Goal: Task Accomplishment & Management: Manage account settings

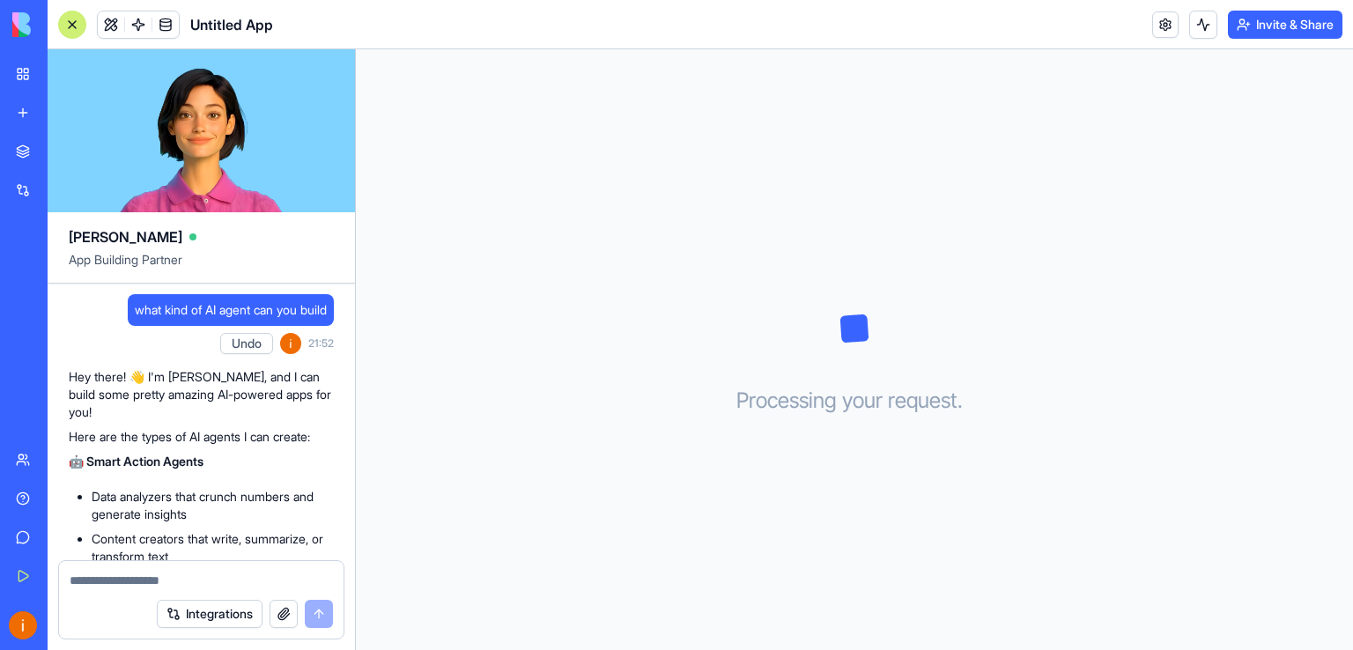
scroll to position [648, 0]
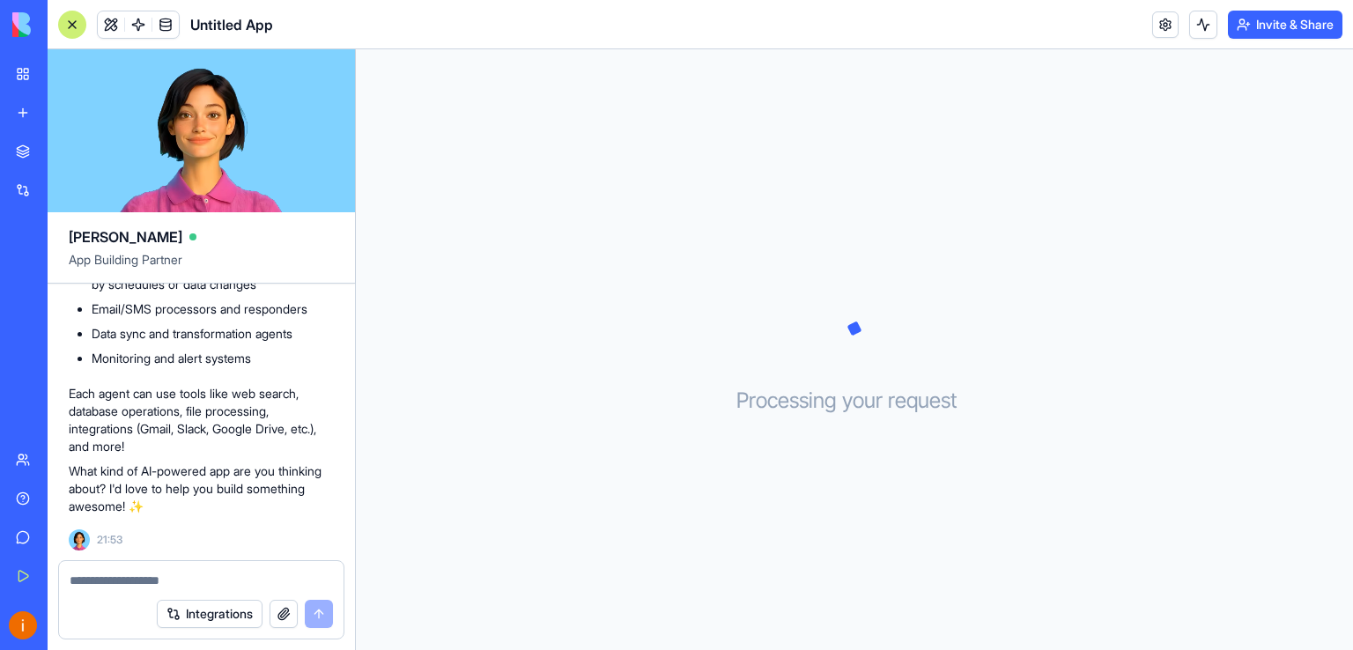
drag, startPoint x: 246, startPoint y: 471, endPoint x: 255, endPoint y: 443, distance: 29.5
click at [255, 443] on div "Hey there! 👋 I'm Ella, and I can build some pretty amazing AI-powered apps for …" at bounding box center [201, 126] width 265 height 779
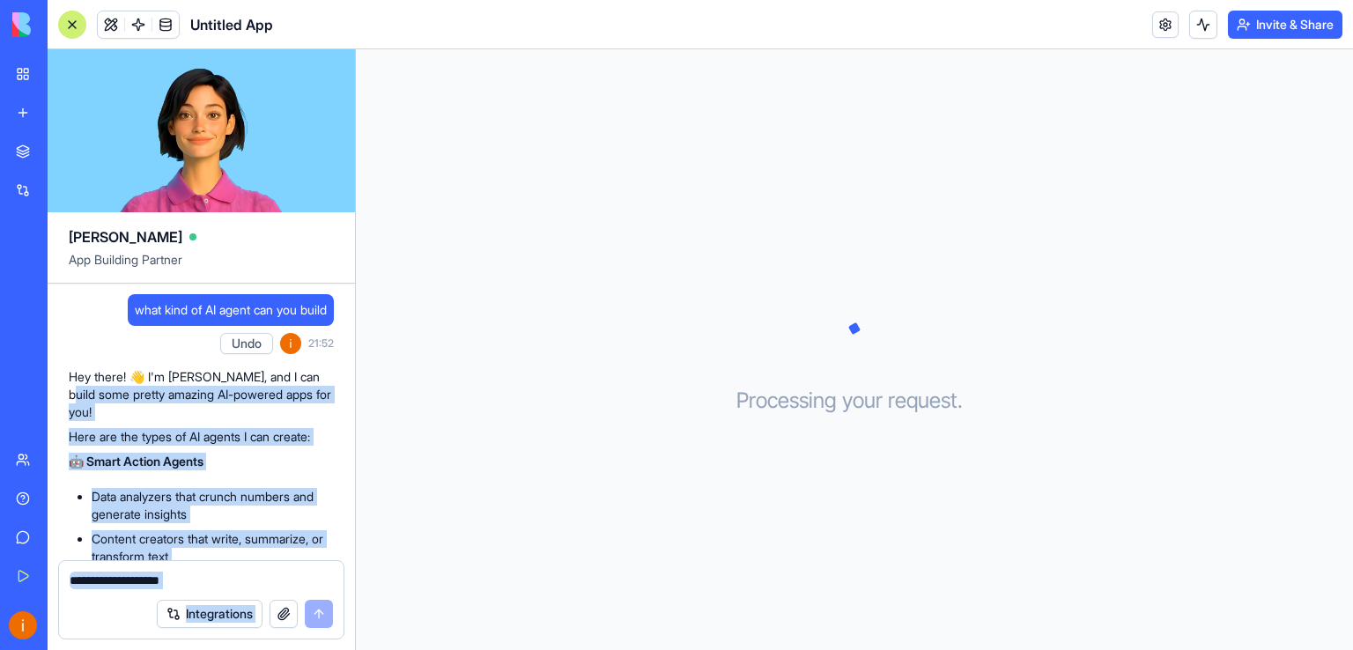
drag, startPoint x: 352, startPoint y: 364, endPoint x: 357, endPoint y: 392, distance: 28.5
click at [357, 392] on div "Ella App Building Partner what kind of AI agent can you build Undo 21:52 Hey th…" at bounding box center [701, 349] width 1306 height 601
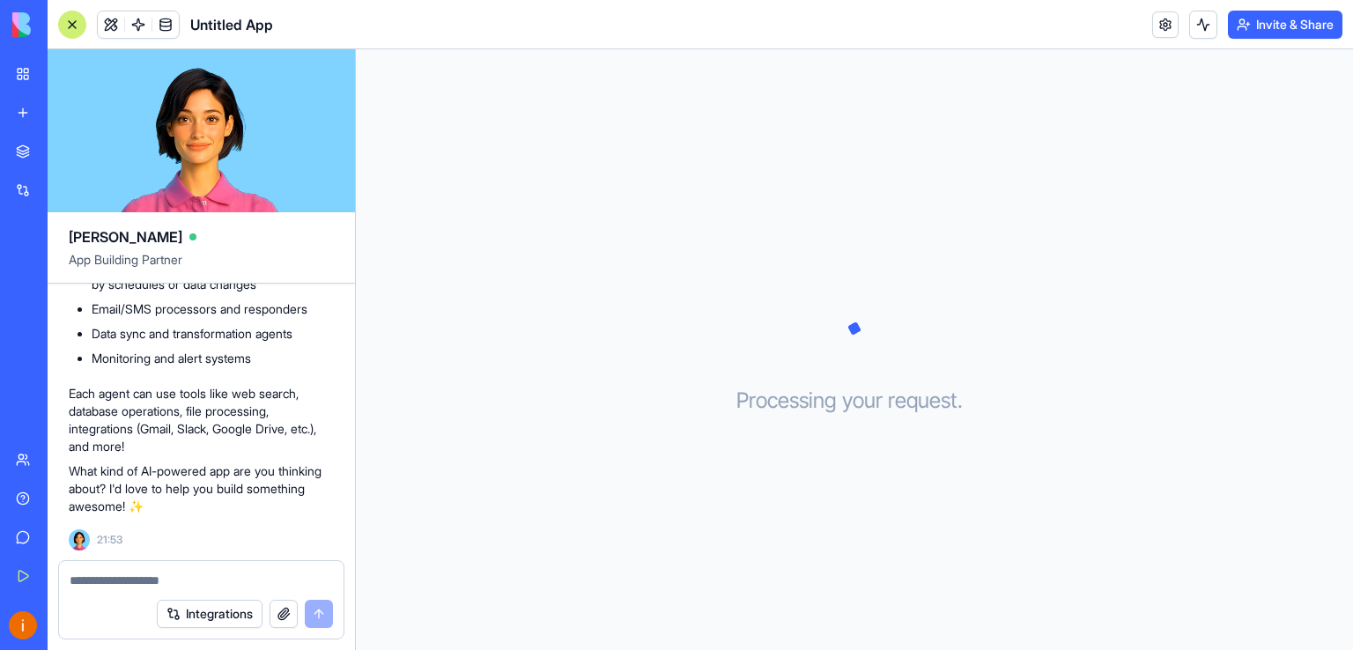
click at [639, 470] on div "Processing your request . . ." at bounding box center [854, 349] width 997 height 601
click at [78, 25] on div at bounding box center [72, 25] width 28 height 28
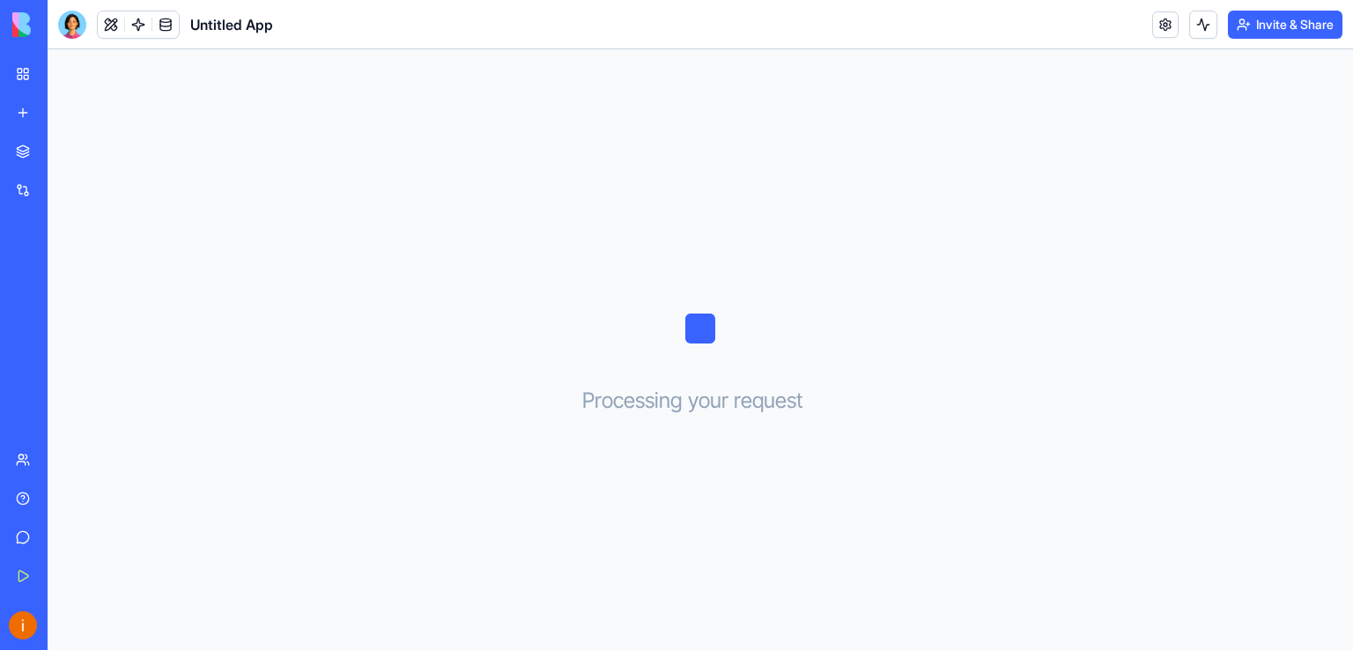
click at [21, 19] on img at bounding box center [66, 24] width 109 height 25
click at [65, 68] on div "My Workspace" at bounding box center [53, 74] width 23 height 18
click at [26, 76] on link "My Workspace" at bounding box center [40, 73] width 70 height 35
click at [65, 73] on div "My Workspace" at bounding box center [53, 74] width 23 height 18
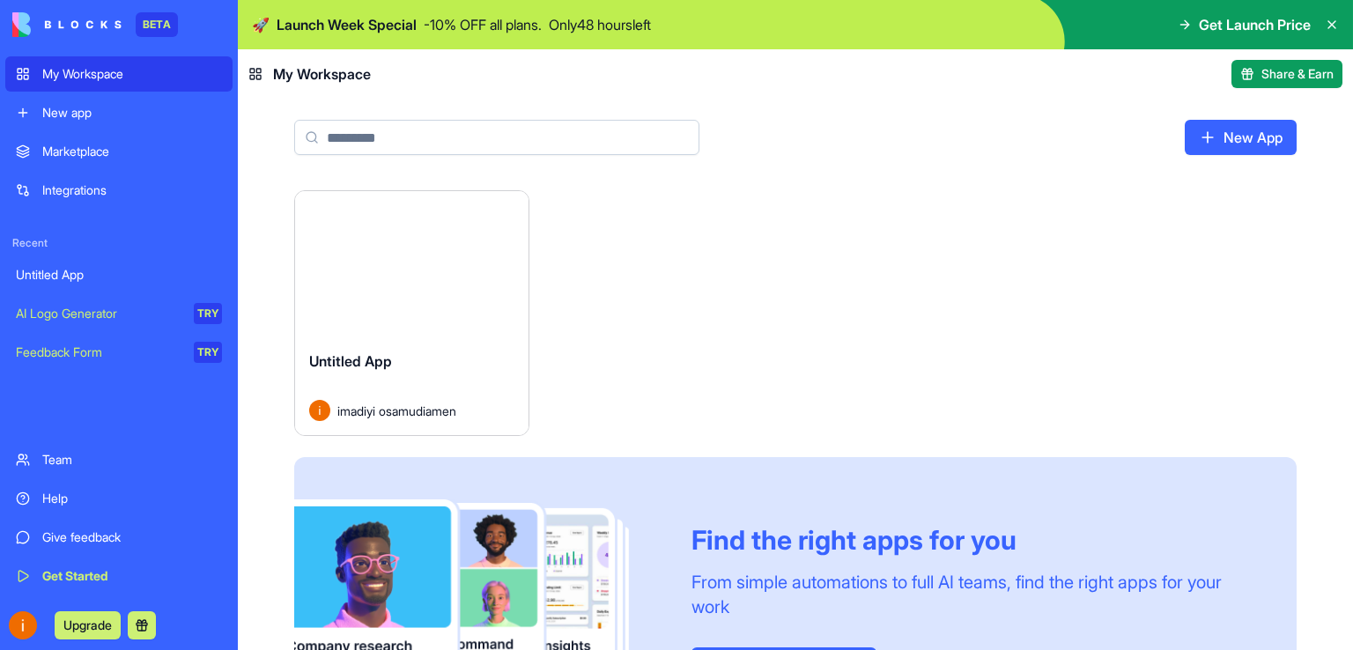
click at [476, 272] on button "Launch" at bounding box center [411, 264] width 132 height 35
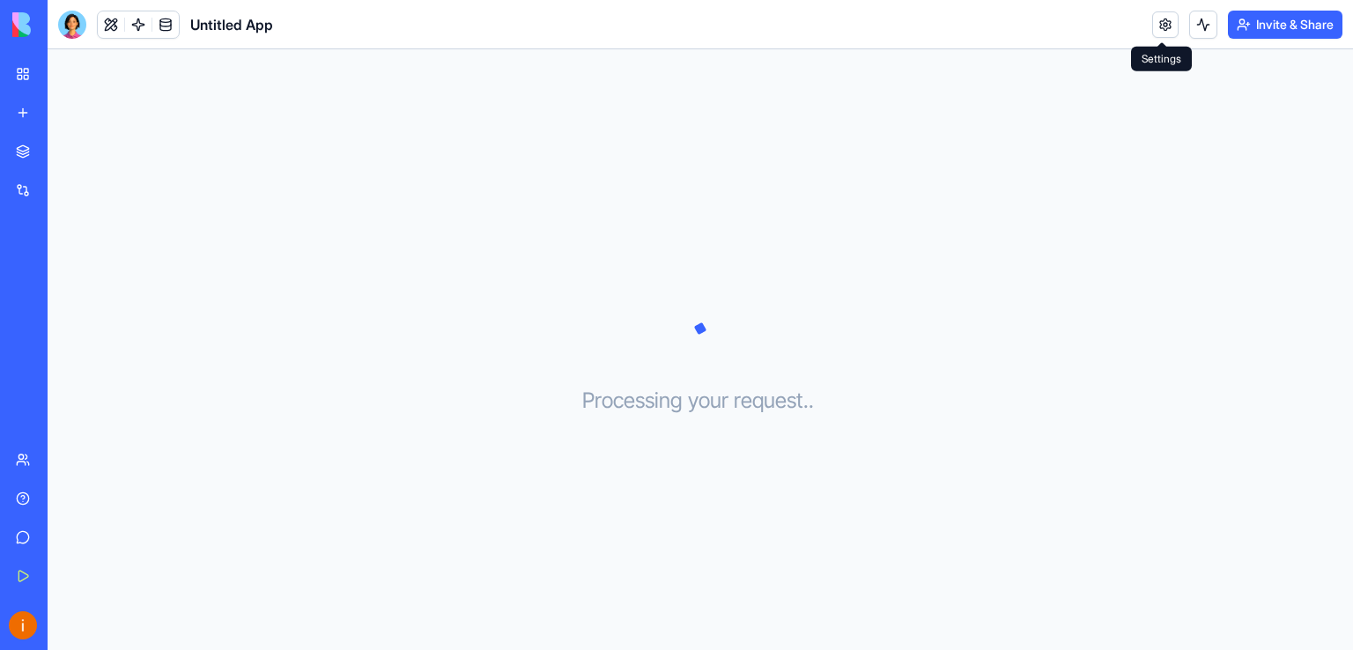
click at [1156, 32] on link at bounding box center [1165, 24] width 26 height 26
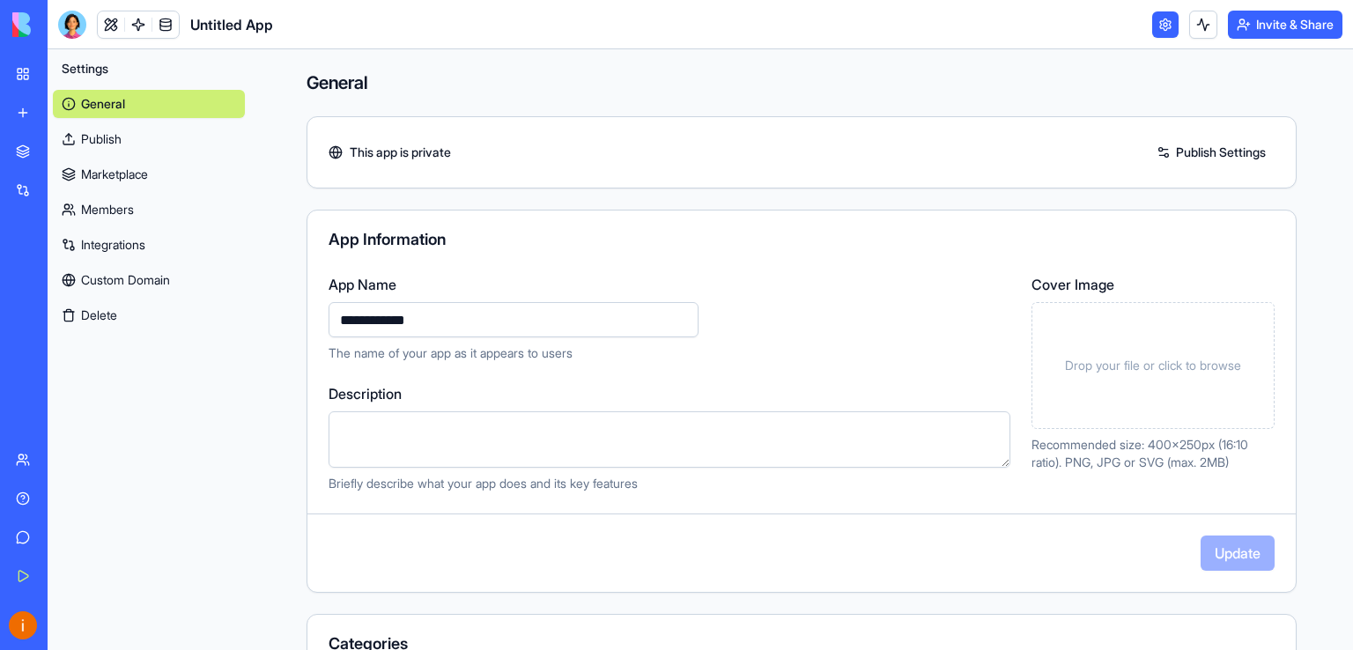
click at [1159, 27] on link at bounding box center [1165, 24] width 26 height 26
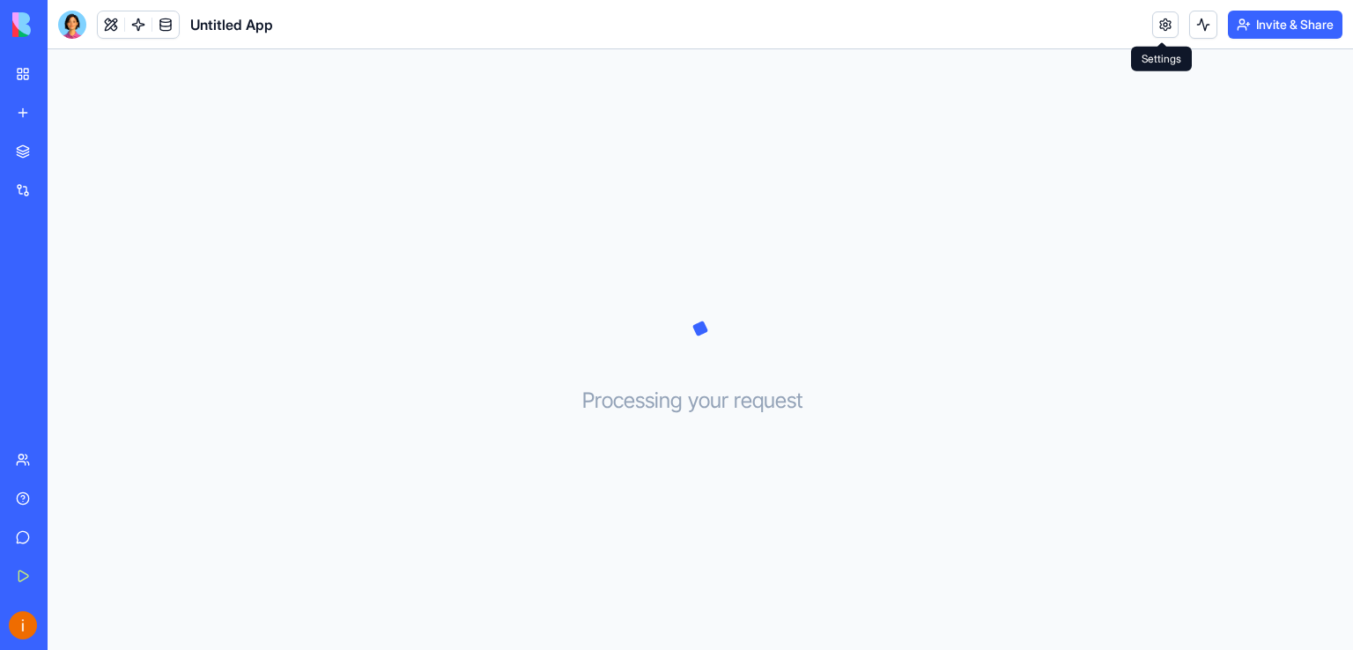
click at [1159, 22] on link at bounding box center [1165, 24] width 26 height 26
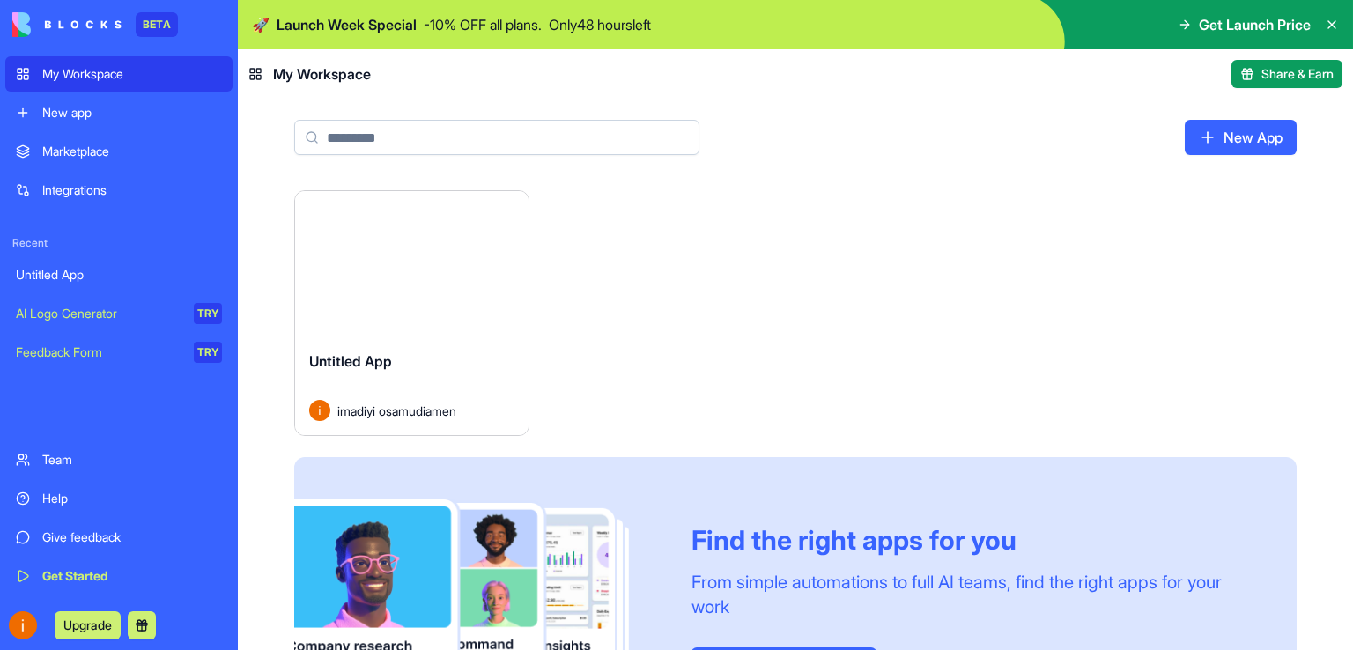
click at [63, 72] on div "My Workspace" at bounding box center [132, 74] width 180 height 18
click at [81, 115] on div "New app" at bounding box center [132, 113] width 180 height 18
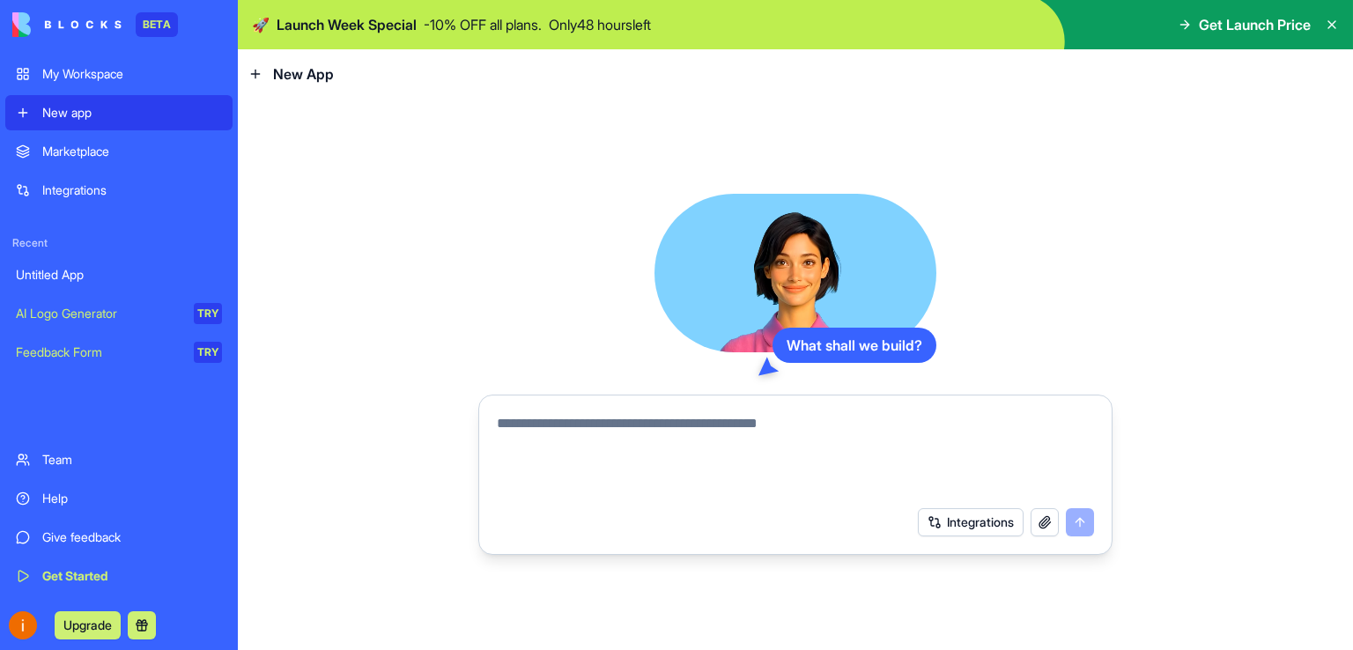
drag, startPoint x: 361, startPoint y: 248, endPoint x: 518, endPoint y: 175, distance: 172.6
click at [518, 175] on div "What shall we build? Integrations" at bounding box center [795, 374] width 1115 height 551
click at [49, 76] on div "My Workspace" at bounding box center [132, 74] width 180 height 18
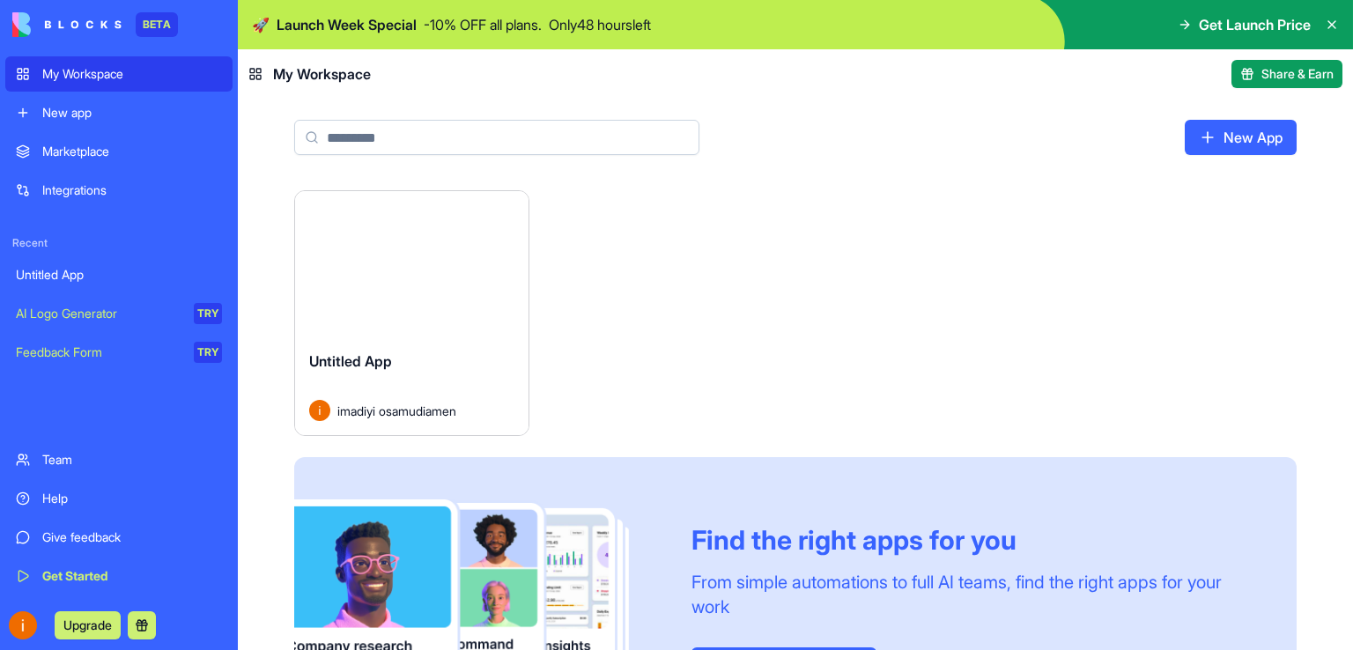
click at [1241, 131] on link "New App" at bounding box center [1241, 137] width 112 height 35
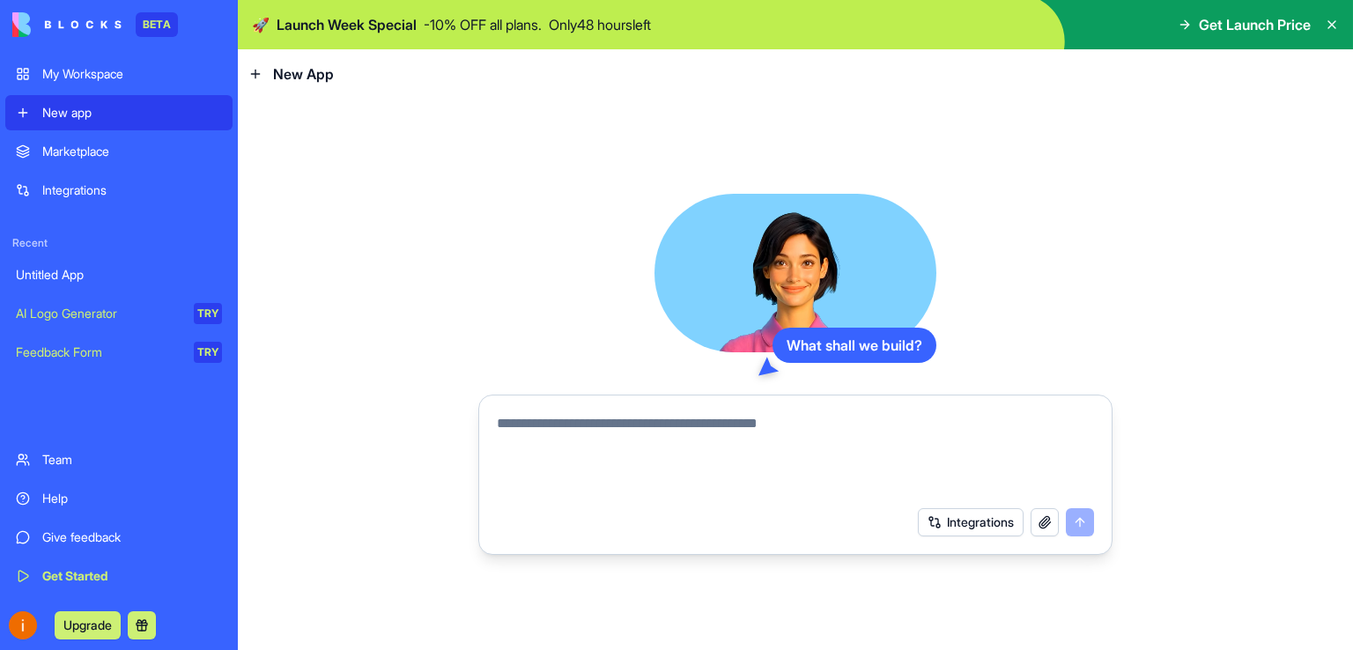
click at [675, 422] on textarea at bounding box center [795, 455] width 597 height 85
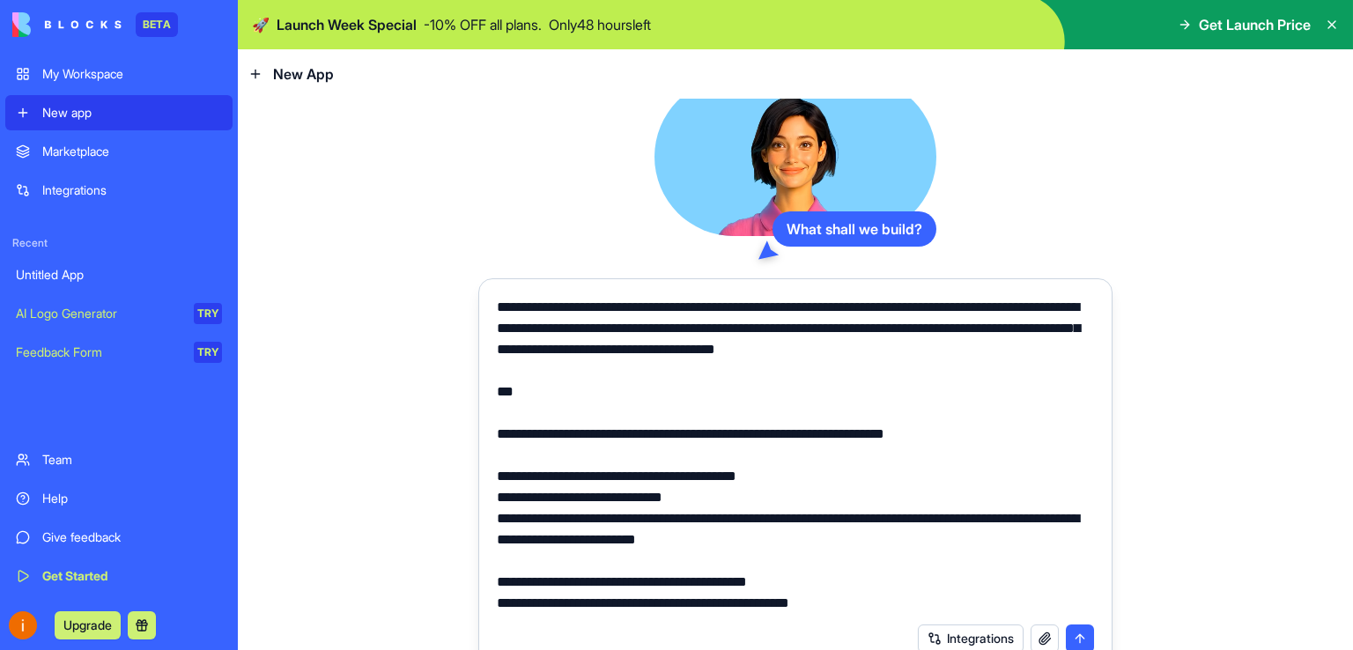
drag, startPoint x: 522, startPoint y: 391, endPoint x: 477, endPoint y: 308, distance: 94.2
click at [478, 308] on form "Integrations" at bounding box center [795, 474] width 634 height 393
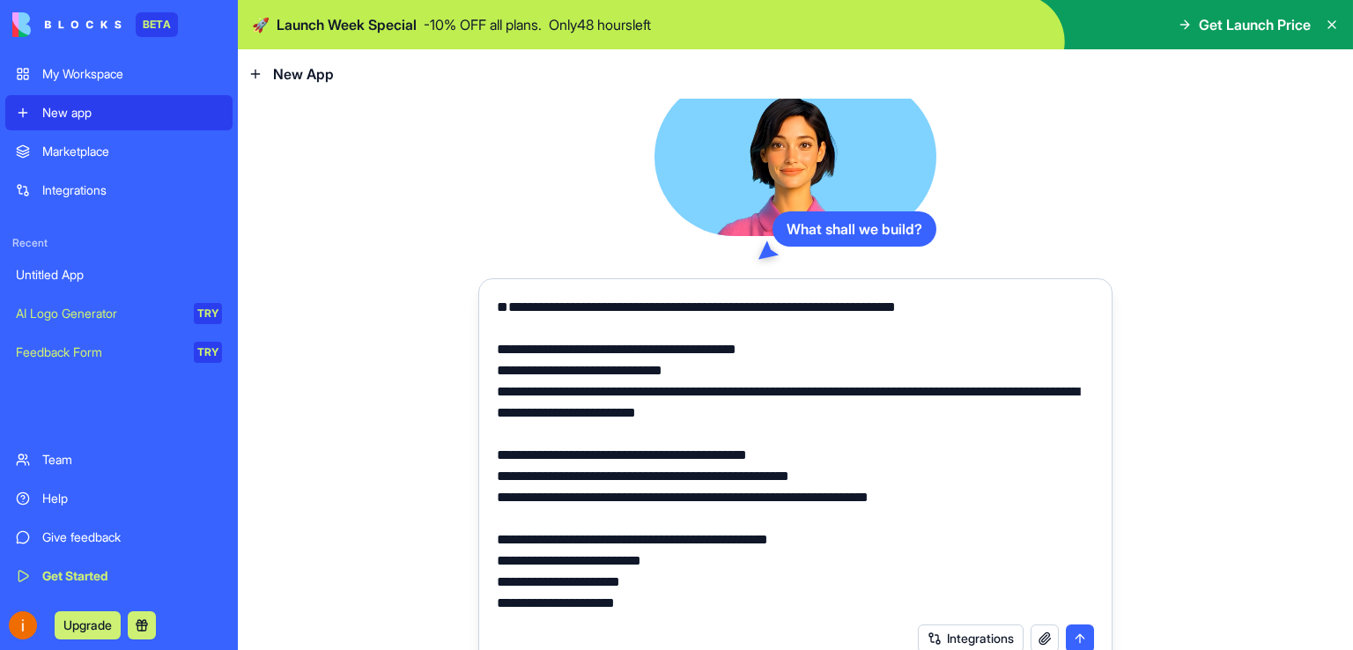
click at [545, 350] on textarea at bounding box center [795, 455] width 597 height 317
click at [508, 351] on textarea at bounding box center [795, 455] width 597 height 317
type textarea "**********"
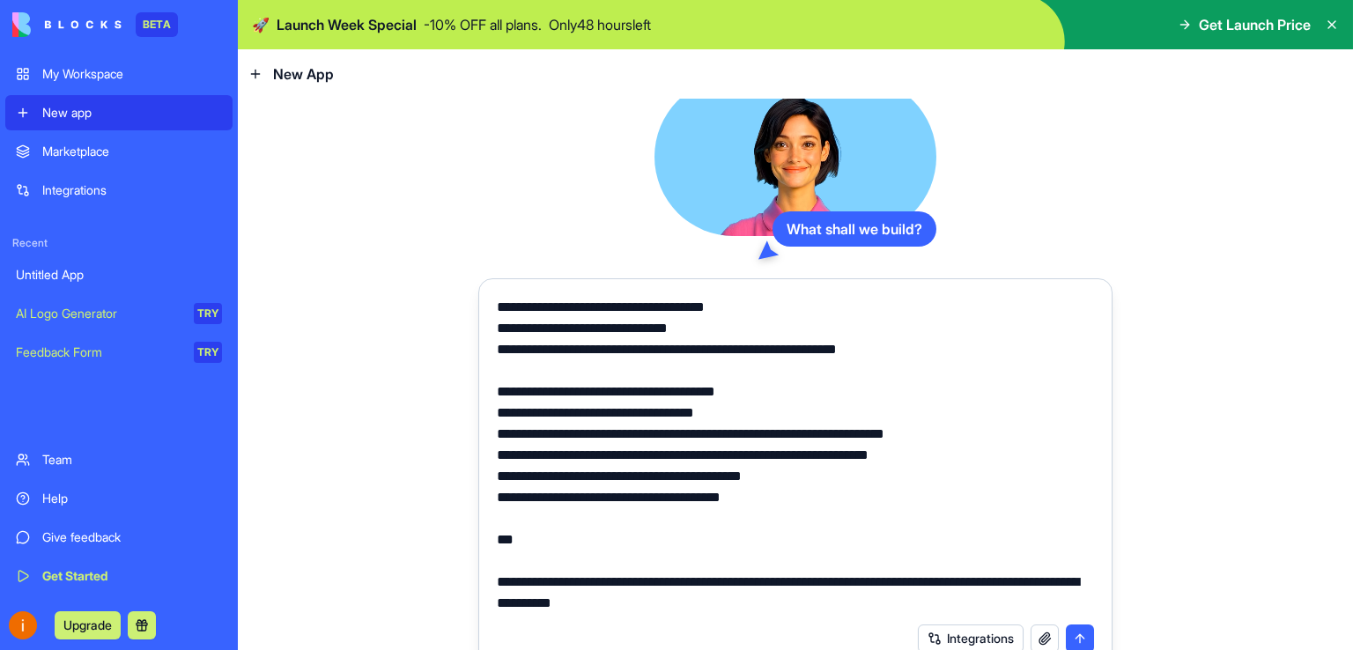
scroll to position [21, 0]
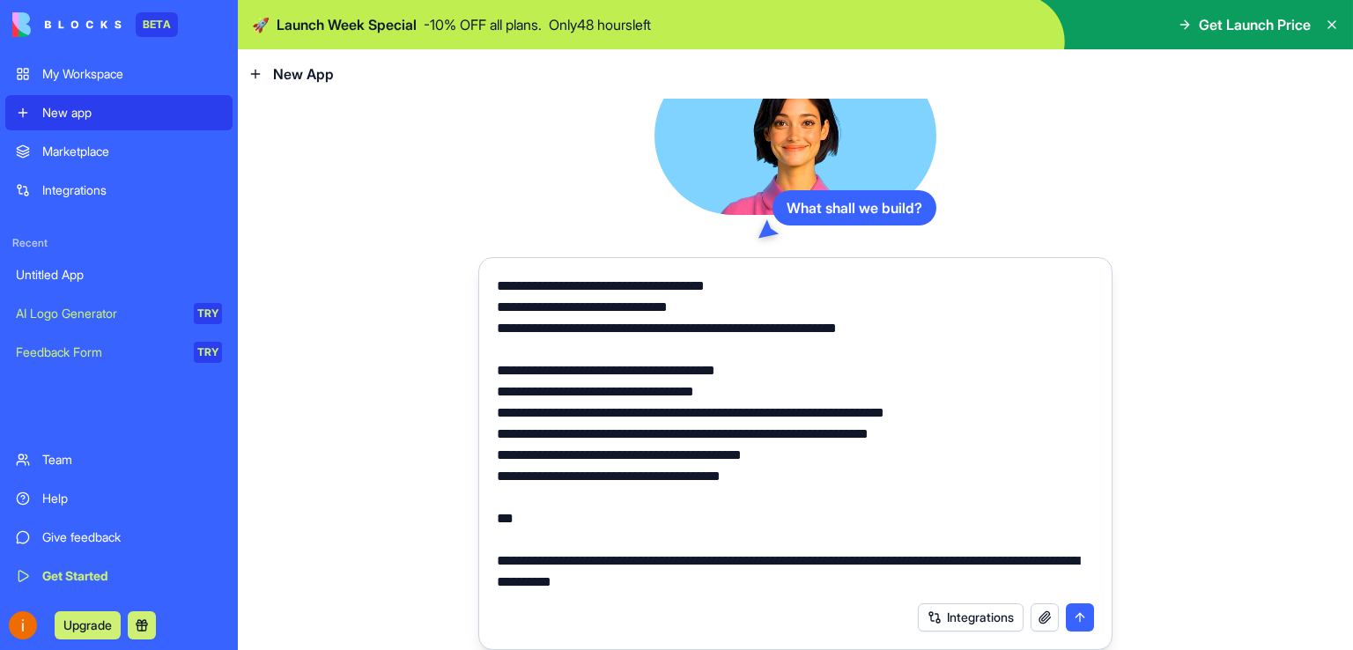
drag, startPoint x: 490, startPoint y: 315, endPoint x: 717, endPoint y: 684, distance: 433.5
click at [717, 649] on html "BETA My Workspace New app Marketplace Integrations Recent Untitled App AI Logo …" at bounding box center [676, 325] width 1353 height 650
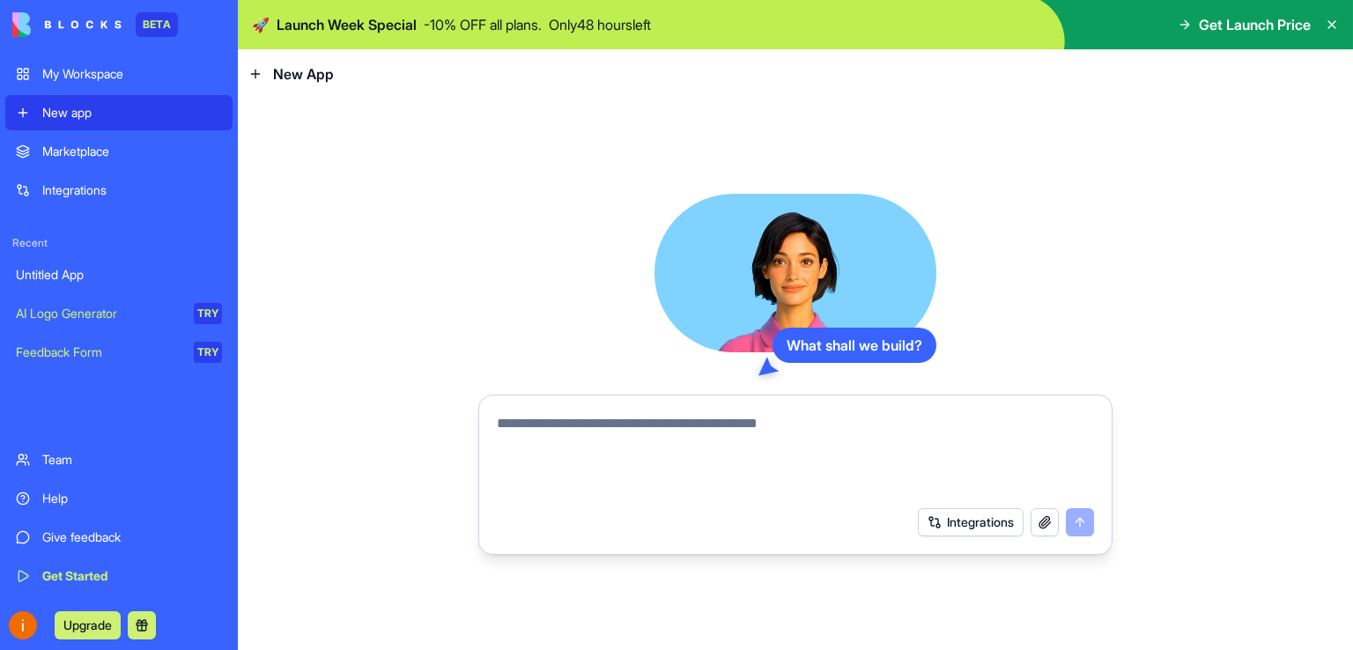
scroll to position [0, 0]
paste textarea "**********"
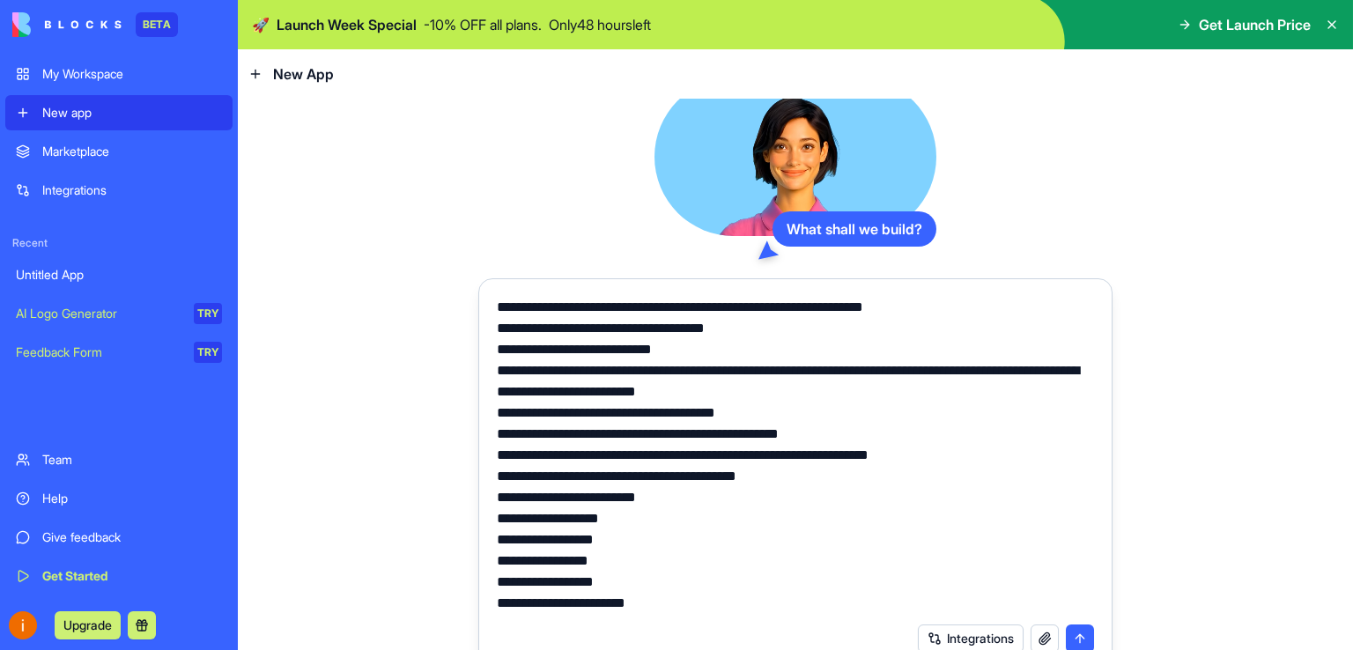
click at [514, 305] on textarea at bounding box center [795, 455] width 597 height 317
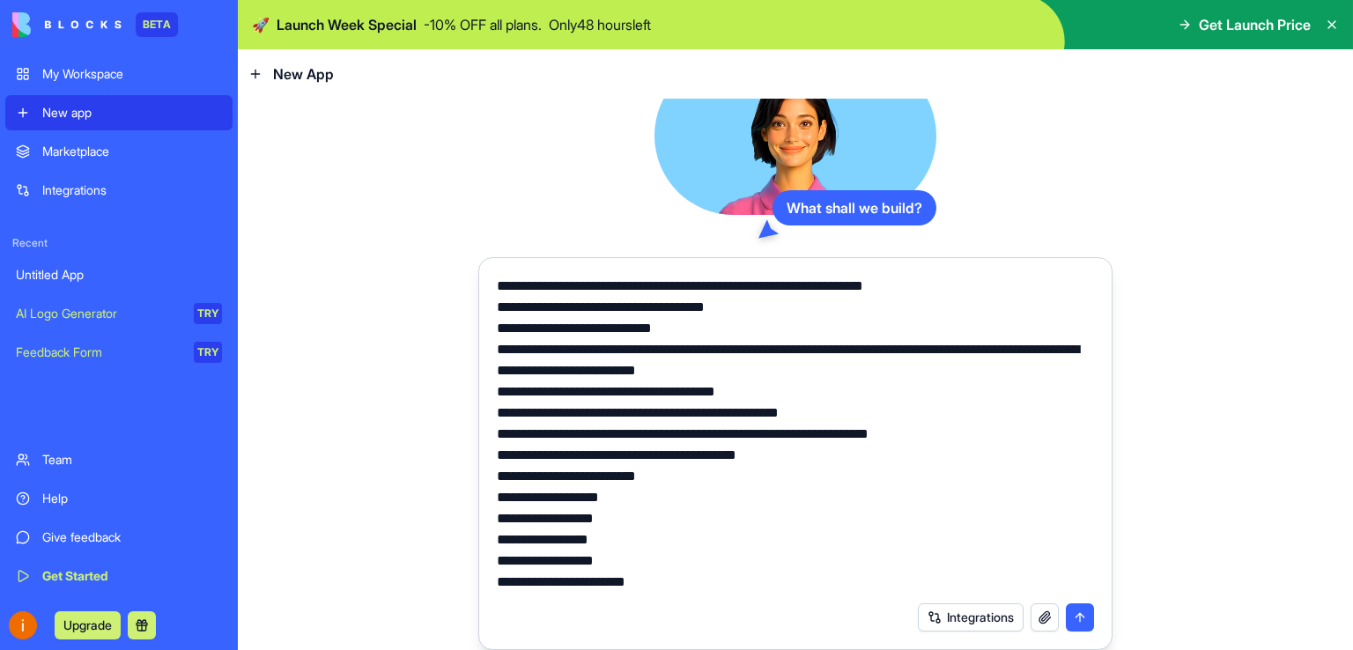
type textarea "**********"
click at [1073, 613] on button "submit" at bounding box center [1080, 617] width 28 height 28
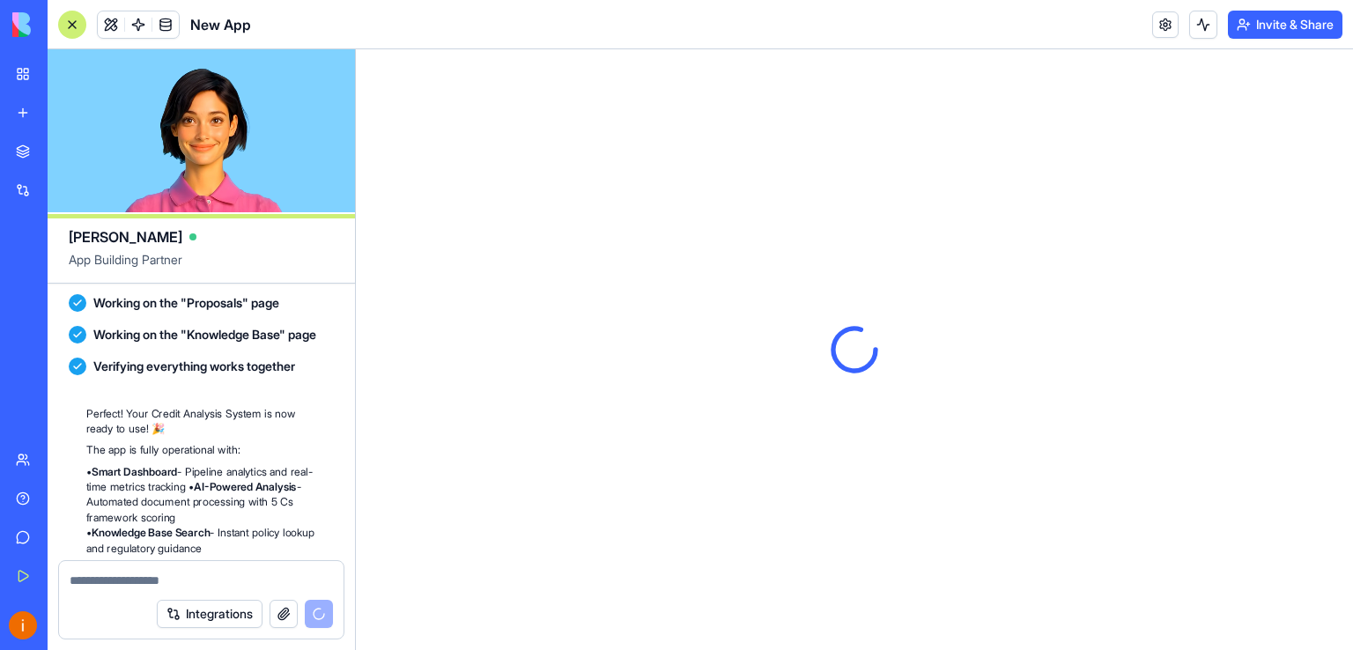
scroll to position [2840, 0]
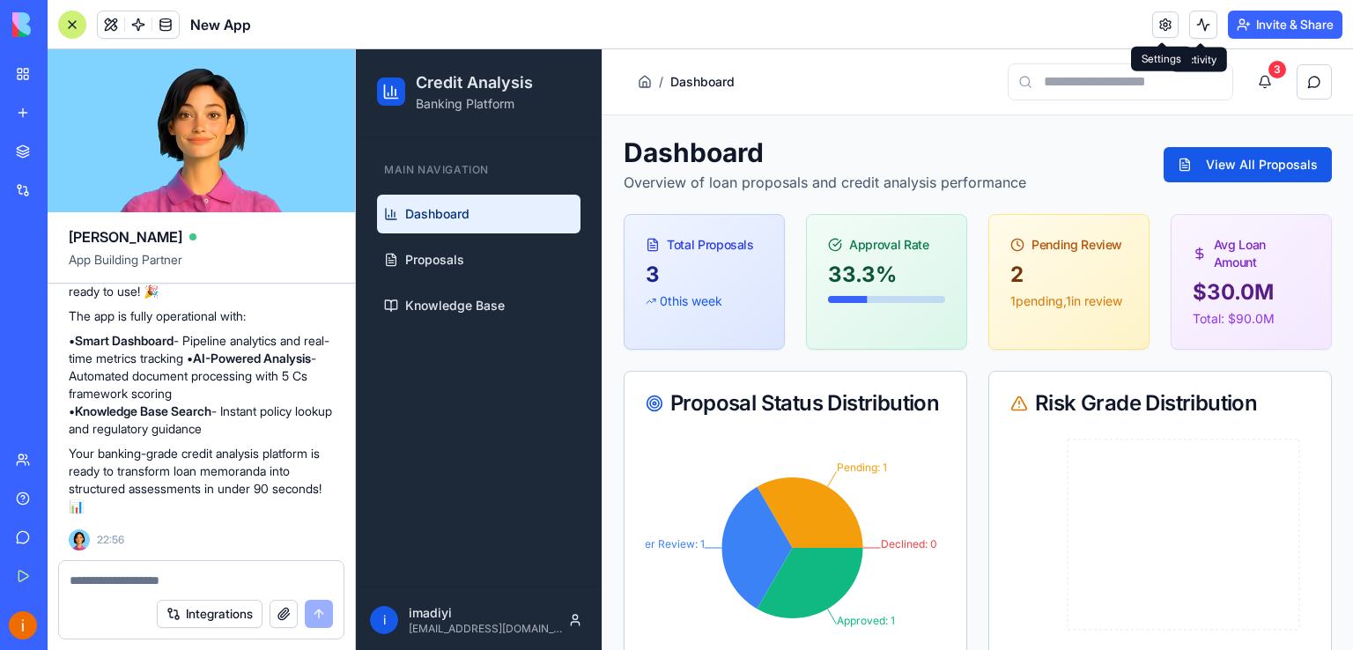
click at [1159, 22] on link at bounding box center [1165, 24] width 26 height 26
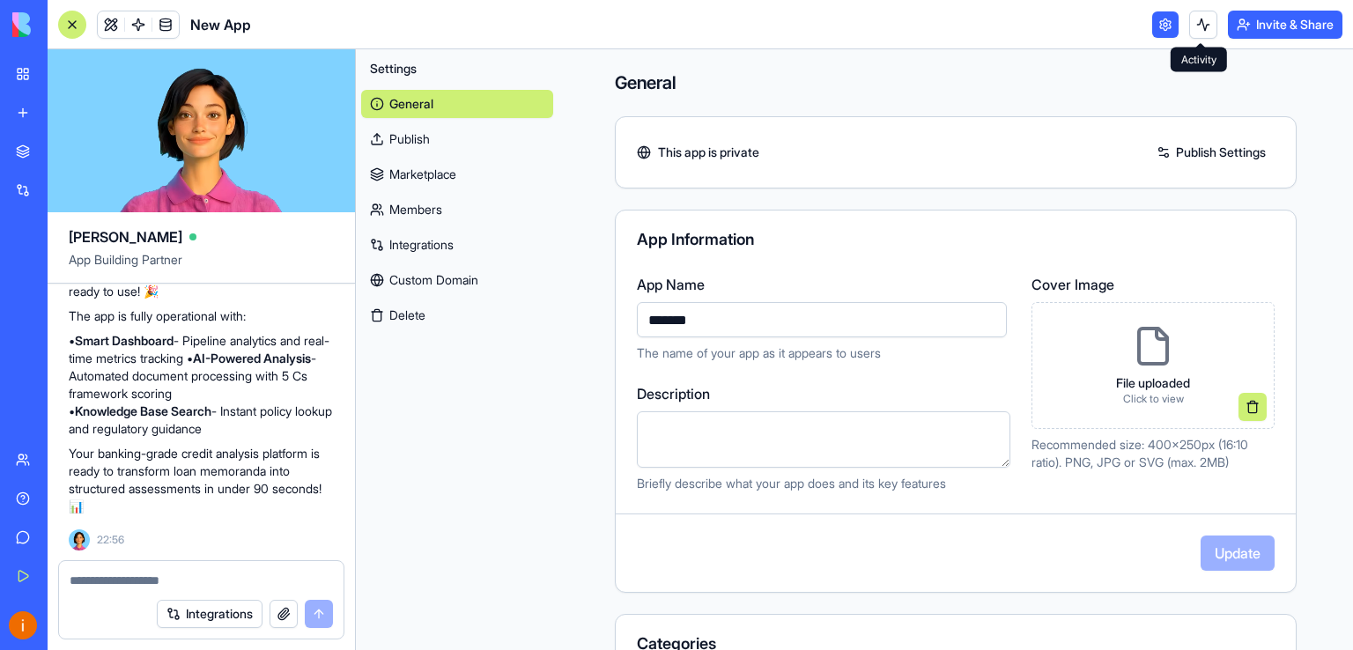
click at [1086, 124] on div "This app is private Publish Settings" at bounding box center [956, 152] width 682 height 72
click at [1131, 24] on header "New App Invite & Share" at bounding box center [701, 24] width 1306 height 49
click at [1156, 62] on div "General This app is private Publish Settings App Information App Name ******* T…" at bounding box center [956, 556] width 795 height 1014
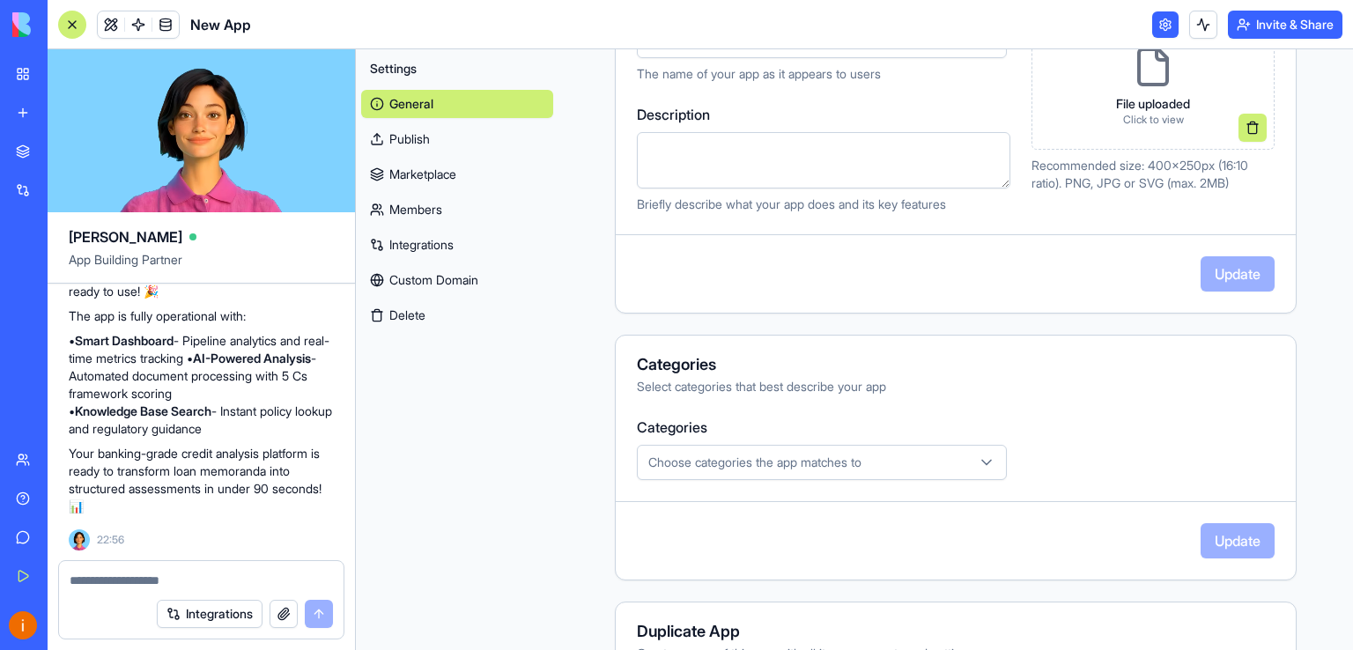
scroll to position [282, 0]
click at [987, 458] on icon "button" at bounding box center [986, 460] width 9 height 4
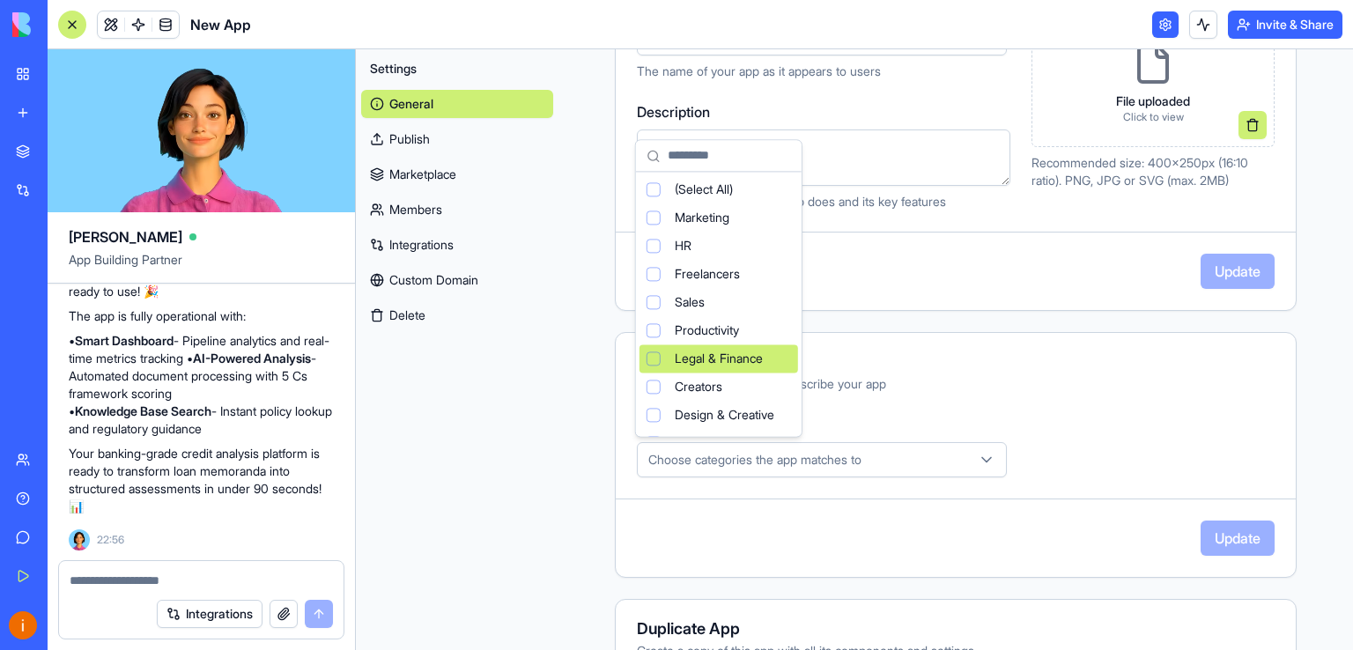
click at [772, 353] on div "Legal & Finance" at bounding box center [719, 358] width 159 height 28
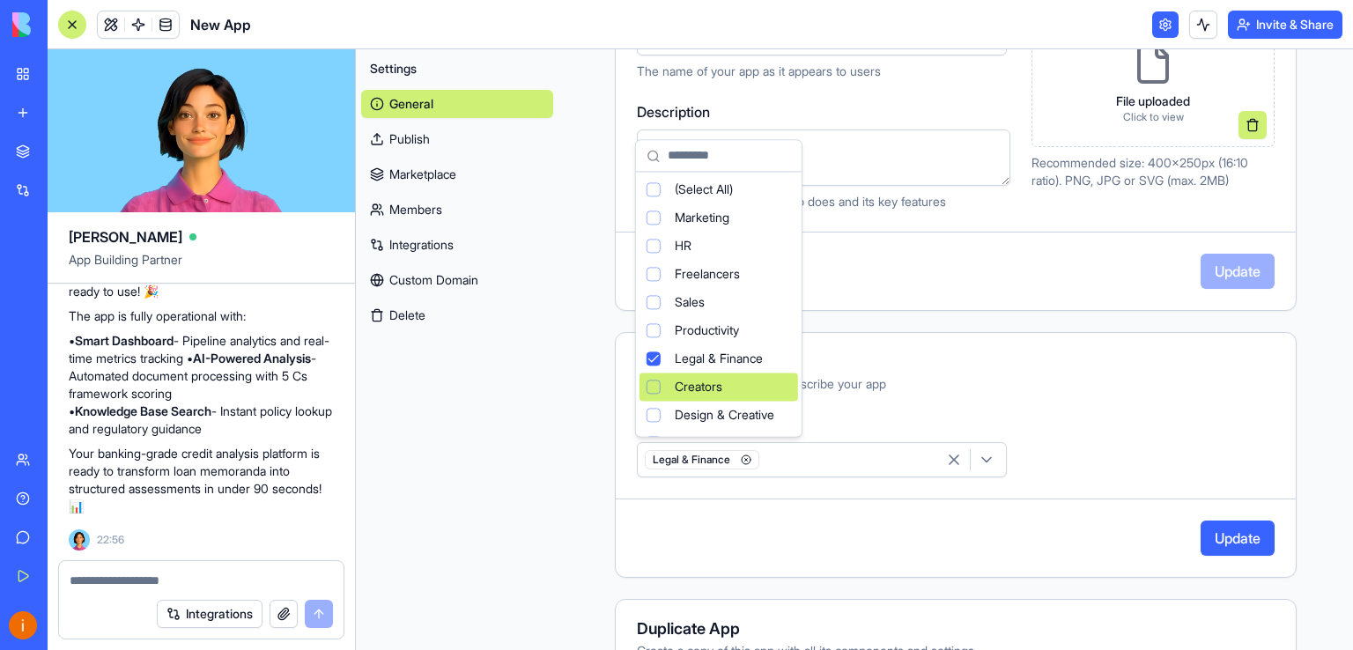
click at [958, 411] on html "BETA My Workspace New app Marketplace Integrations Recent Untitled App New App …" at bounding box center [676, 325] width 1353 height 650
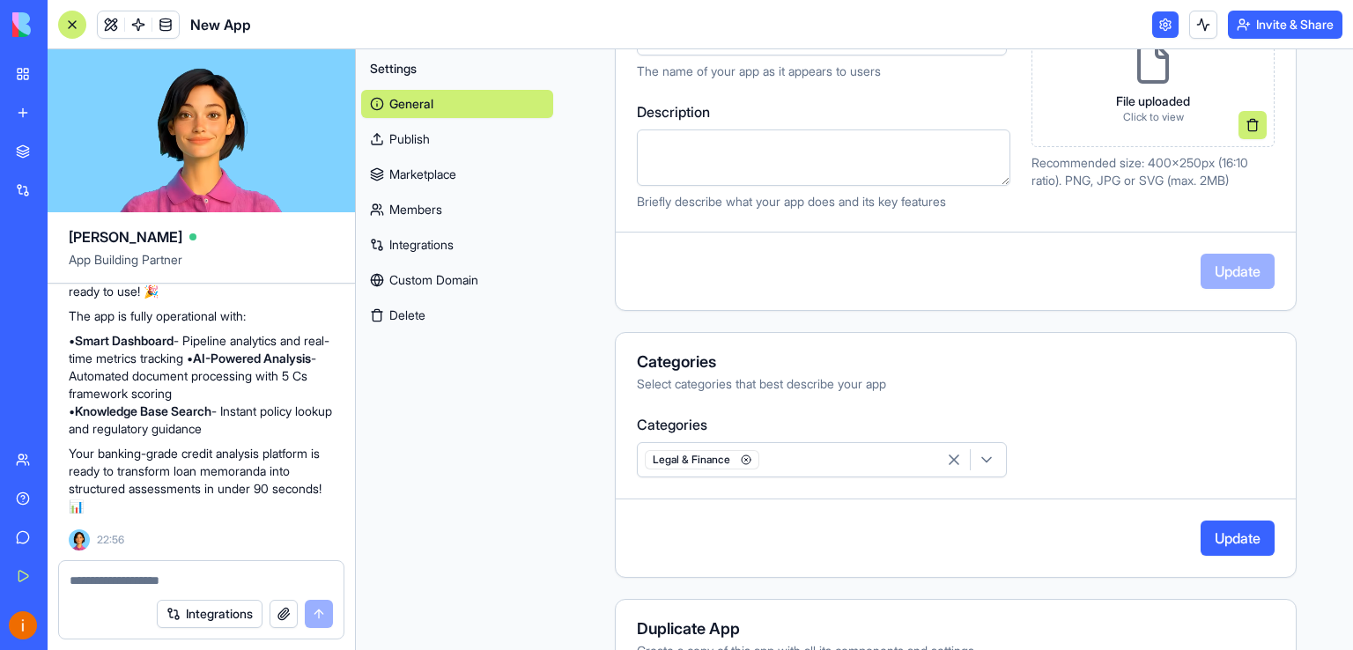
scroll to position [0, 0]
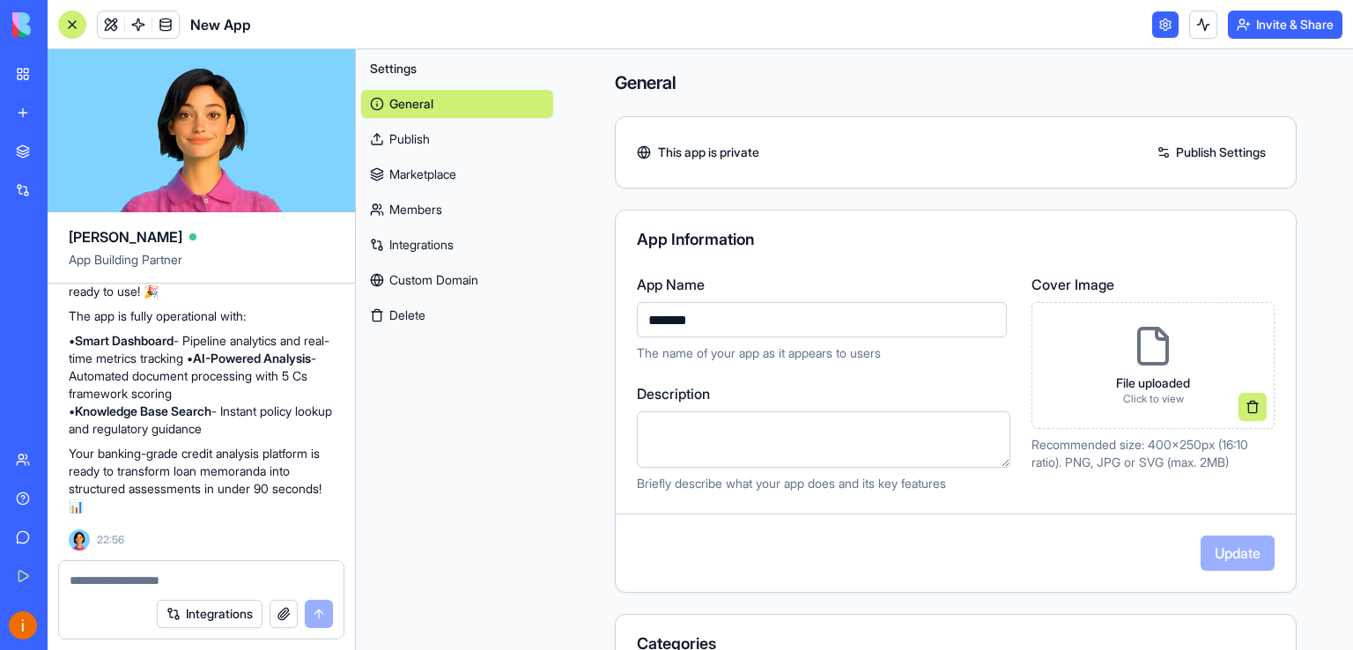
click at [714, 325] on input "*******" at bounding box center [822, 319] width 370 height 35
type input "*"
type input "********"
click at [1224, 551] on button "Update" at bounding box center [1238, 553] width 74 height 35
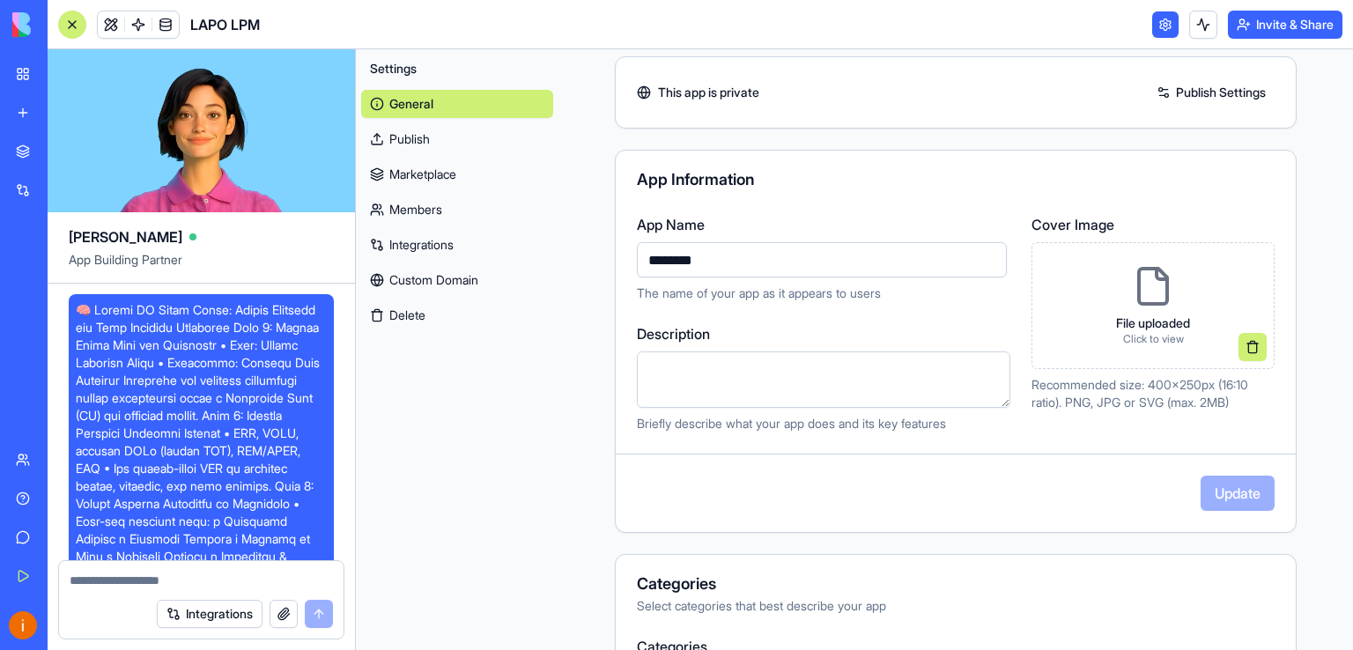
scroll to position [95, 0]
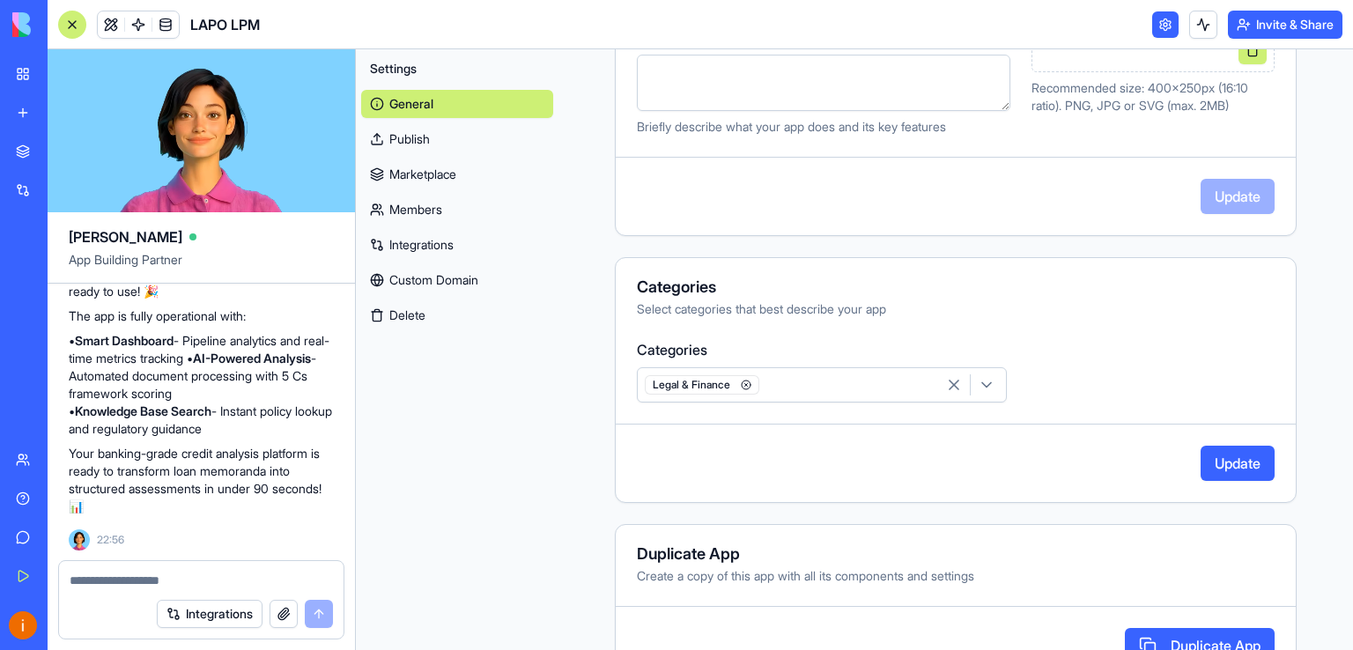
scroll to position [384, 0]
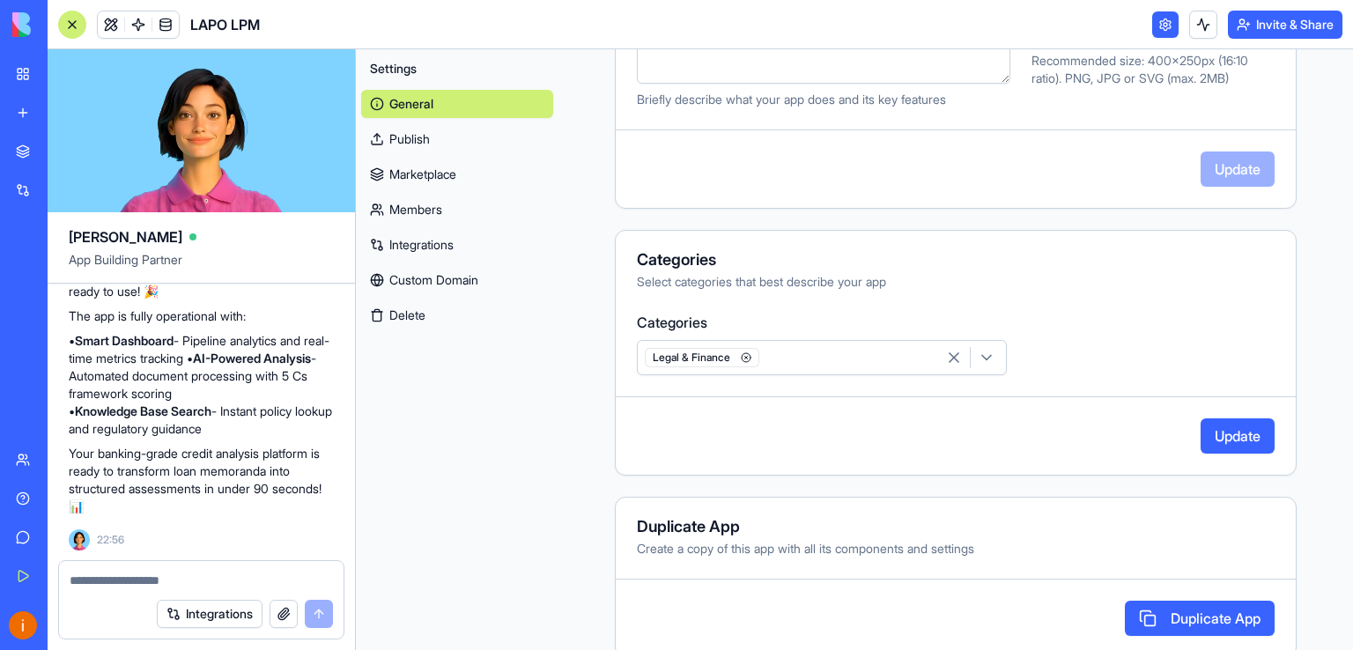
click at [986, 359] on icon "button" at bounding box center [987, 358] width 18 height 18
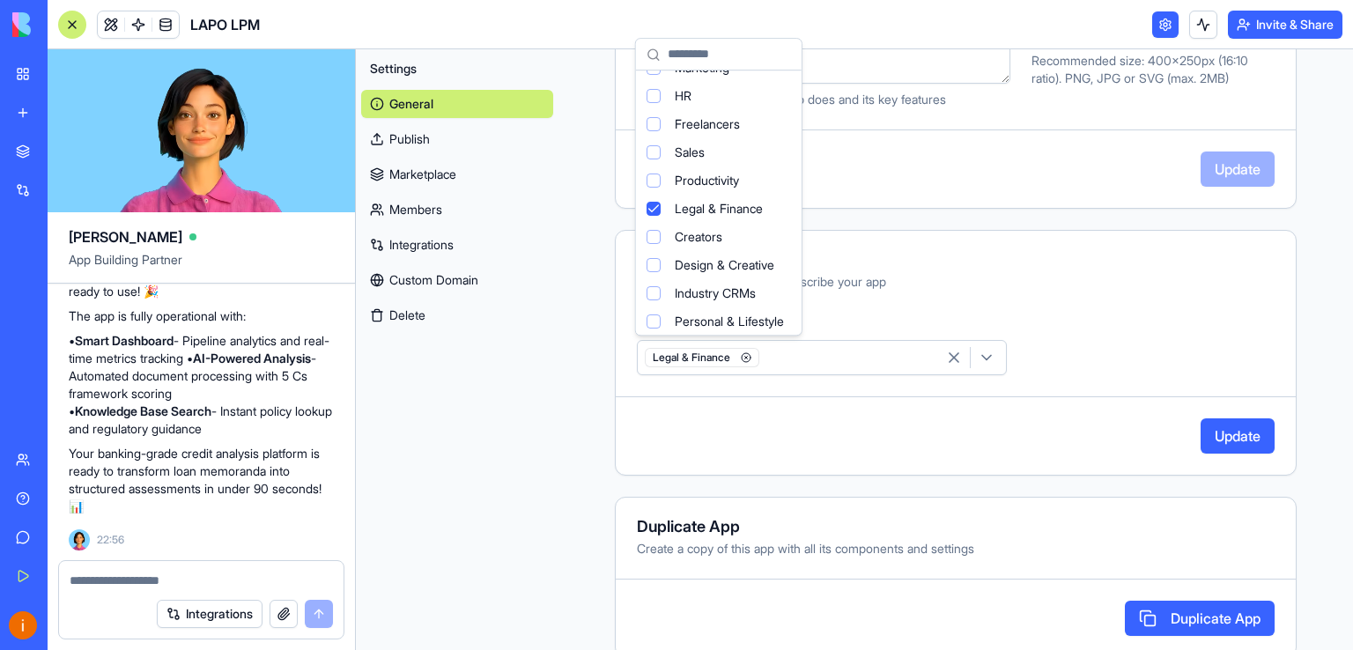
scroll to position [0, 0]
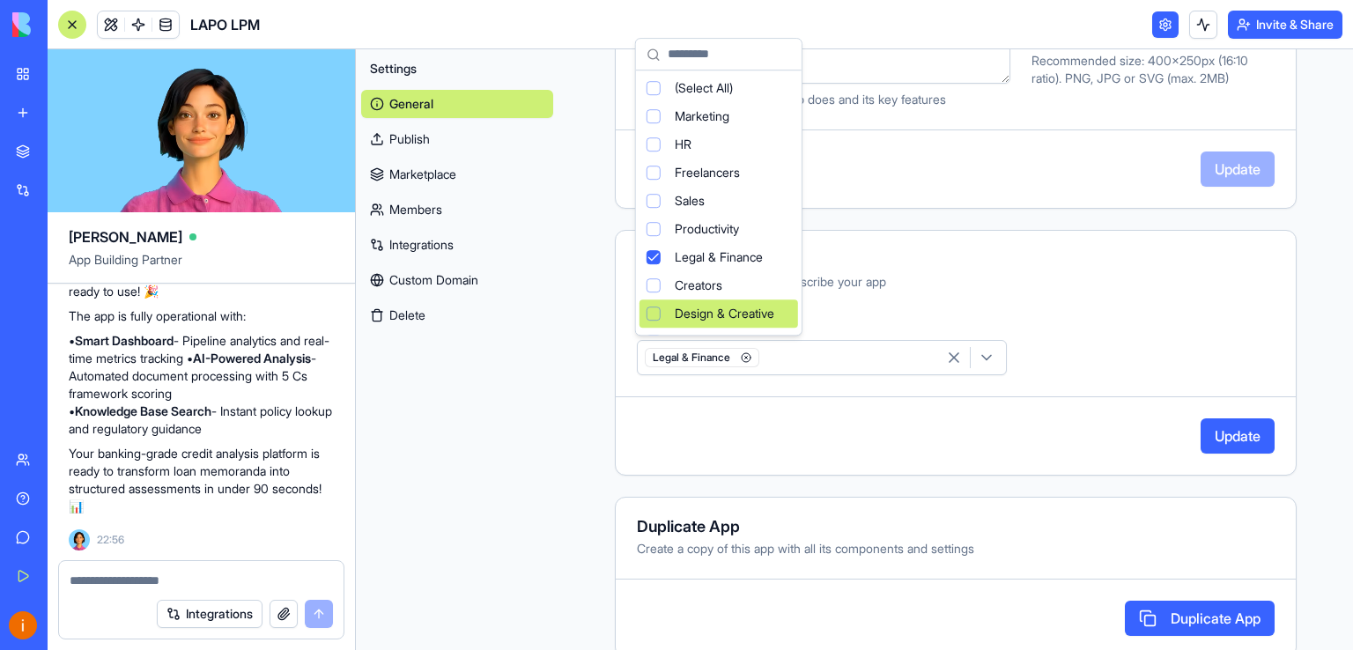
click at [1018, 407] on html "BETA My Workspace New app Marketplace Integrations Recent Untitled App New App …" at bounding box center [676, 325] width 1353 height 650
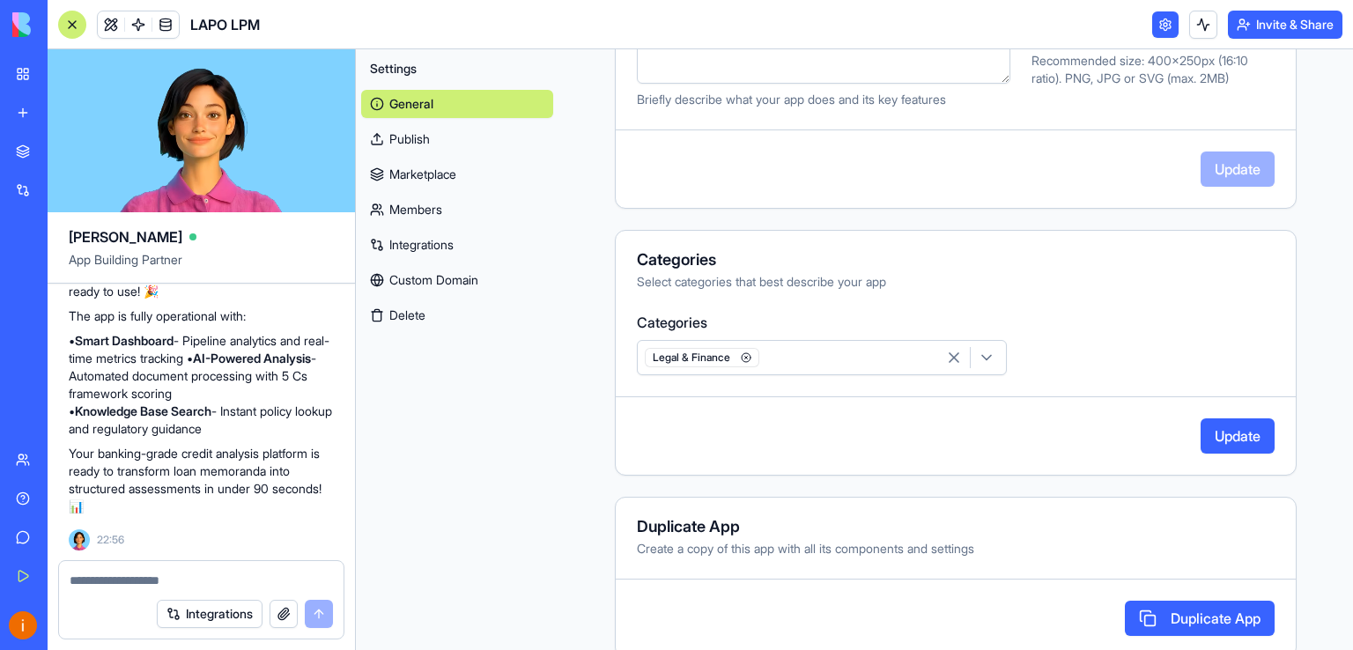
click at [1237, 433] on button "Update" at bounding box center [1238, 435] width 74 height 35
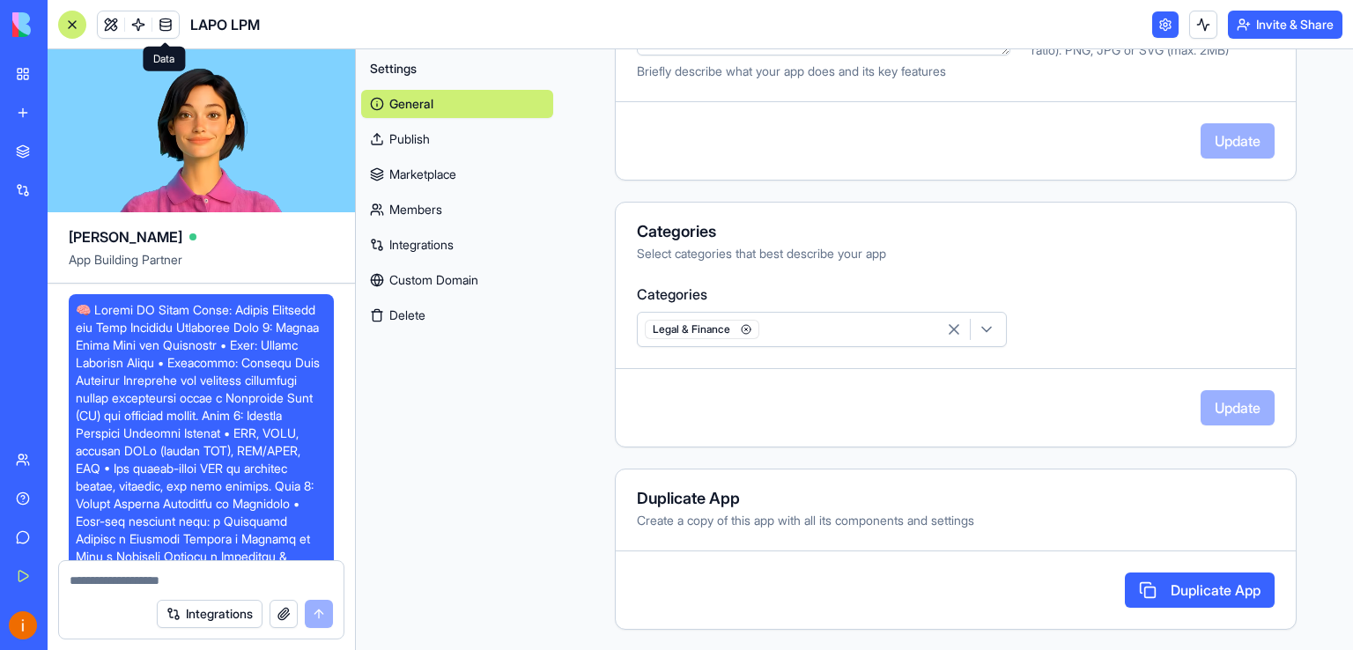
click at [165, 19] on span at bounding box center [165, 24] width 49 height 49
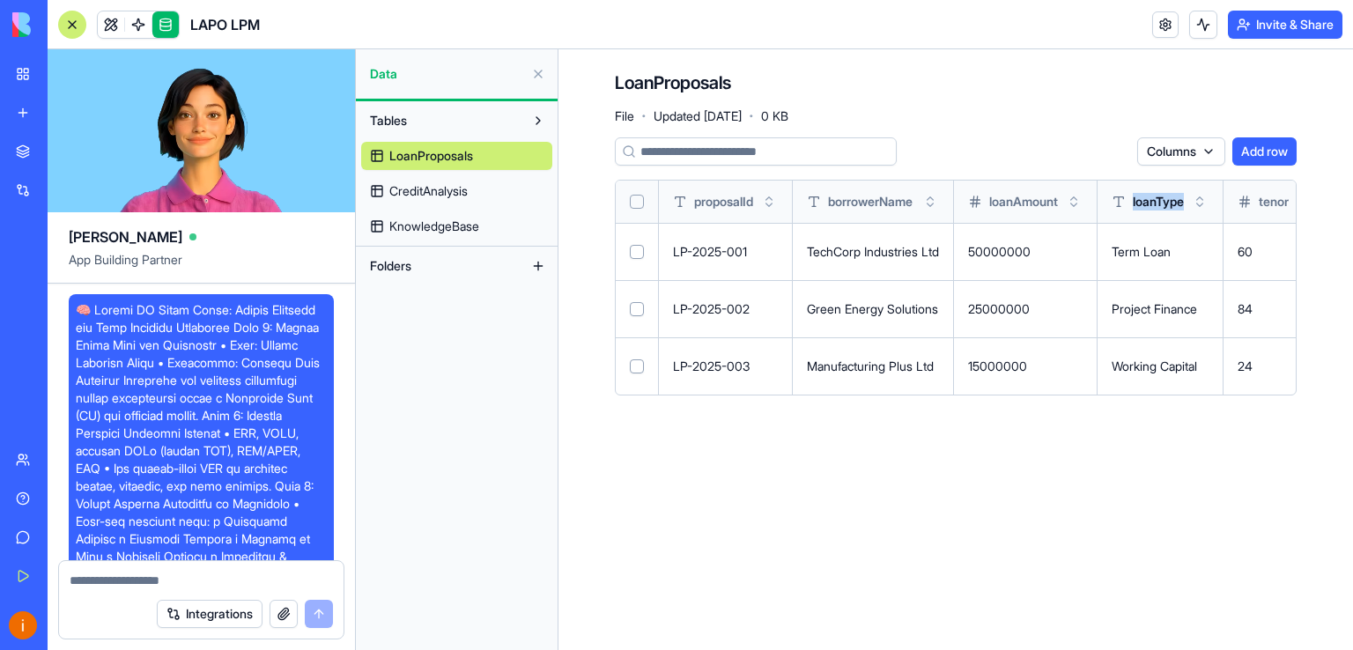
drag, startPoint x: 1206, startPoint y: 210, endPoint x: 1075, endPoint y: 207, distance: 131.3
click at [432, 191] on span "CreditAnalysis" at bounding box center [428, 191] width 78 height 18
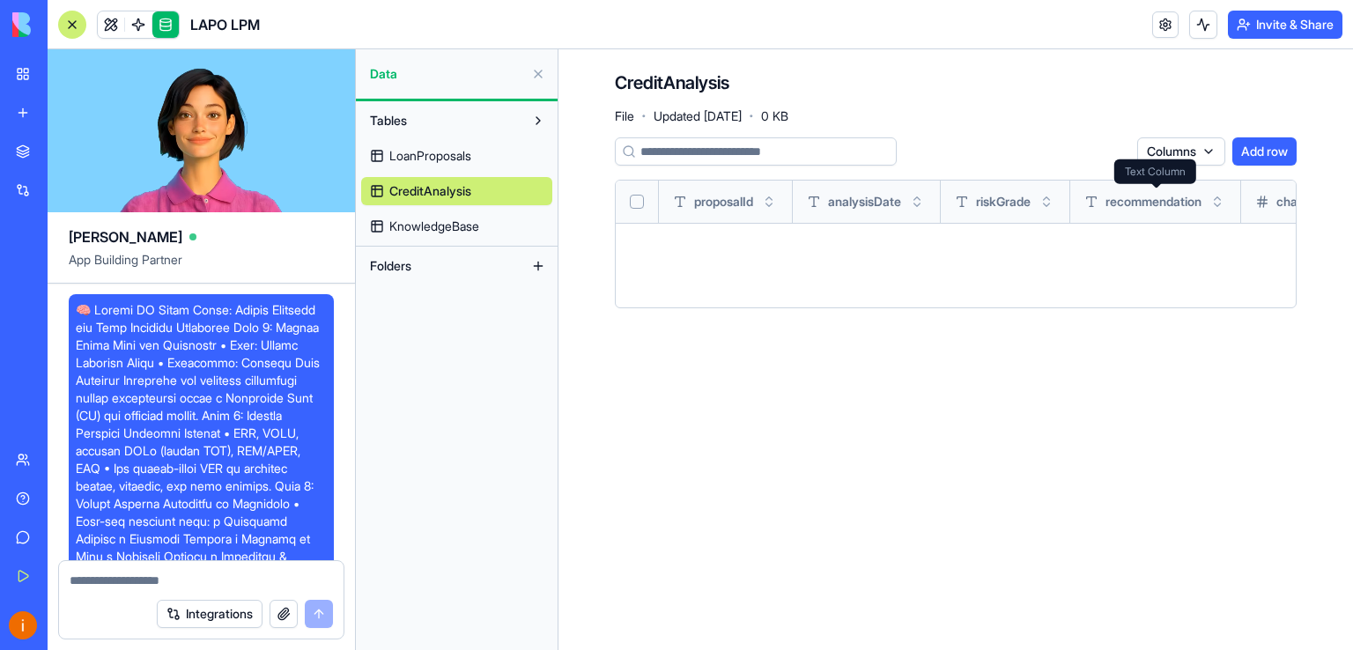
click at [1099, 202] on icon at bounding box center [1091, 202] width 14 height 14
click at [926, 205] on button "Toggle sort" at bounding box center [917, 202] width 18 height 18
click at [895, 205] on span "analysisDate" at bounding box center [864, 202] width 73 height 18
click at [639, 201] on button "Select all" at bounding box center [637, 202] width 14 height 14
click at [634, 205] on button "Select all" at bounding box center [637, 202] width 14 height 14
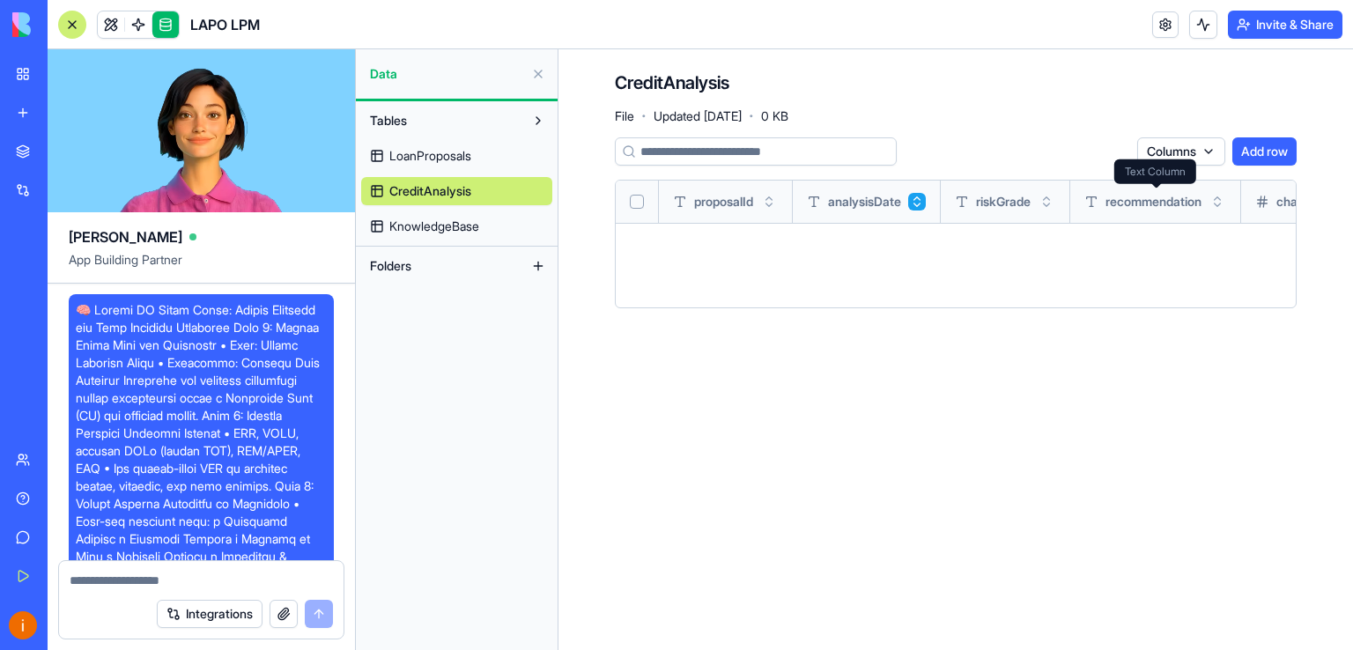
click at [1158, 203] on span "recommendation" at bounding box center [1154, 202] width 96 height 18
drag, startPoint x: 1247, startPoint y: 204, endPoint x: 1092, endPoint y: 205, distance: 155.9
click at [1092, 205] on th "recommendation" at bounding box center [1155, 202] width 171 height 42
click at [692, 150] on input at bounding box center [756, 151] width 282 height 28
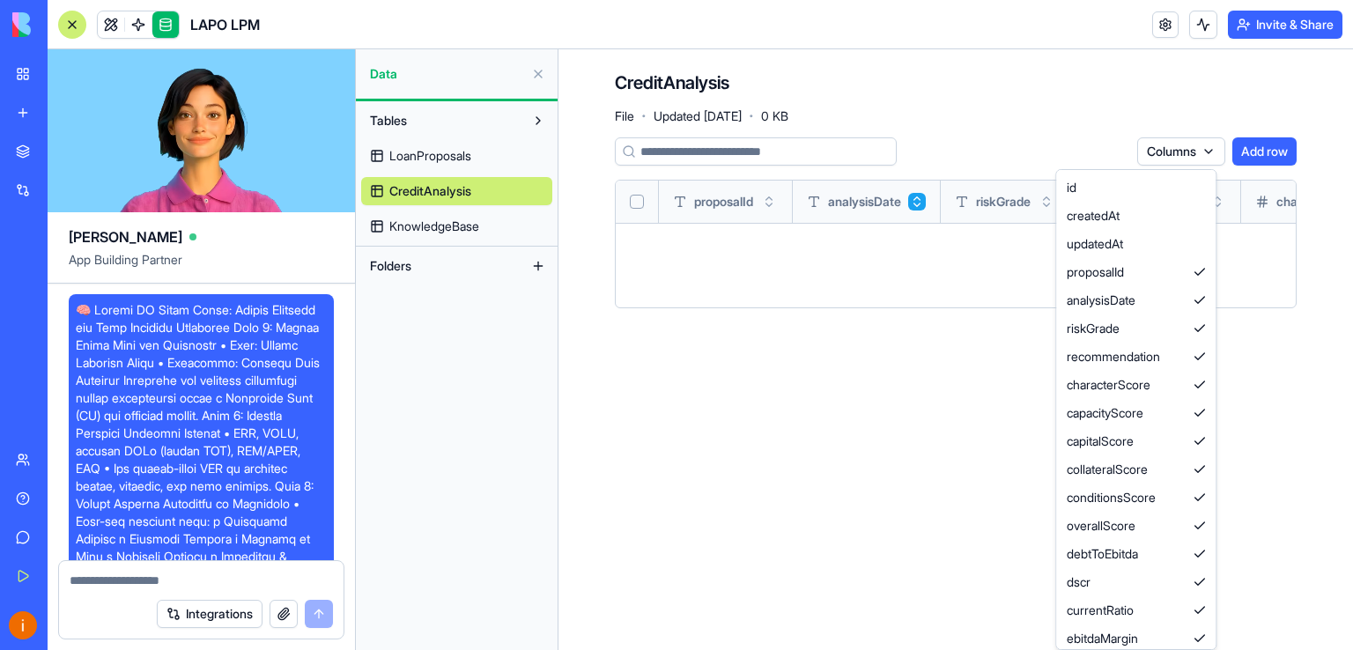
click at [1202, 153] on html "BETA My Workspace New app Marketplace Integrations Recent Untitled App New App …" at bounding box center [676, 325] width 1353 height 650
click at [913, 346] on html "BETA My Workspace New app Marketplace Integrations Recent Untitled App New App …" at bounding box center [676, 325] width 1353 height 650
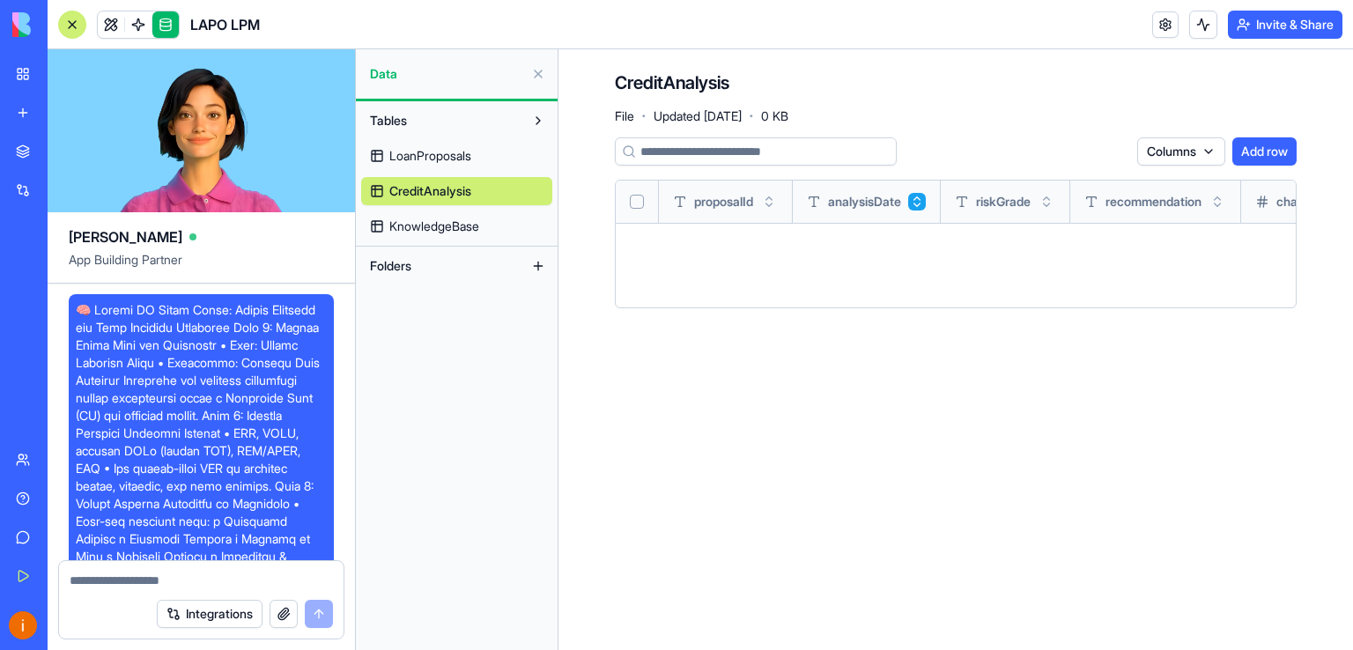
click at [427, 220] on span "KnowledgeBase" at bounding box center [434, 227] width 90 height 18
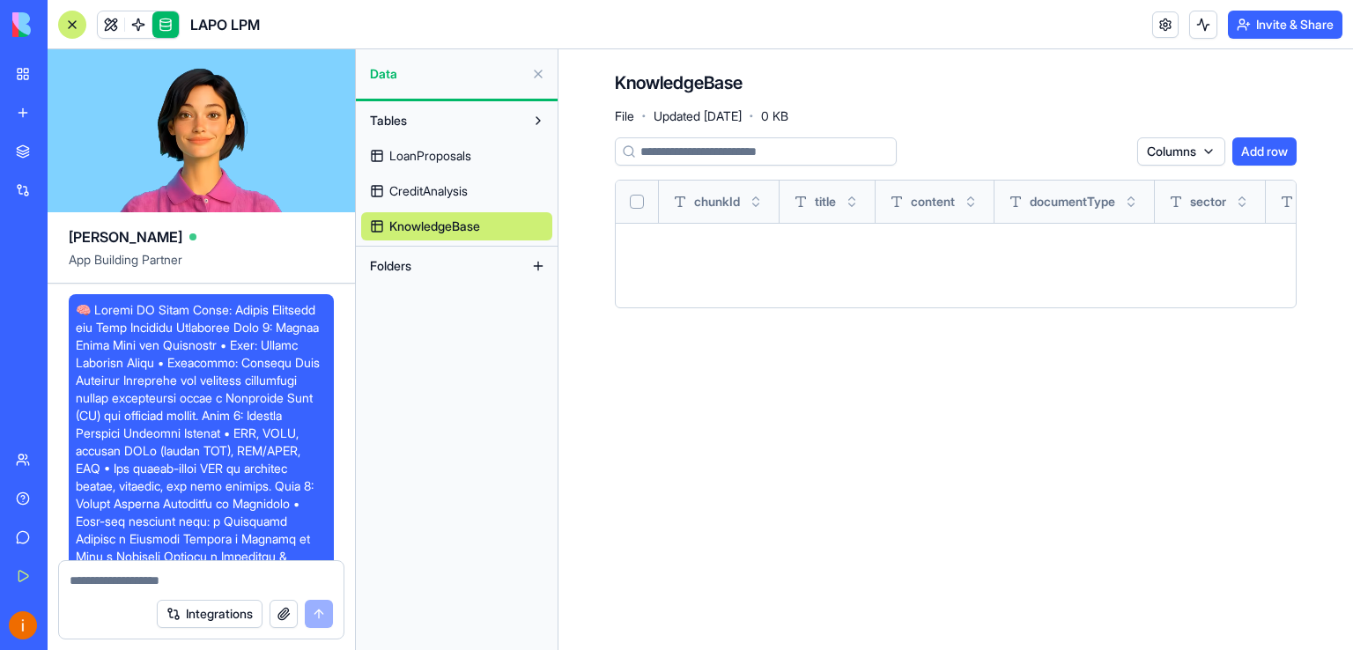
click at [1209, 147] on html "BETA My Workspace New app Marketplace Integrations Recent Untitled App New App …" at bounding box center [676, 325] width 1353 height 650
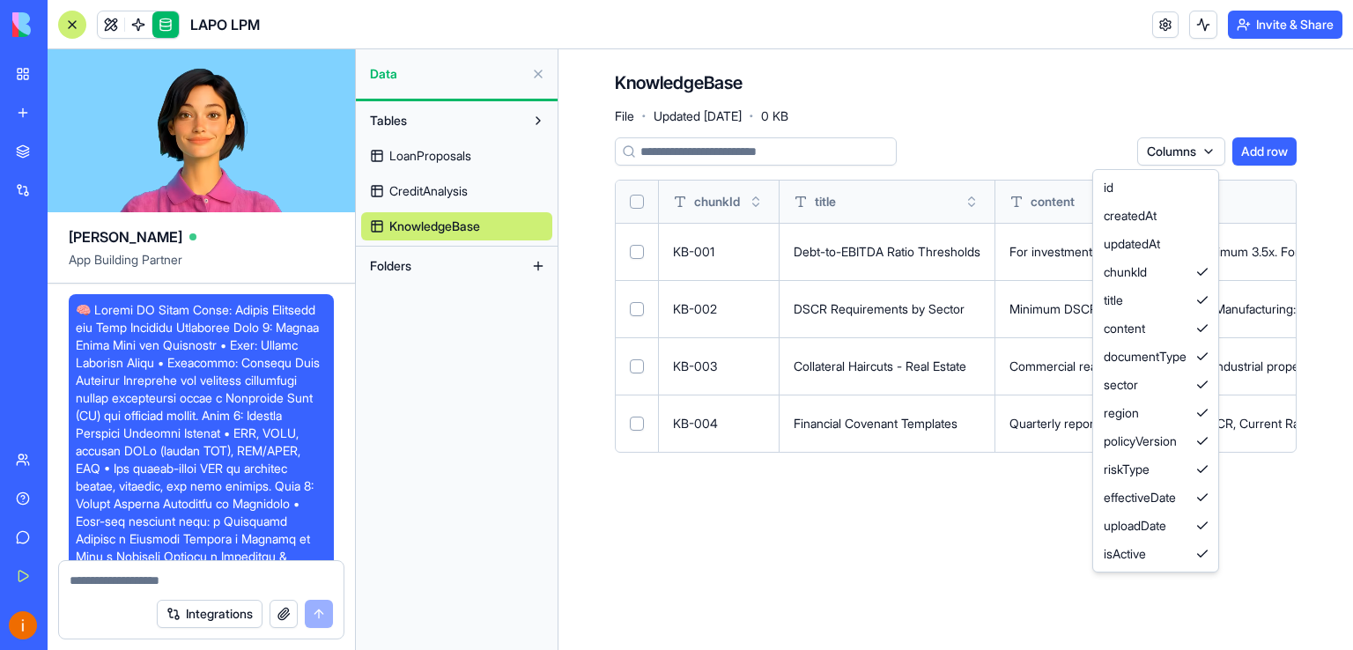
click at [935, 526] on html "BETA My Workspace New app Marketplace Integrations Recent Untitled App New App …" at bounding box center [676, 325] width 1353 height 650
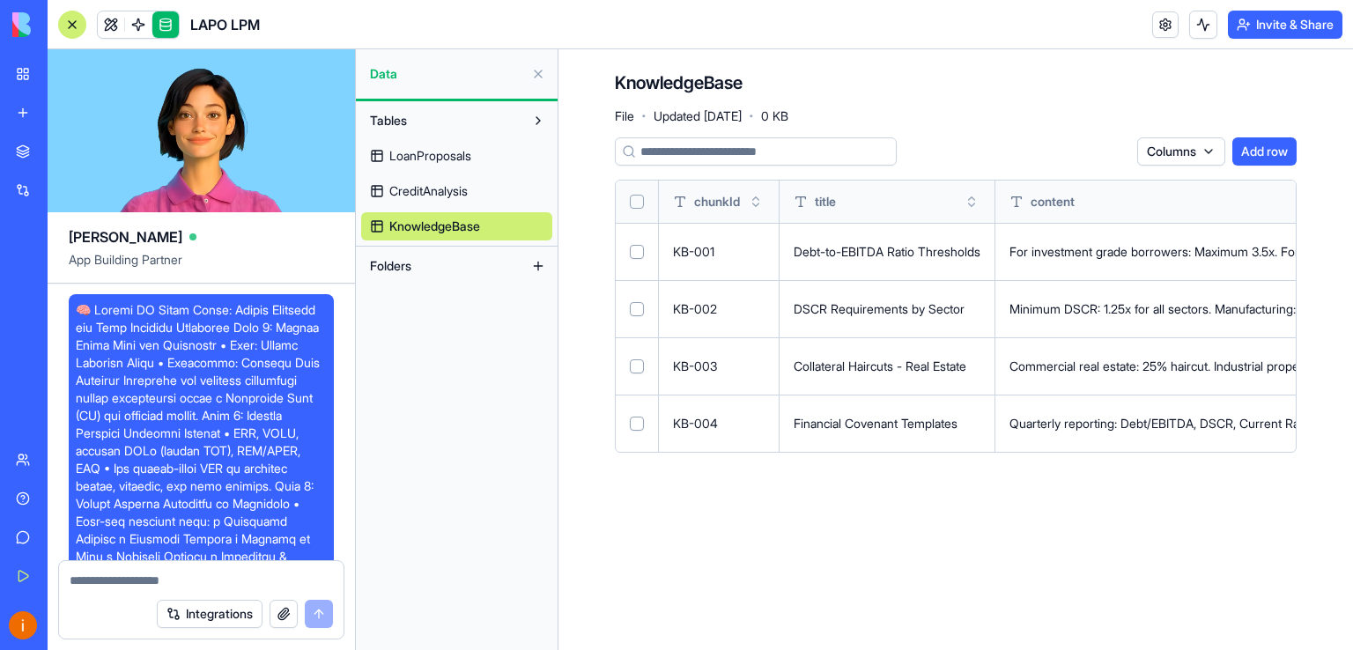
click at [904, 385] on td "Collateral Haircuts - Real Estate" at bounding box center [888, 365] width 216 height 57
click at [0, 0] on button at bounding box center [0, 0] width 0 height 0
click at [919, 516] on main "KnowledgeBase File · Updated Sep 17, 2025 · 0 KB Columns Add row chunkId title …" at bounding box center [956, 349] width 795 height 601
click at [0, 0] on button at bounding box center [0, 0] width 0 height 0
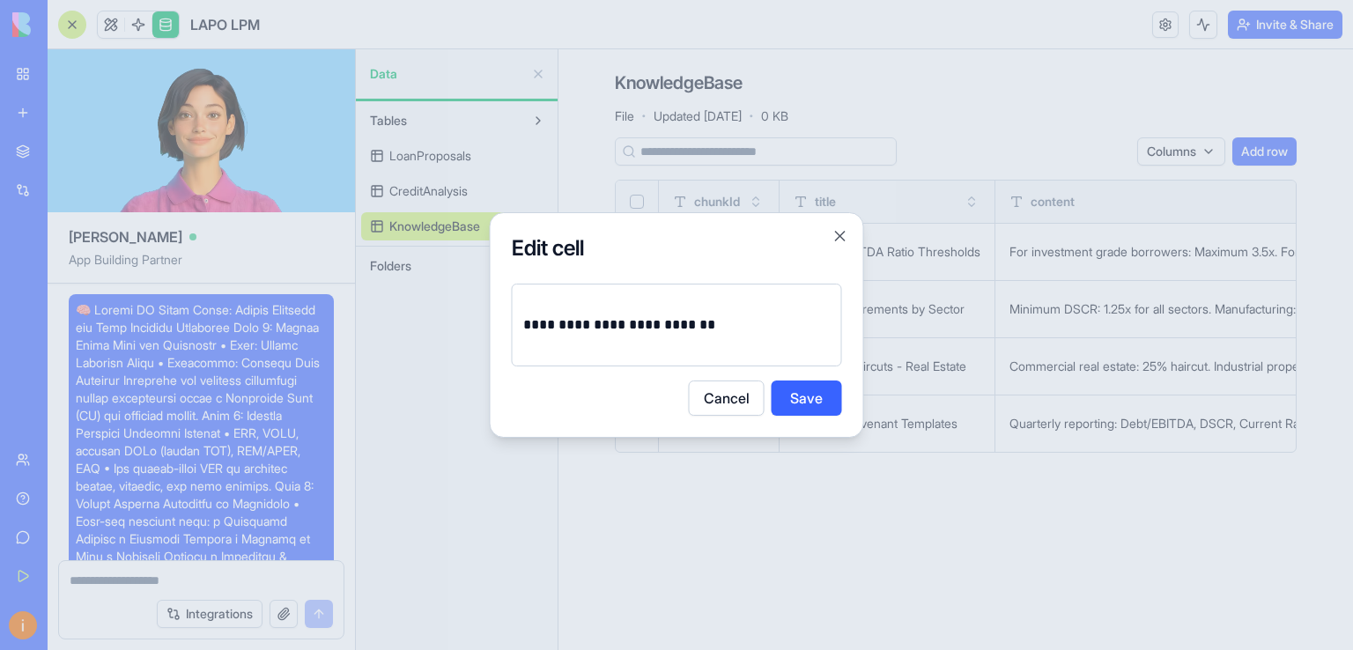
click at [713, 406] on button "Cancel" at bounding box center [727, 398] width 76 height 35
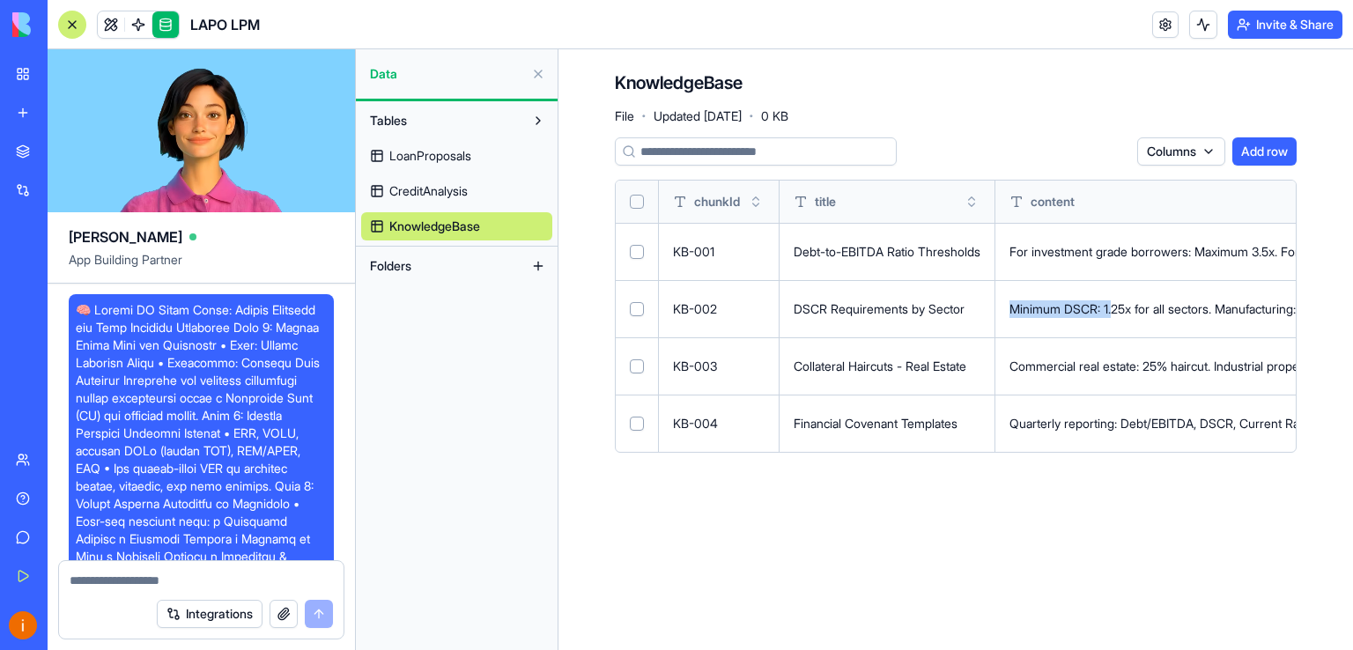
drag, startPoint x: 1128, startPoint y: 291, endPoint x: 941, endPoint y: 315, distance: 188.3
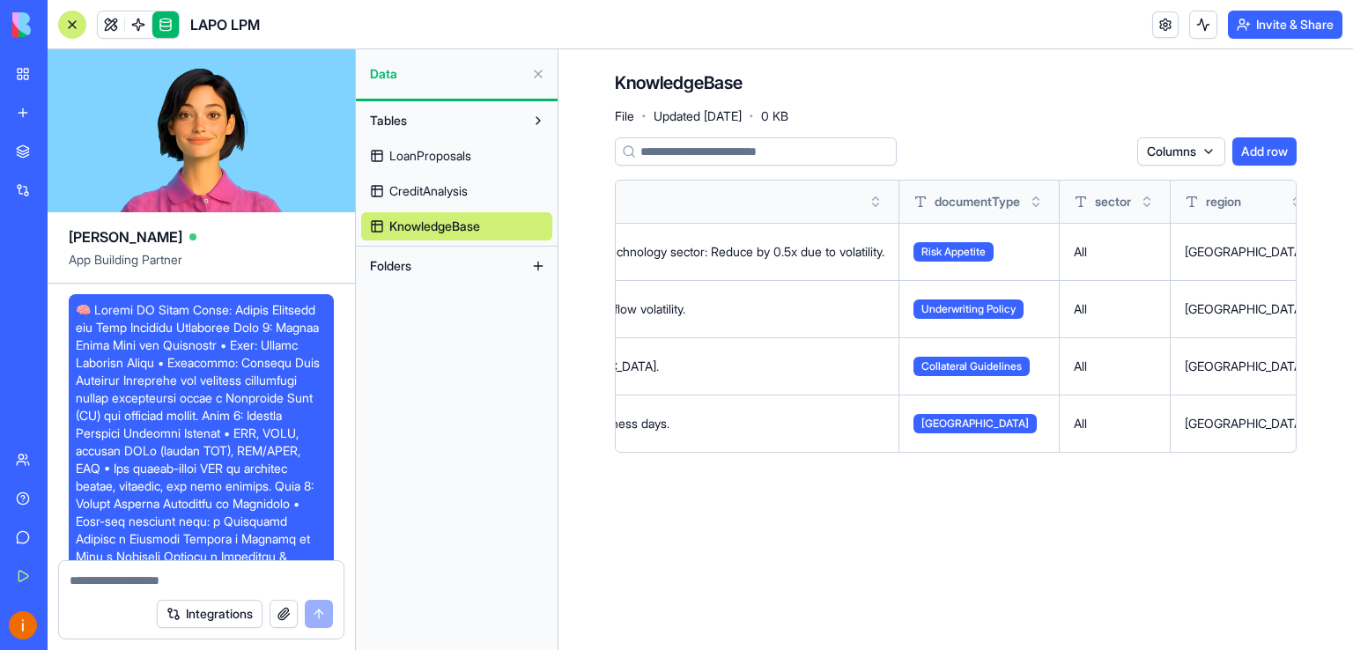
scroll to position [0, 1163]
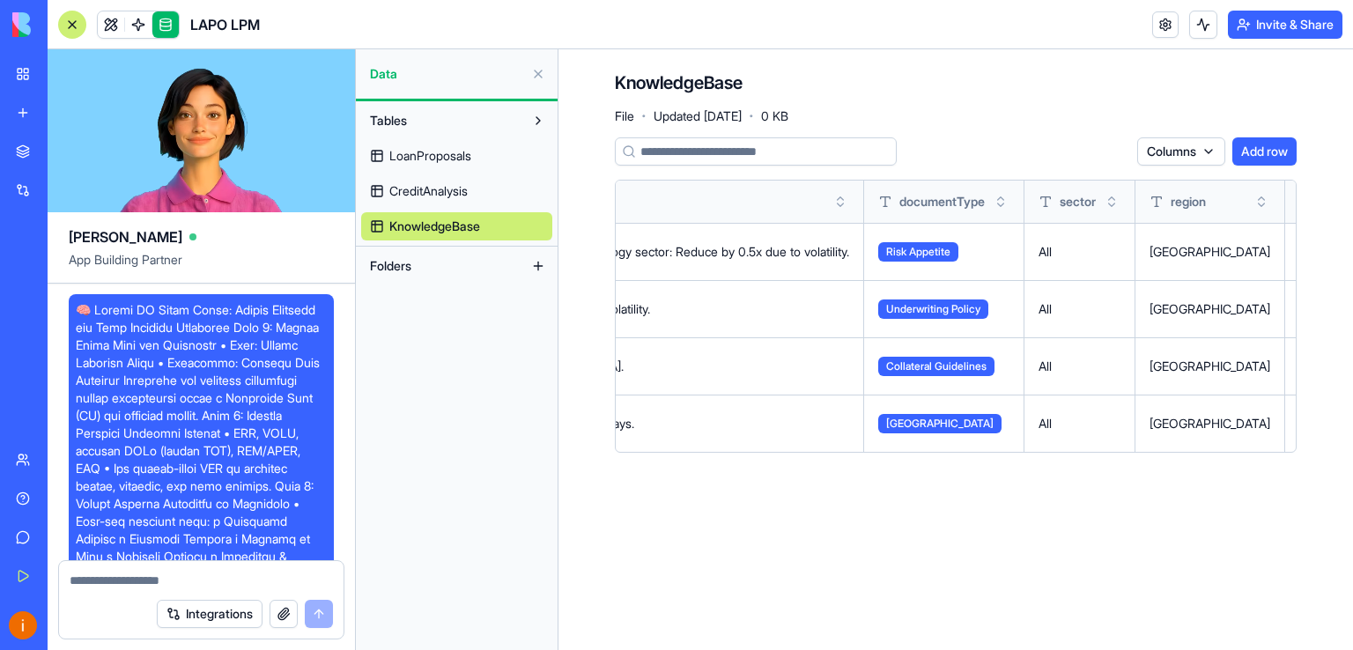
click at [958, 250] on span "Risk Appetite" at bounding box center [918, 251] width 80 height 19
click at [0, 0] on button at bounding box center [0, 0] width 0 height 0
click at [1010, 202] on button "Toggle sort" at bounding box center [1001, 202] width 18 height 18
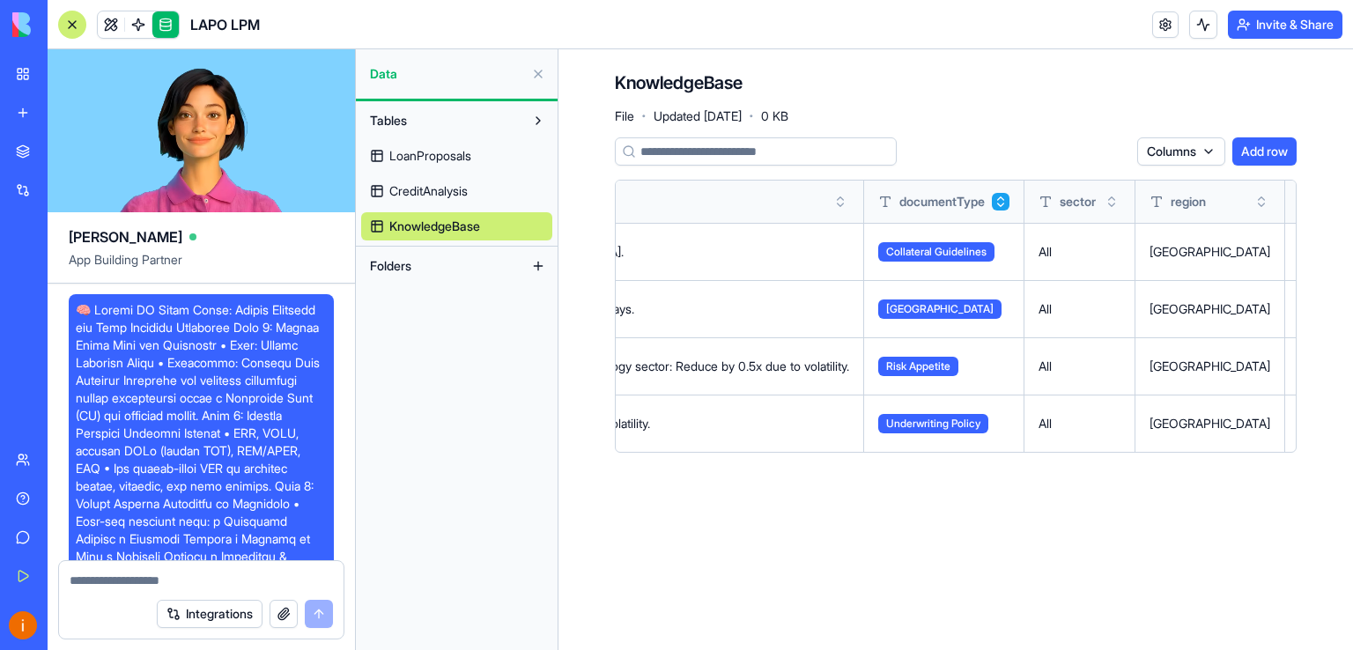
click at [1010, 202] on button "Toggle sort" at bounding box center [1001, 202] width 18 height 18
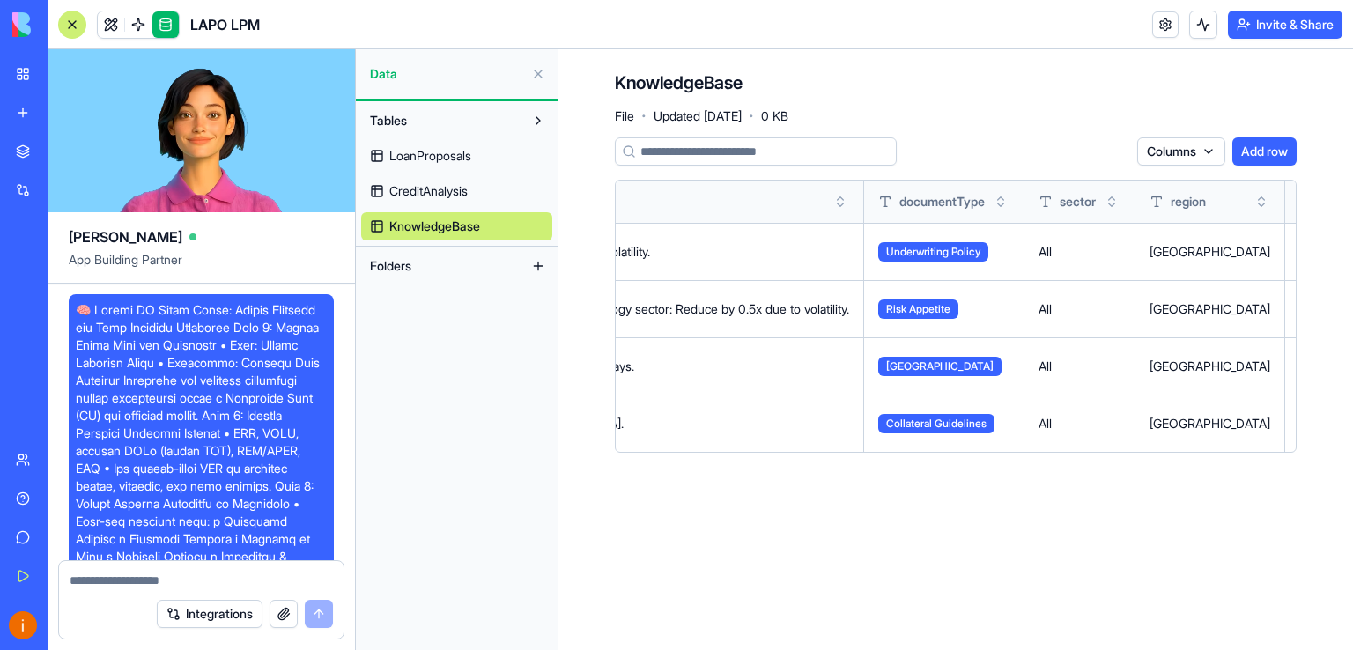
click at [1010, 202] on button "Toggle sort" at bounding box center [1001, 202] width 18 height 18
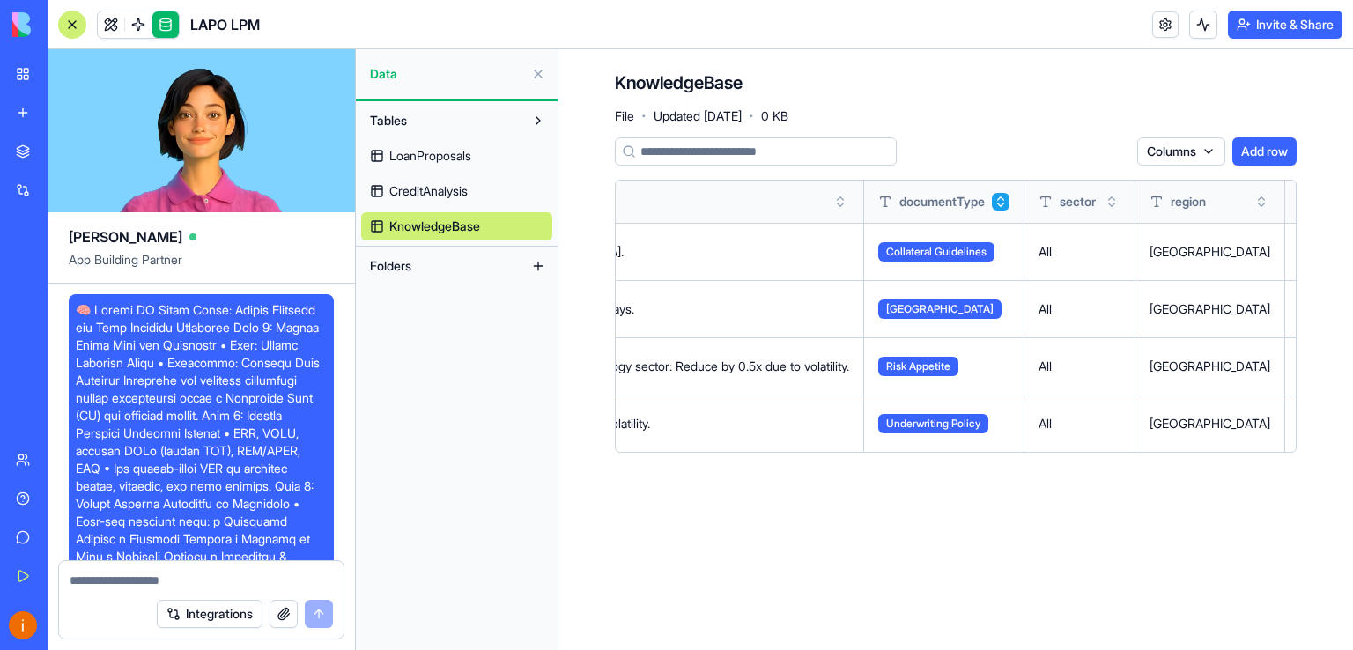
click at [1010, 202] on button "Toggle sort" at bounding box center [1001, 202] width 18 height 18
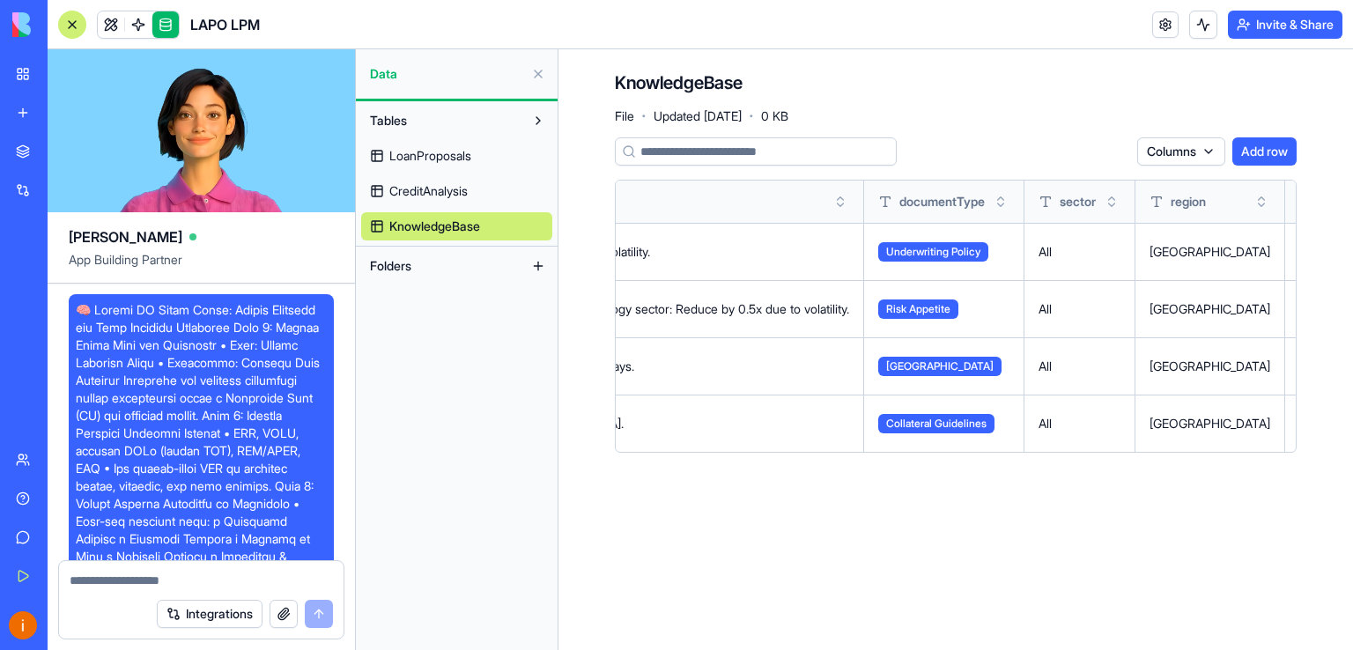
click at [1121, 204] on button "Toggle sort" at bounding box center [1112, 202] width 18 height 18
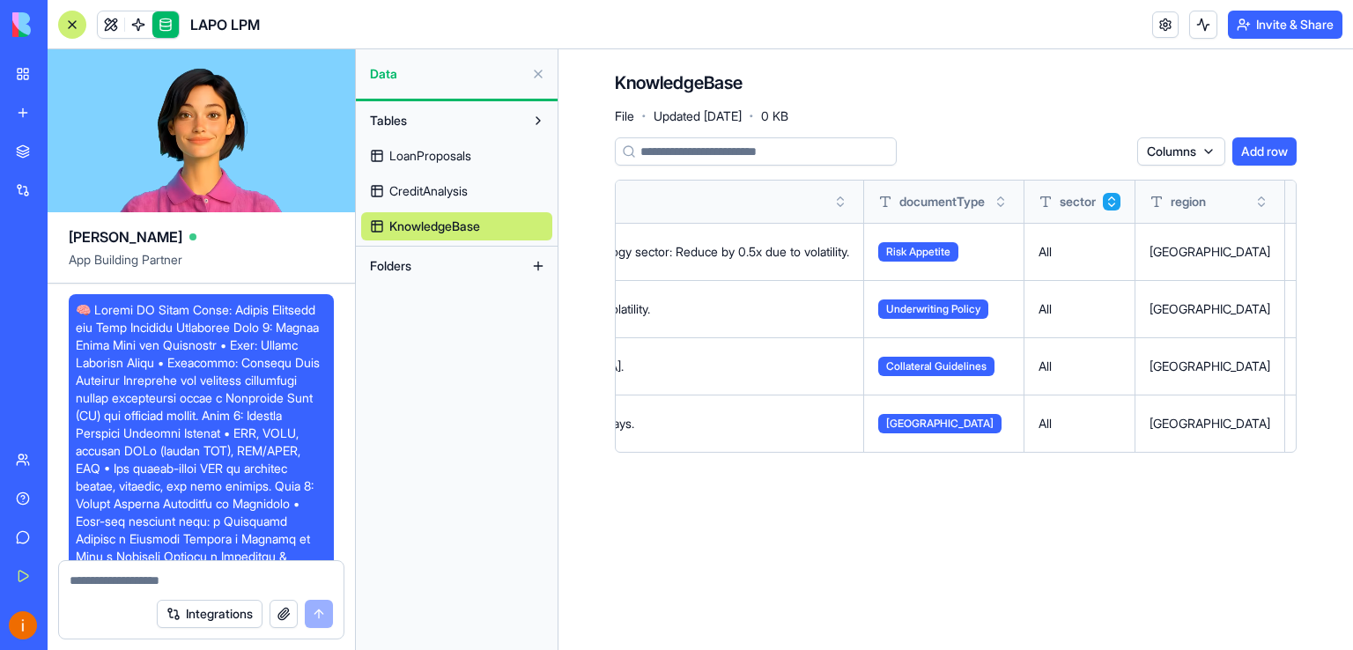
click at [1121, 204] on button "Toggle sort" at bounding box center [1112, 202] width 18 height 18
click at [849, 205] on button "Toggle sort" at bounding box center [841, 202] width 18 height 18
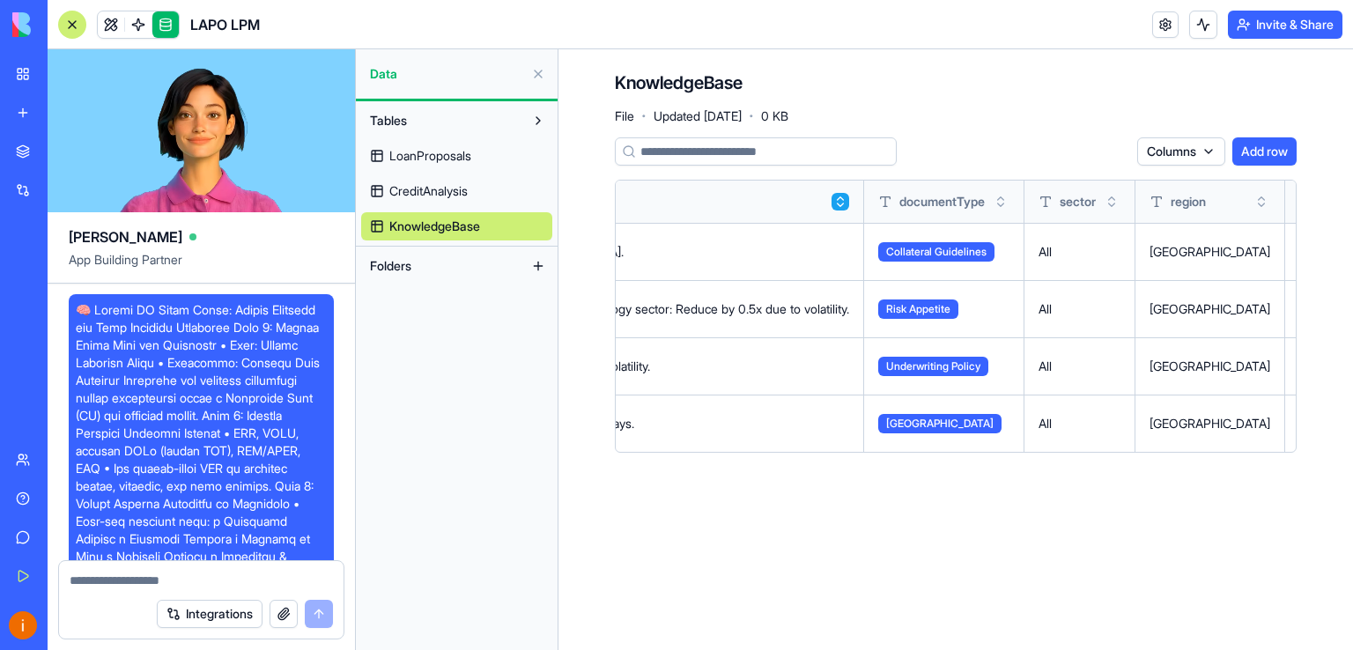
click at [849, 205] on button "Toggle sort" at bounding box center [841, 202] width 18 height 18
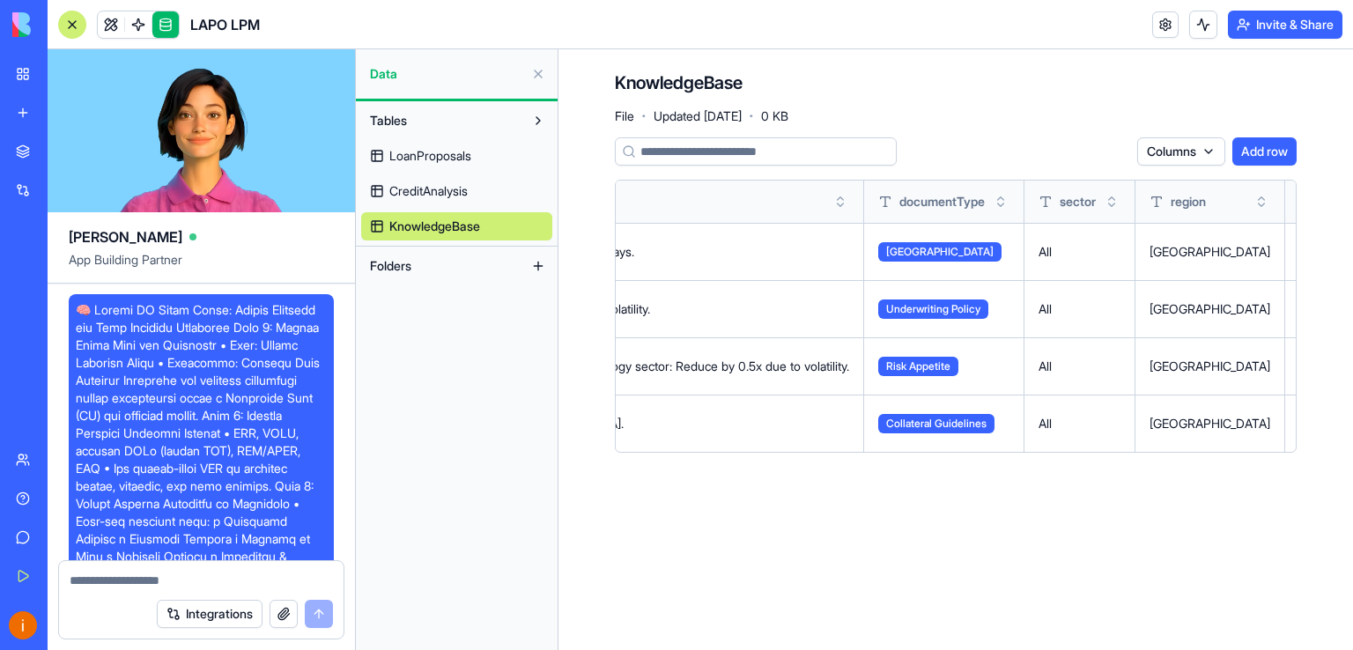
click at [849, 198] on button "Toggle sort" at bounding box center [841, 202] width 18 height 18
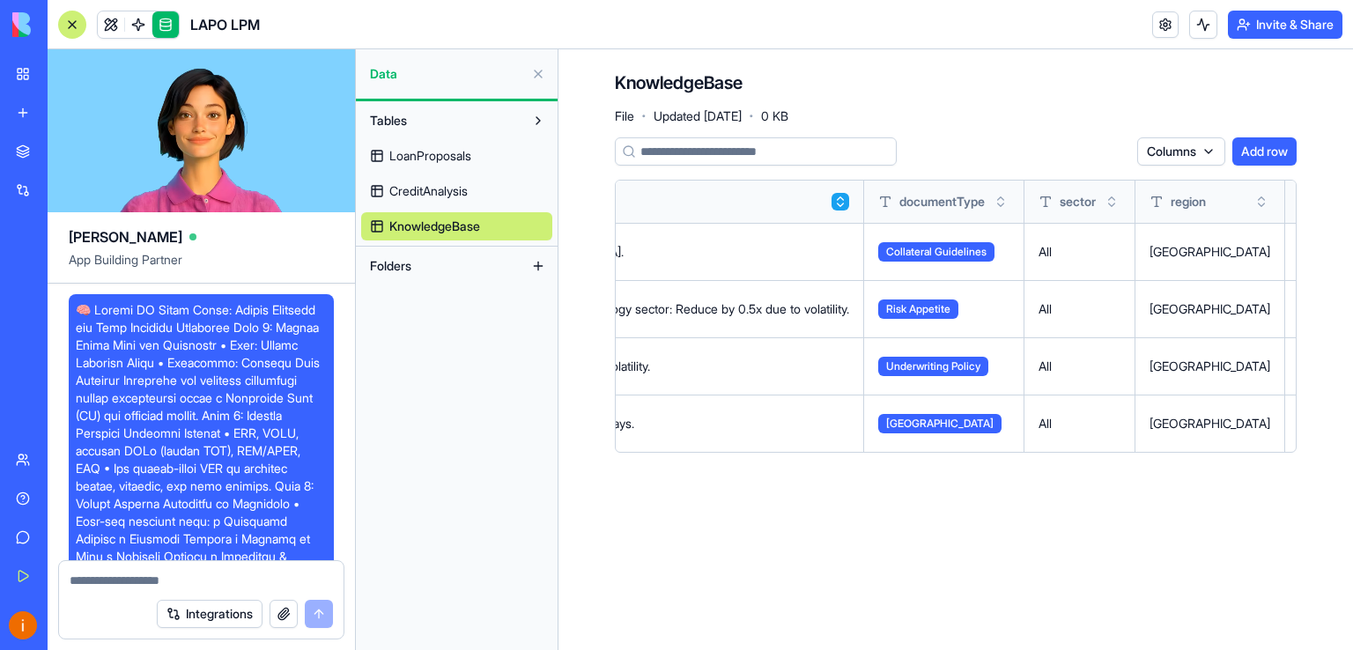
click at [849, 198] on button "Toggle sort" at bounding box center [841, 202] width 18 height 18
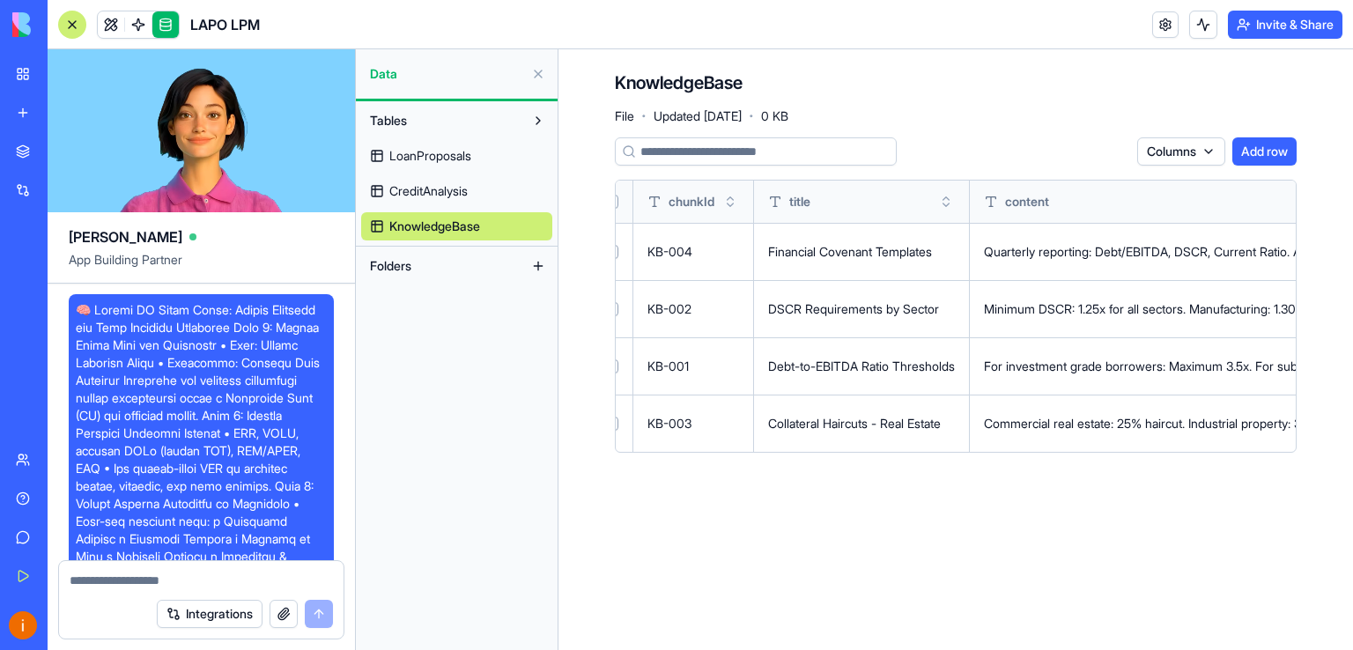
scroll to position [0, 0]
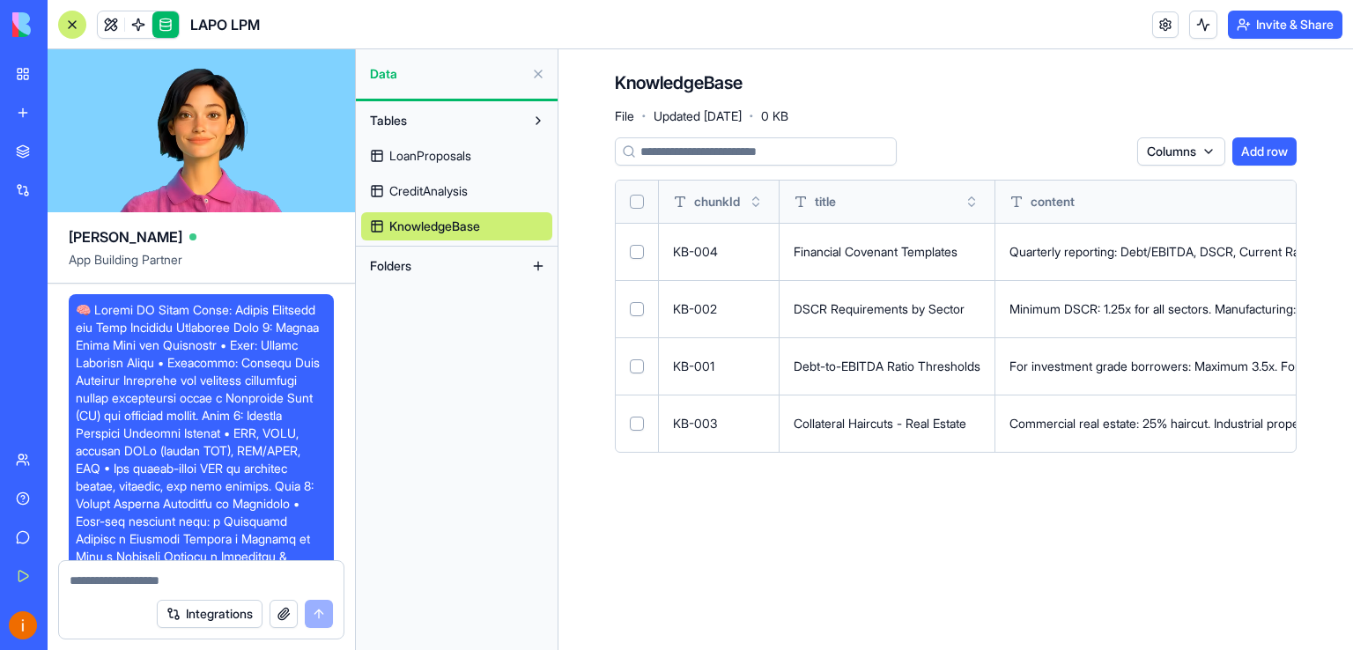
click at [531, 266] on button at bounding box center [538, 266] width 28 height 28
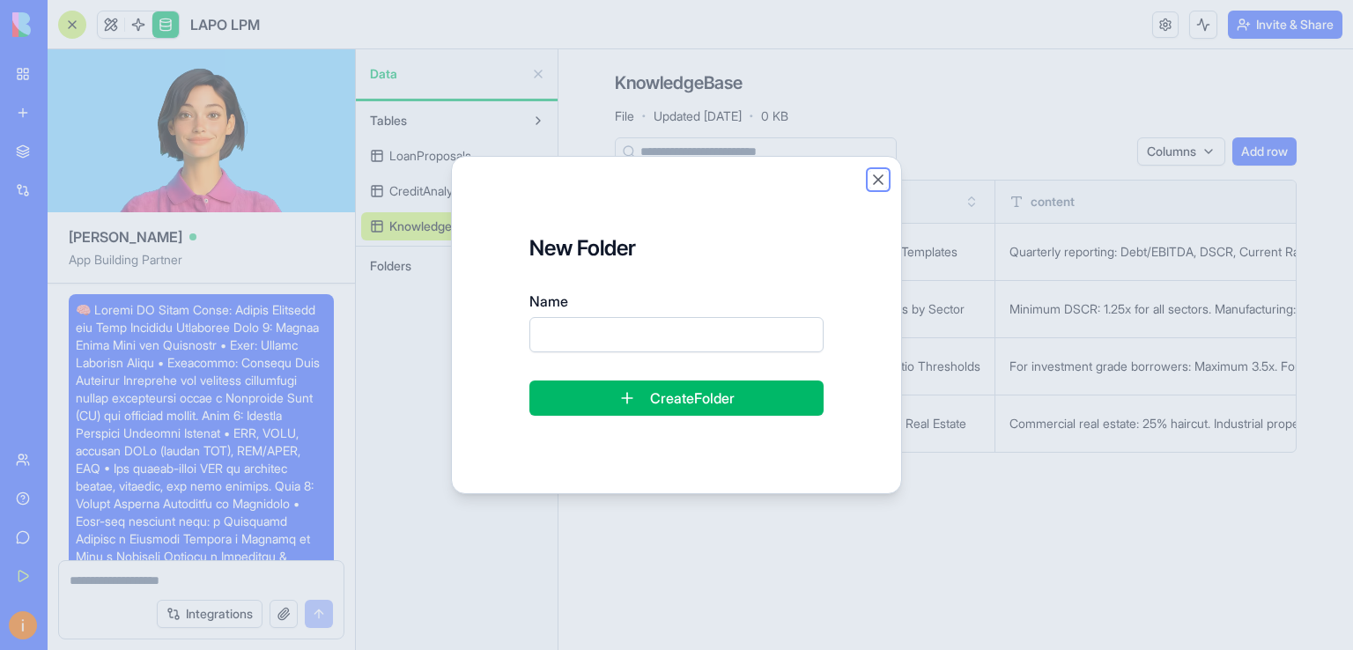
click at [877, 179] on button "Close" at bounding box center [879, 180] width 18 height 18
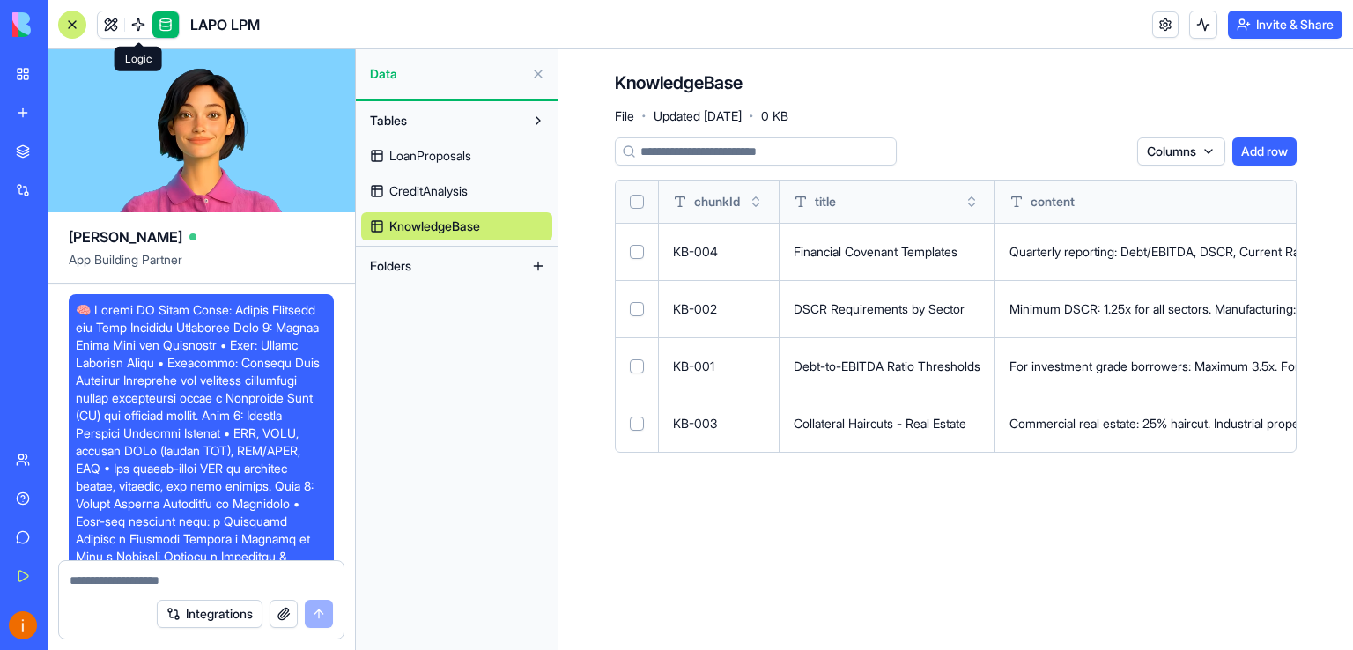
click at [134, 21] on span at bounding box center [138, 24] width 49 height 49
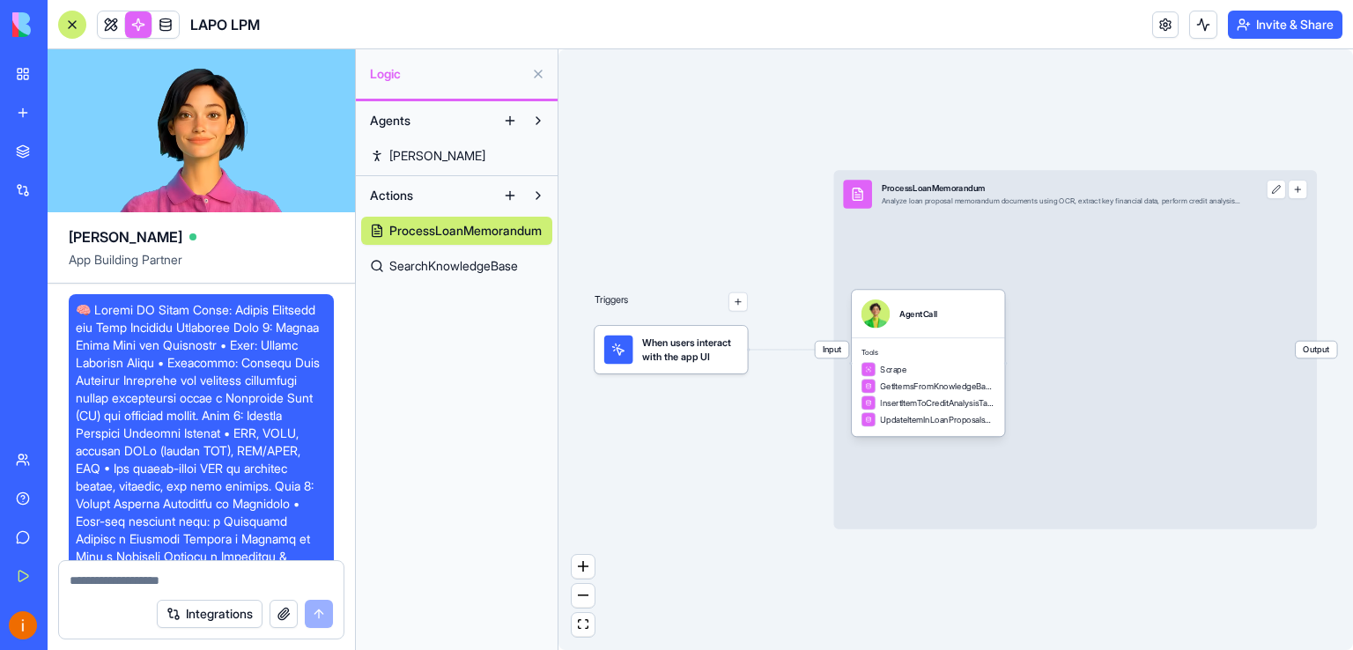
click at [447, 267] on span "SearchKnowledgeBase" at bounding box center [453, 266] width 129 height 18
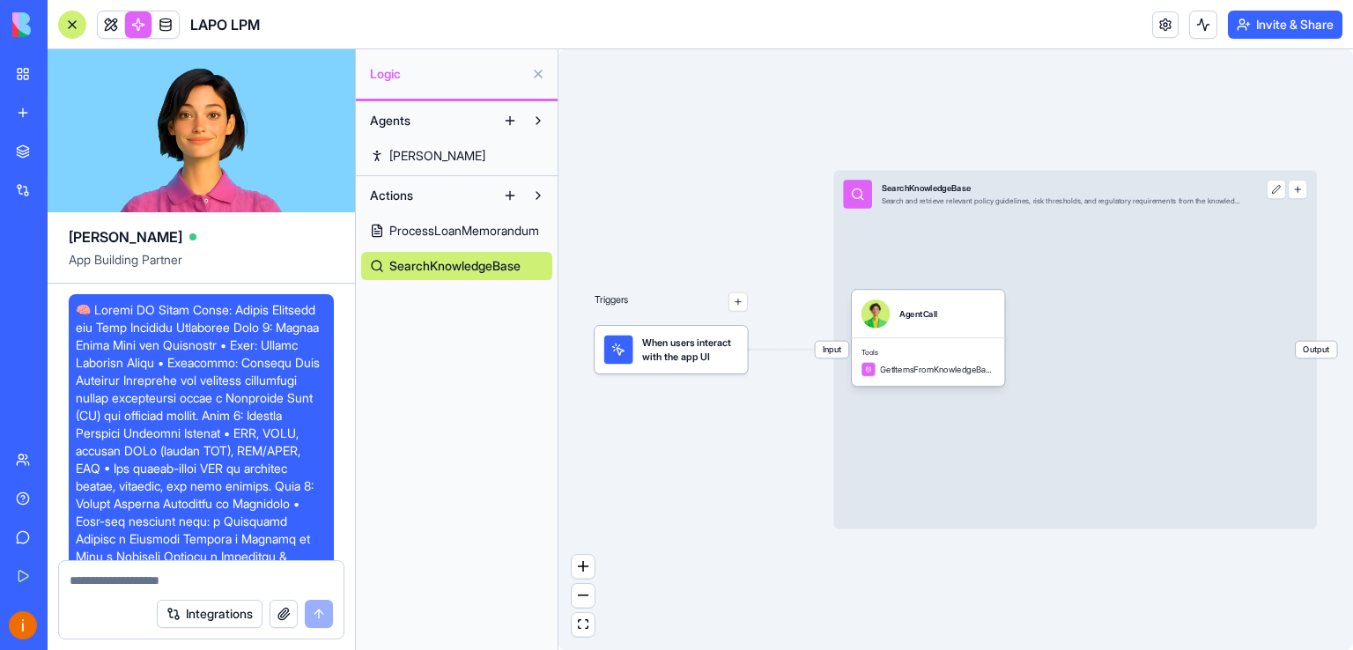
click at [469, 192] on button "Actions" at bounding box center [428, 195] width 135 height 28
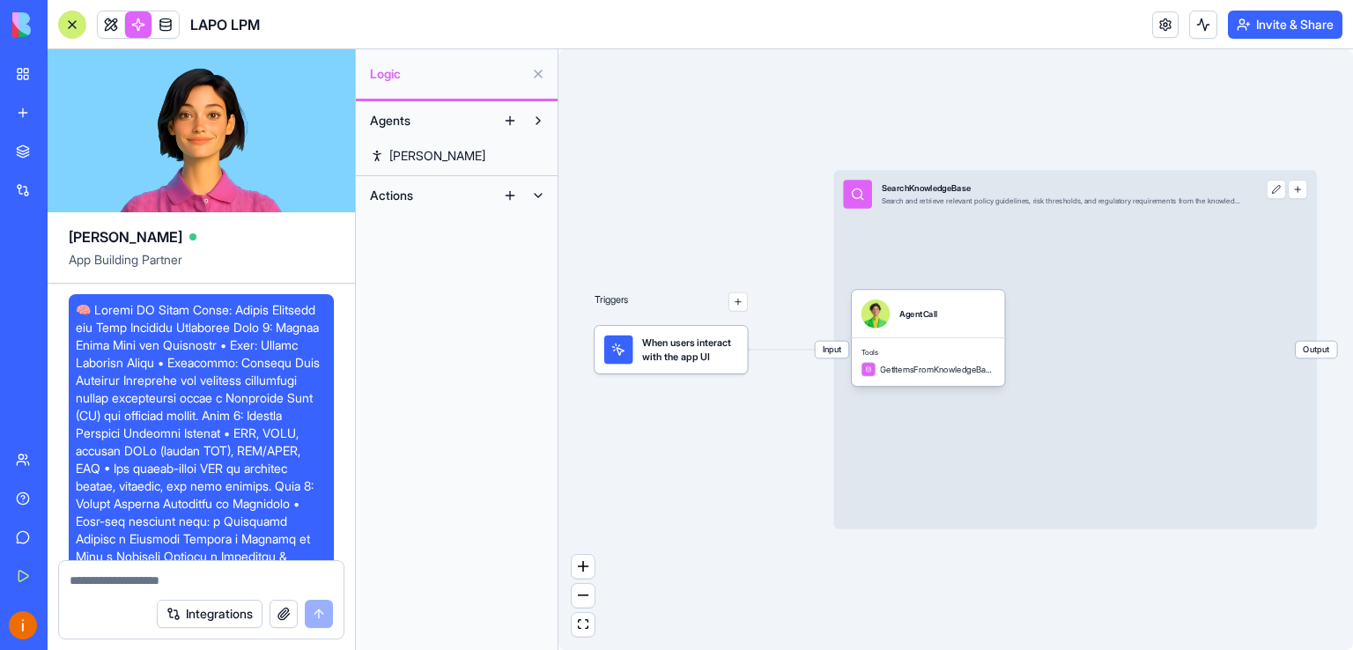
click at [507, 195] on button at bounding box center [510, 195] width 28 height 28
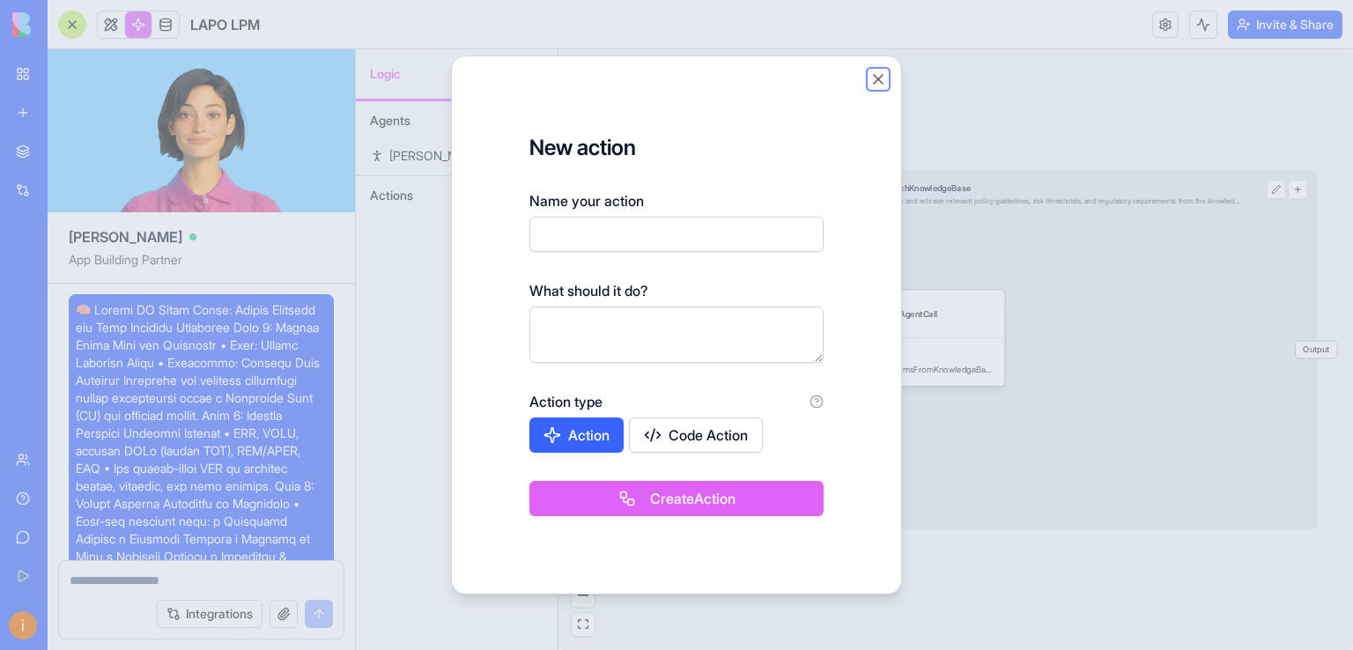
click at [880, 75] on button "Close" at bounding box center [879, 79] width 18 height 18
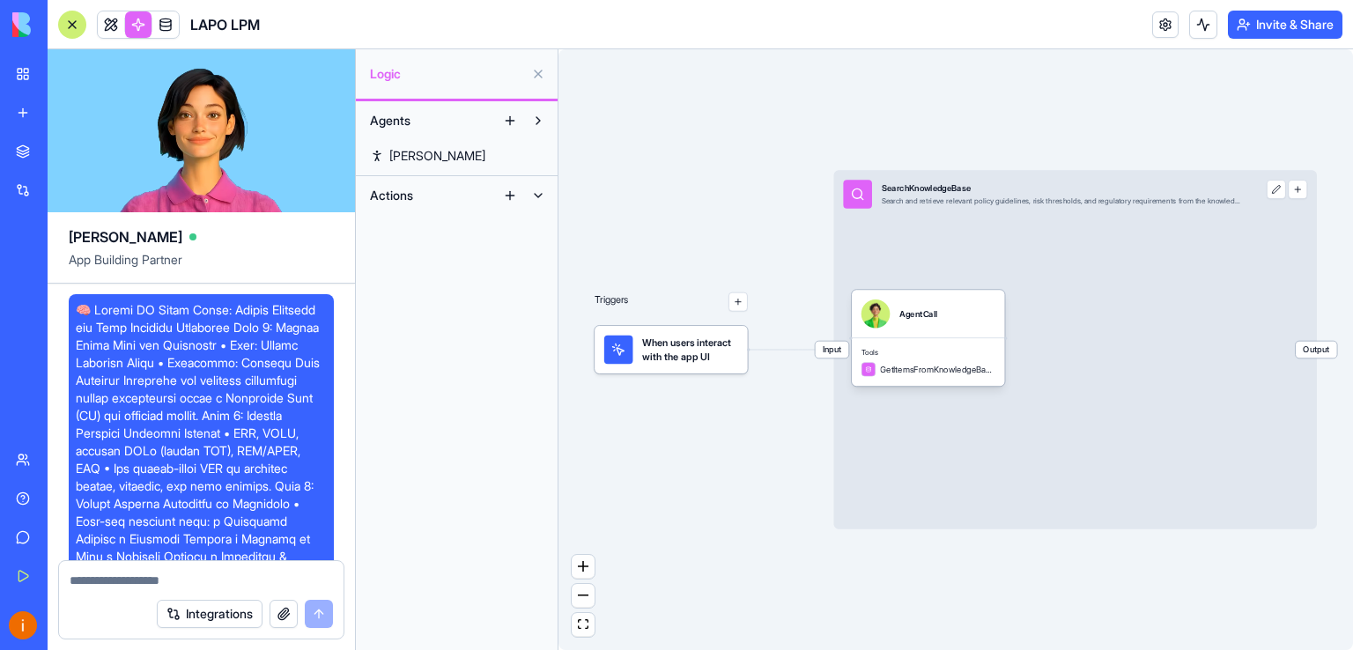
click at [403, 119] on span "Agents" at bounding box center [390, 121] width 41 height 18
click at [422, 150] on span "Morgan" at bounding box center [437, 156] width 96 height 18
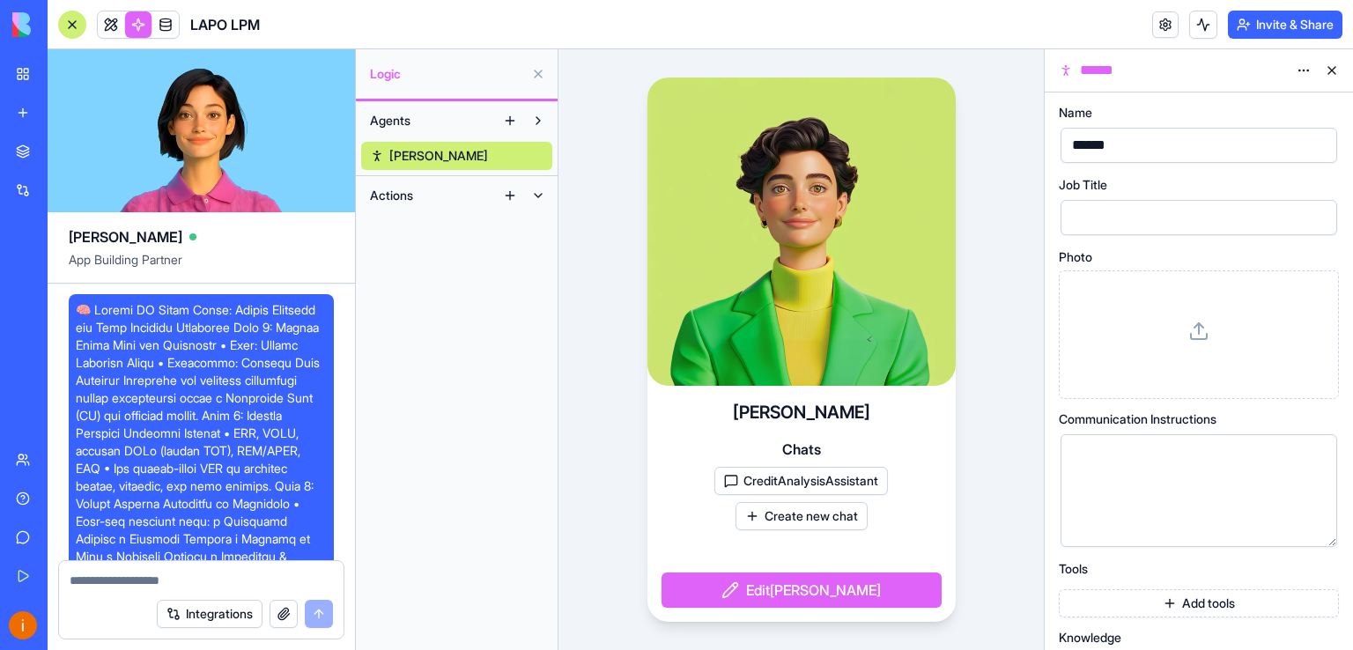
click at [1331, 66] on button at bounding box center [1332, 70] width 28 height 28
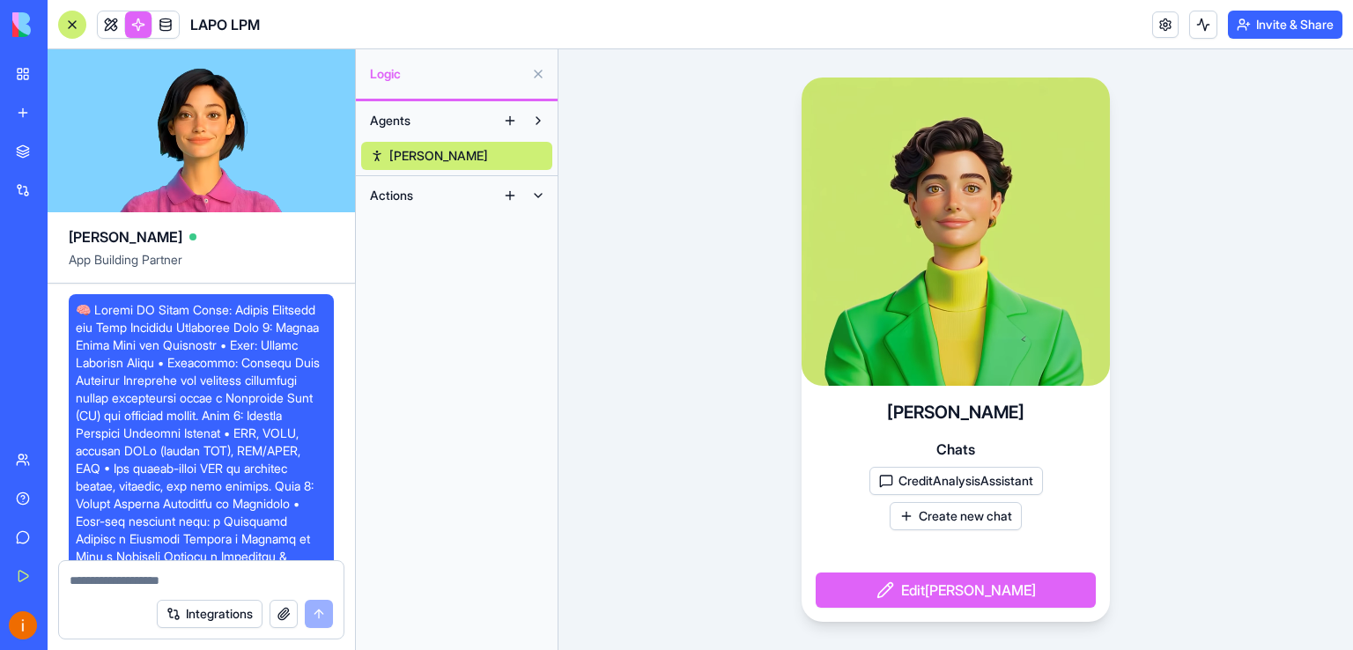
click at [386, 120] on span "Agents" at bounding box center [390, 121] width 41 height 18
click at [397, 159] on span "Actions" at bounding box center [391, 161] width 43 height 18
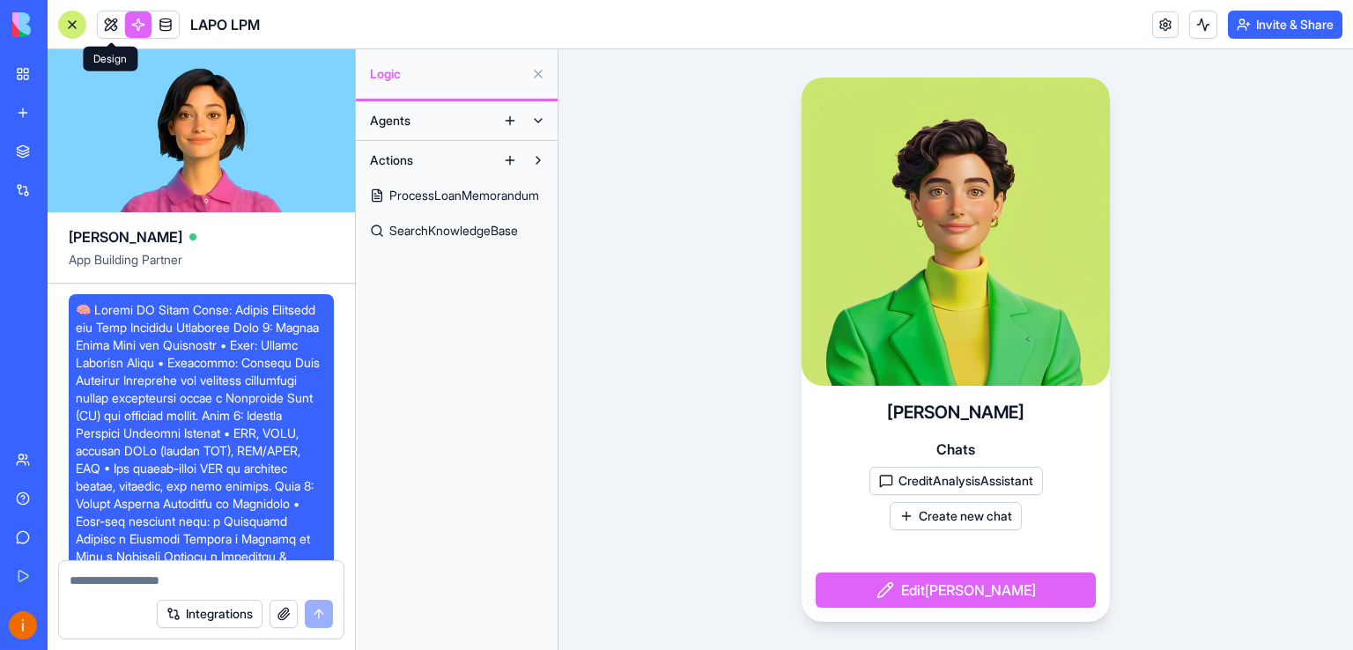
click at [112, 19] on link at bounding box center [111, 24] width 26 height 26
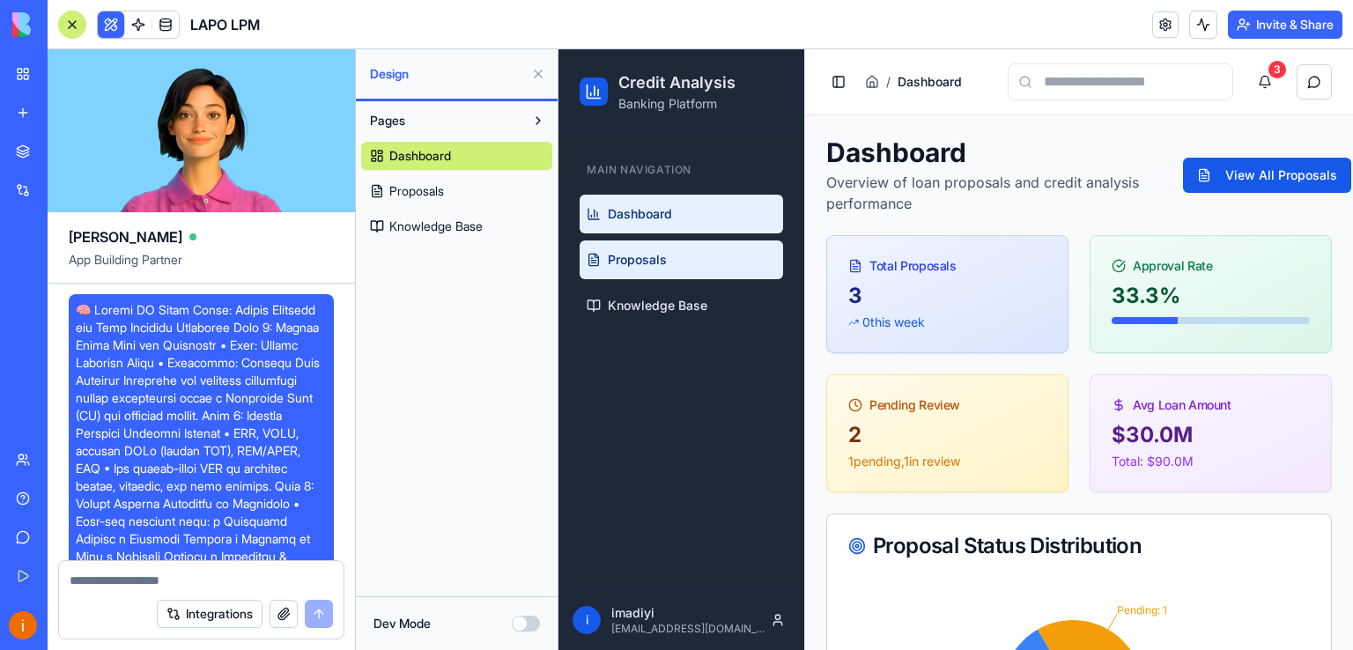
click at [640, 260] on span "Proposals" at bounding box center [637, 260] width 59 height 18
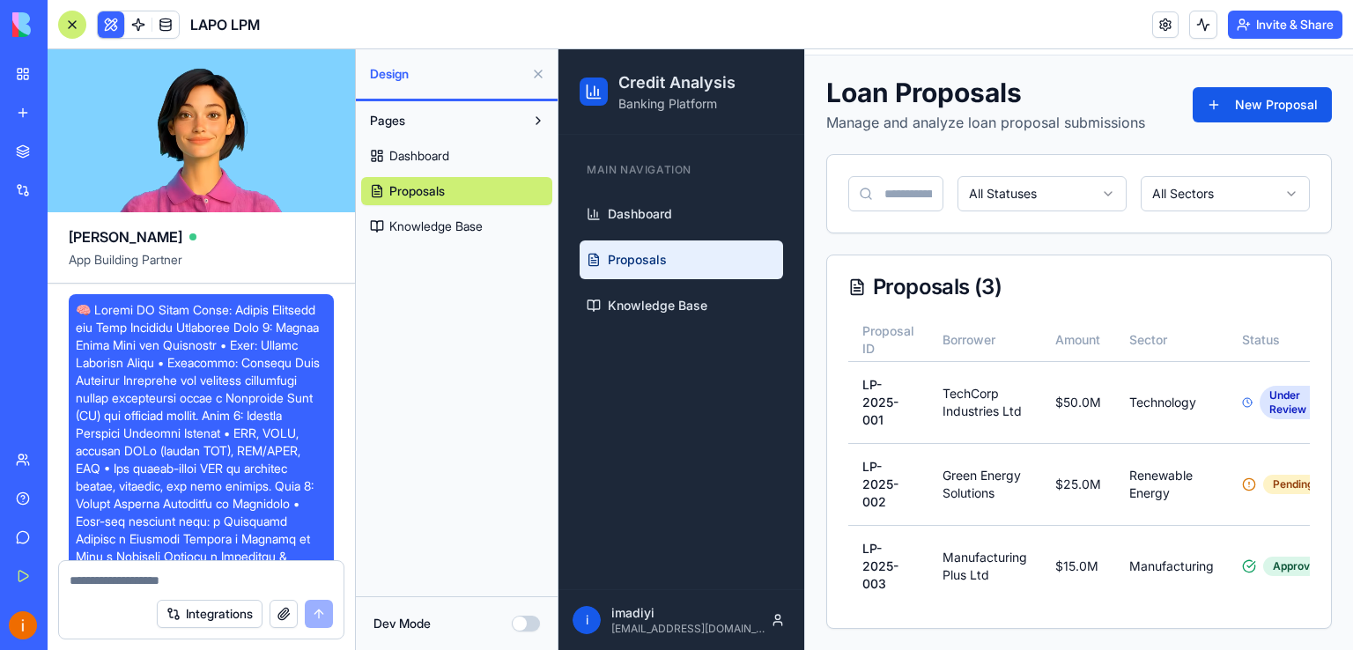
scroll to position [70, 0]
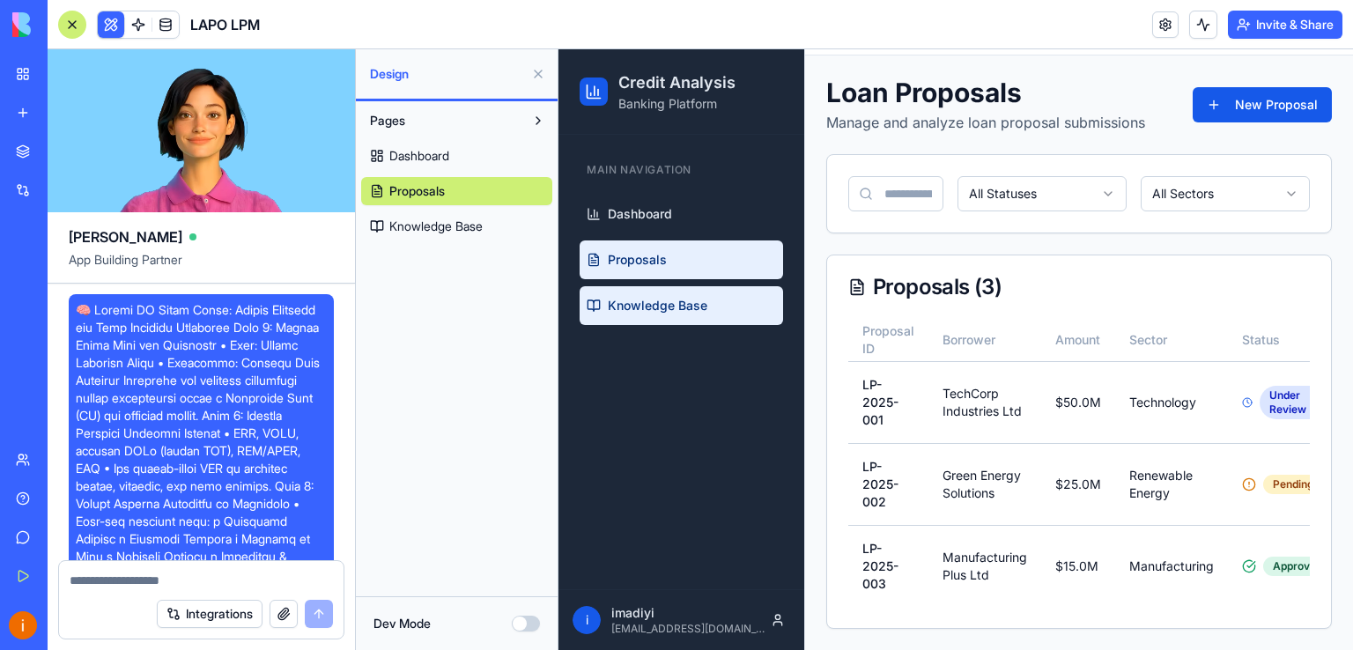
click at [636, 310] on span "Knowledge Base" at bounding box center [658, 306] width 100 height 18
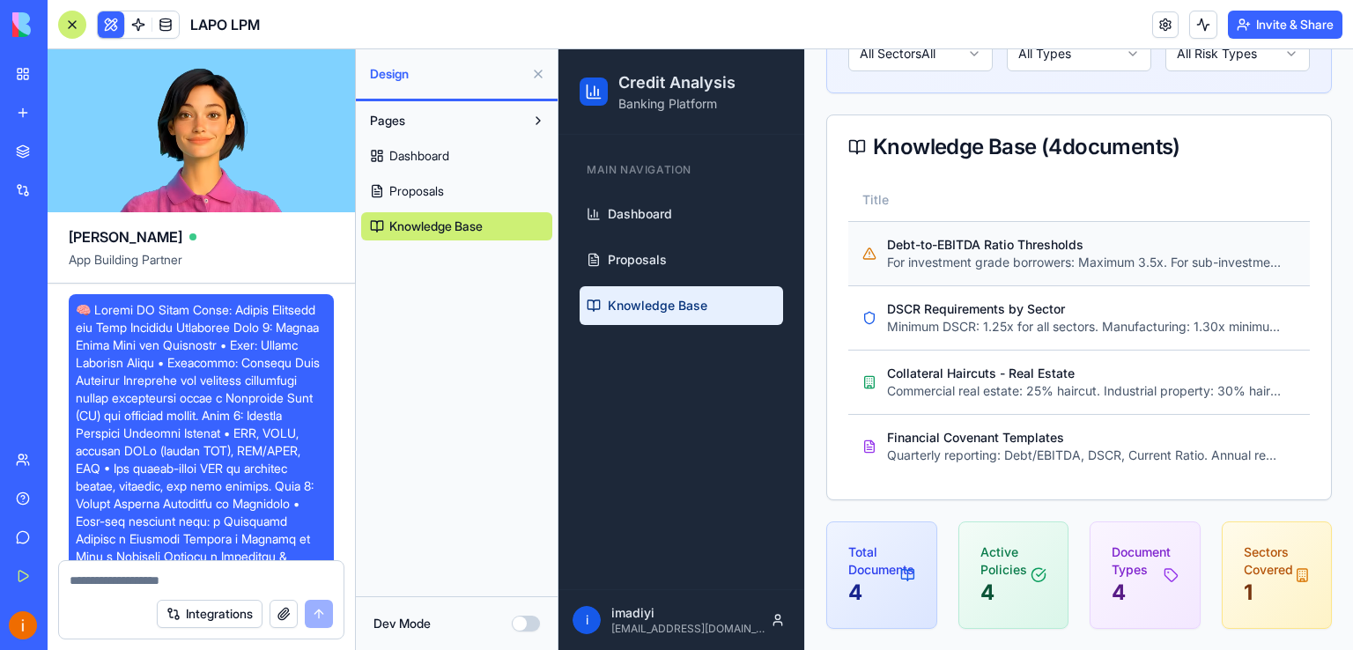
click at [982, 254] on p "For investment grade borrowers: Maximum 3.5x. For sub-investment grade: Maximum…" at bounding box center [1084, 263] width 395 height 18
click at [940, 302] on p "DSCR Requirements by Sector" at bounding box center [1084, 309] width 395 height 18
click at [946, 367] on p "Collateral Haircuts - Real Estate" at bounding box center [1084, 374] width 395 height 18
click at [955, 431] on p "Financial Covenant Templates" at bounding box center [1084, 438] width 395 height 18
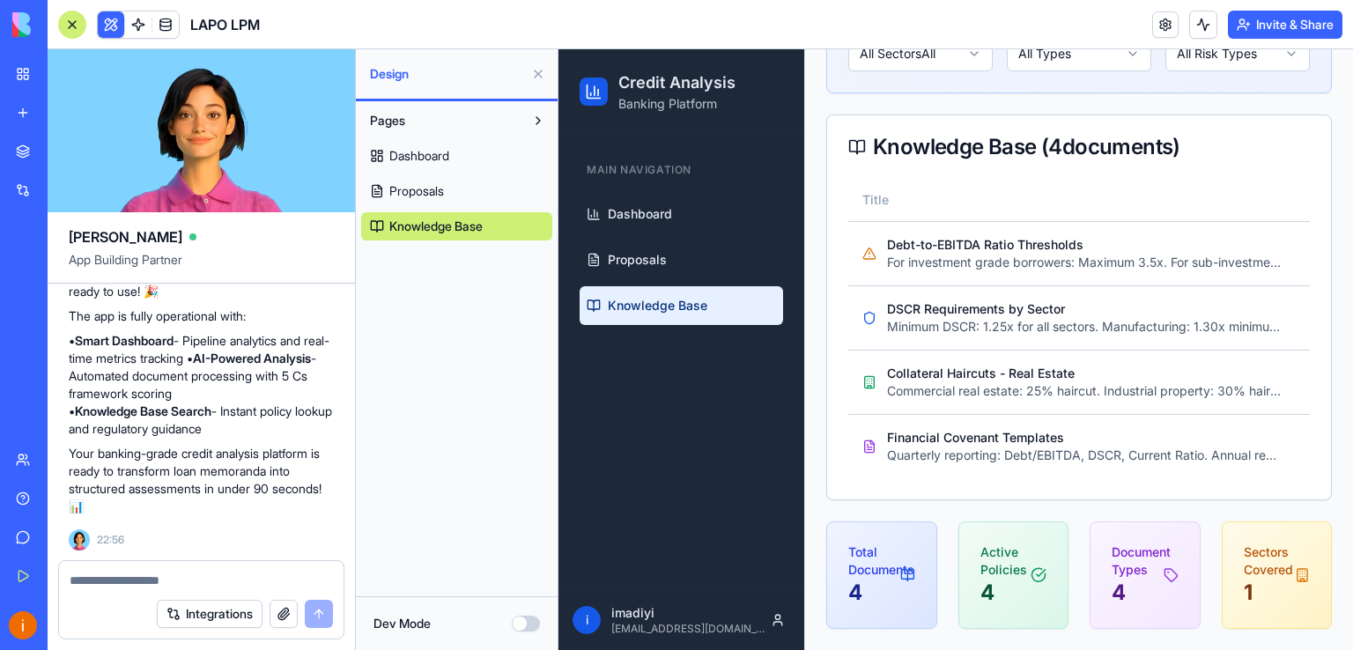
click at [148, 578] on textarea at bounding box center [201, 581] width 263 height 18
click at [522, 623] on button "Dev Mode" at bounding box center [526, 624] width 28 height 16
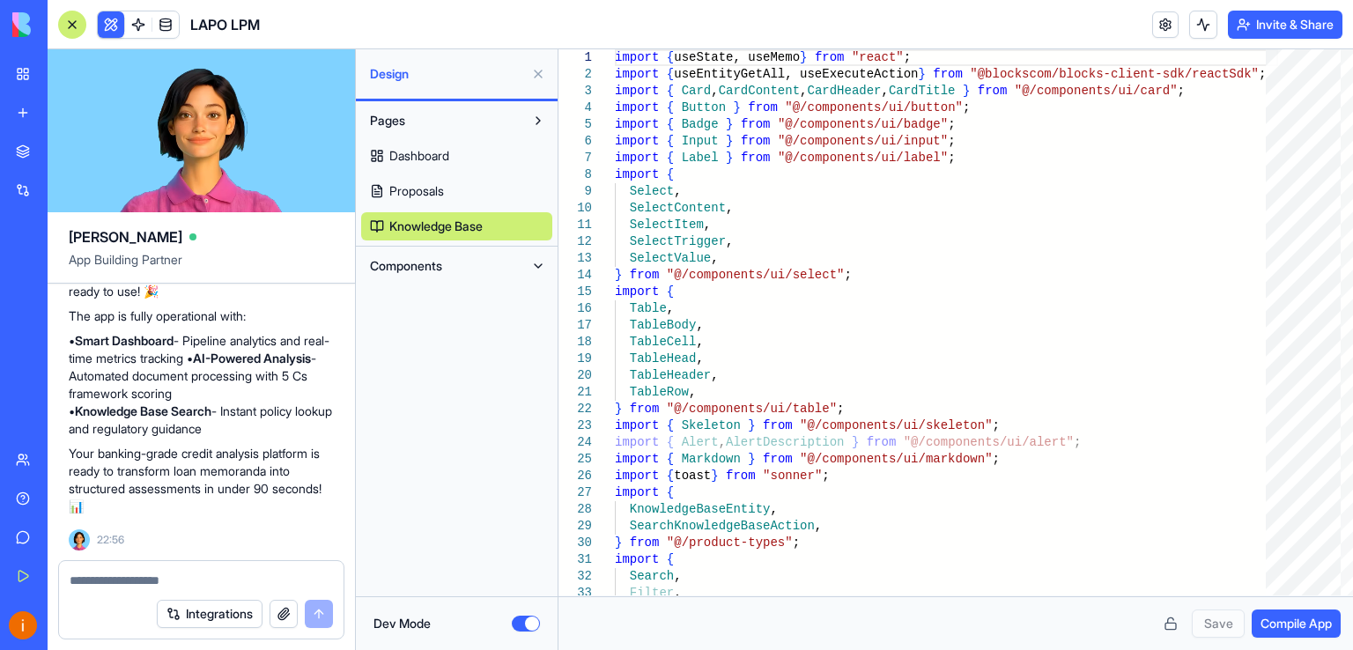
click at [515, 623] on button "Dev Mode" at bounding box center [526, 624] width 28 height 16
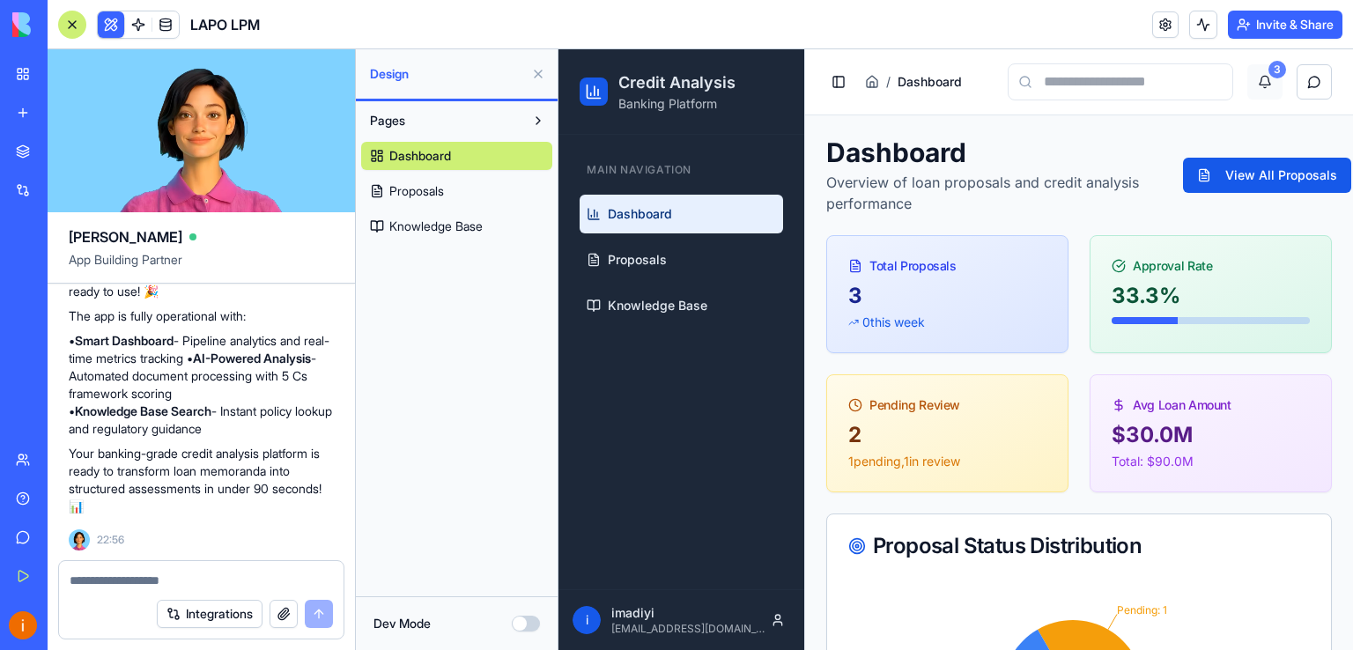
click at [1269, 63] on div "3" at bounding box center [1278, 70] width 18 height 18
click at [1253, 78] on button "3" at bounding box center [1264, 81] width 35 height 35
click at [112, 586] on textarea at bounding box center [201, 581] width 263 height 18
click at [477, 364] on div "Pages Dashboard Proposals Knowledge Base" at bounding box center [457, 348] width 202 height 495
click at [183, 591] on div "Integrations" at bounding box center [201, 613] width 285 height 49
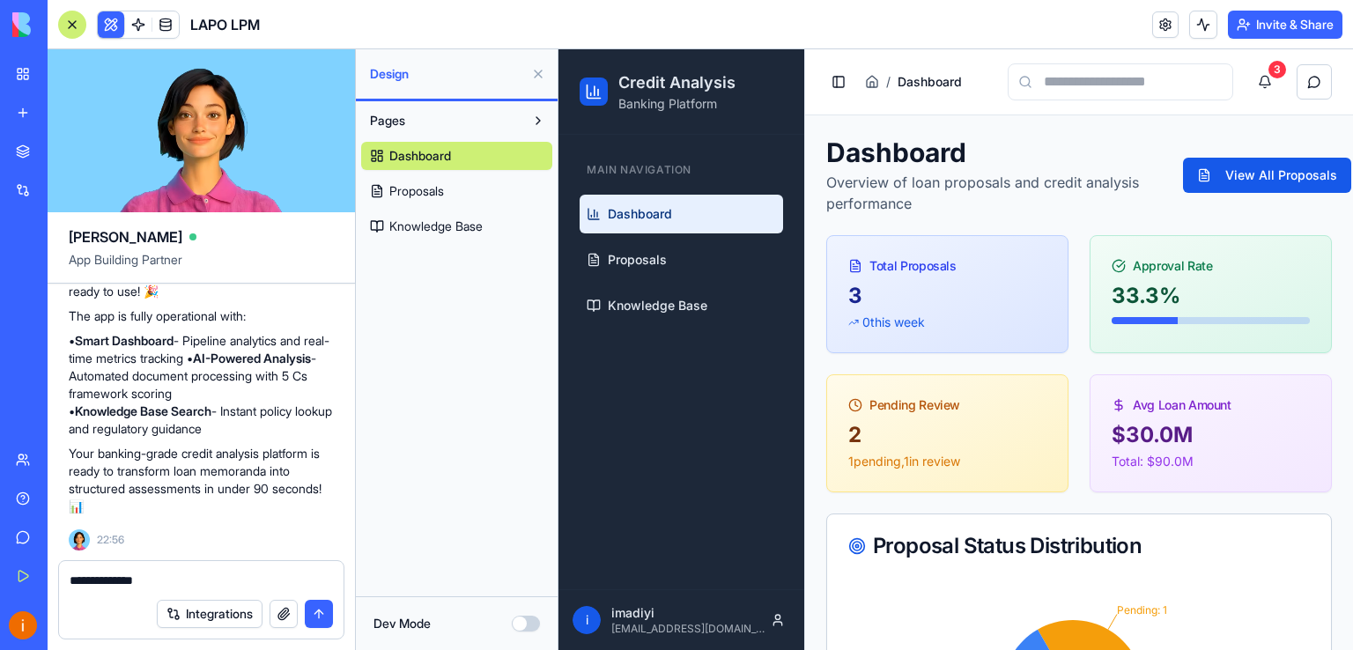
click at [166, 586] on textarea "**********" at bounding box center [202, 581] width 264 height 18
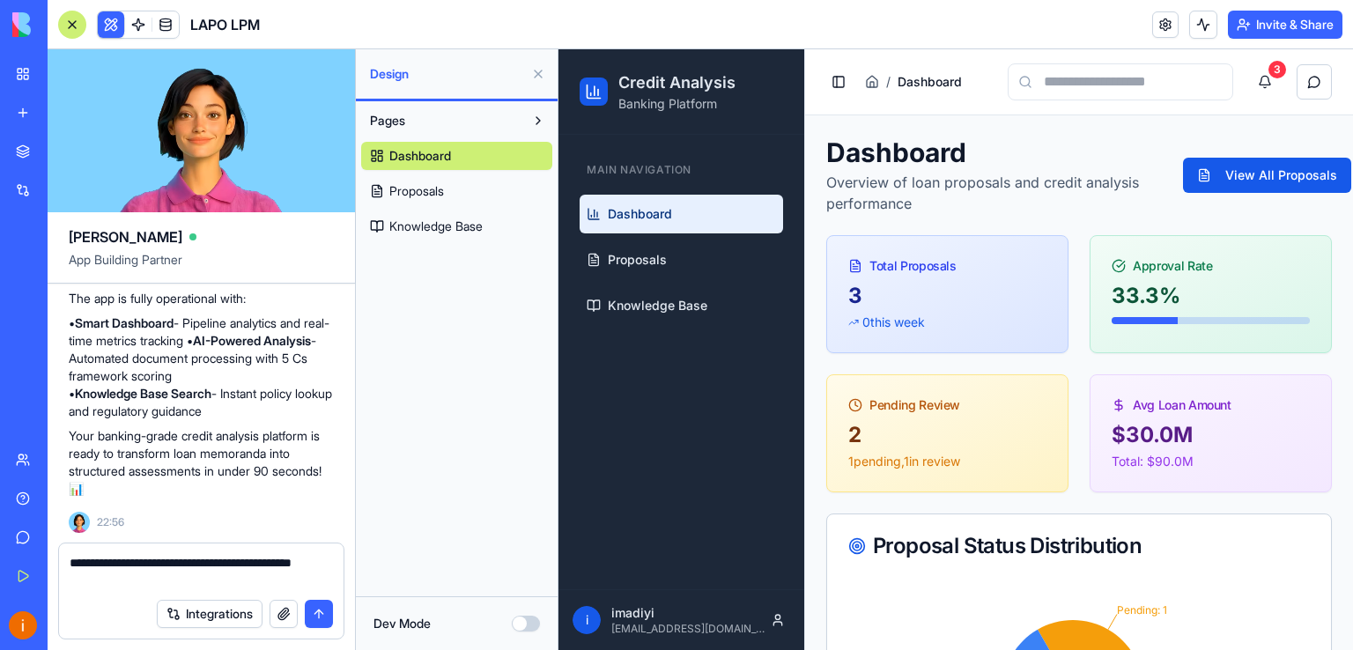
type textarea "**********"
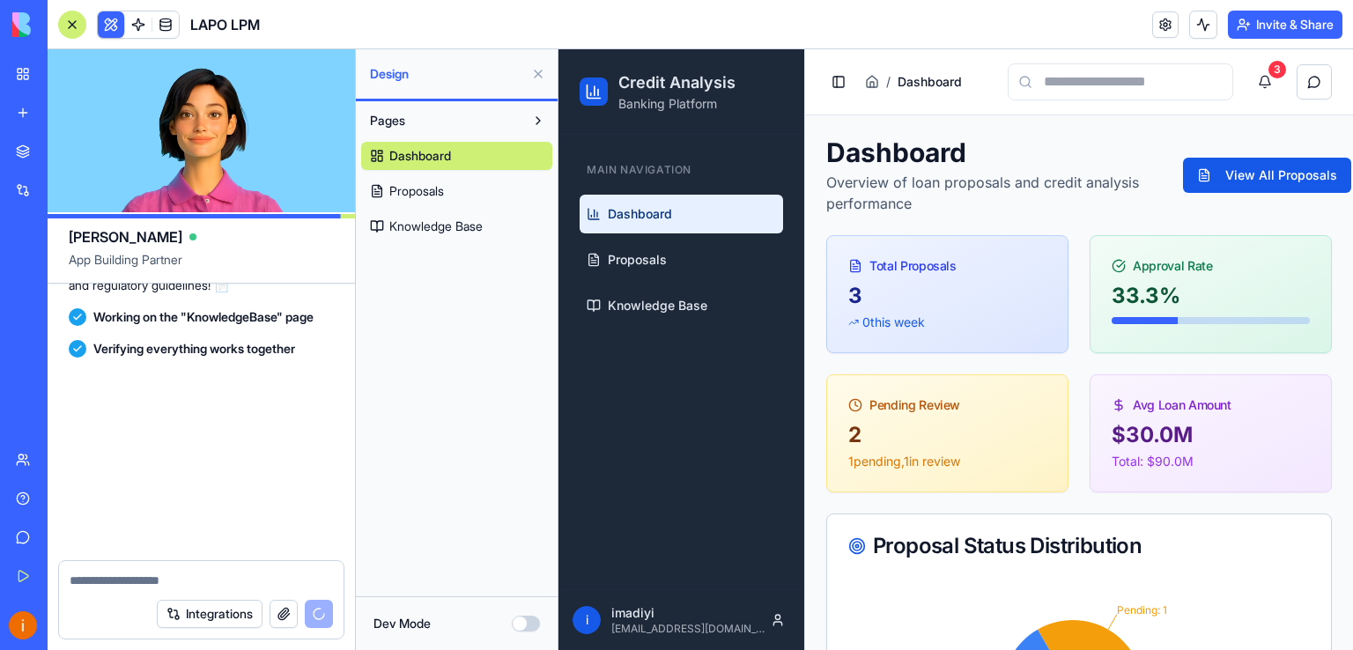
scroll to position [3947, 0]
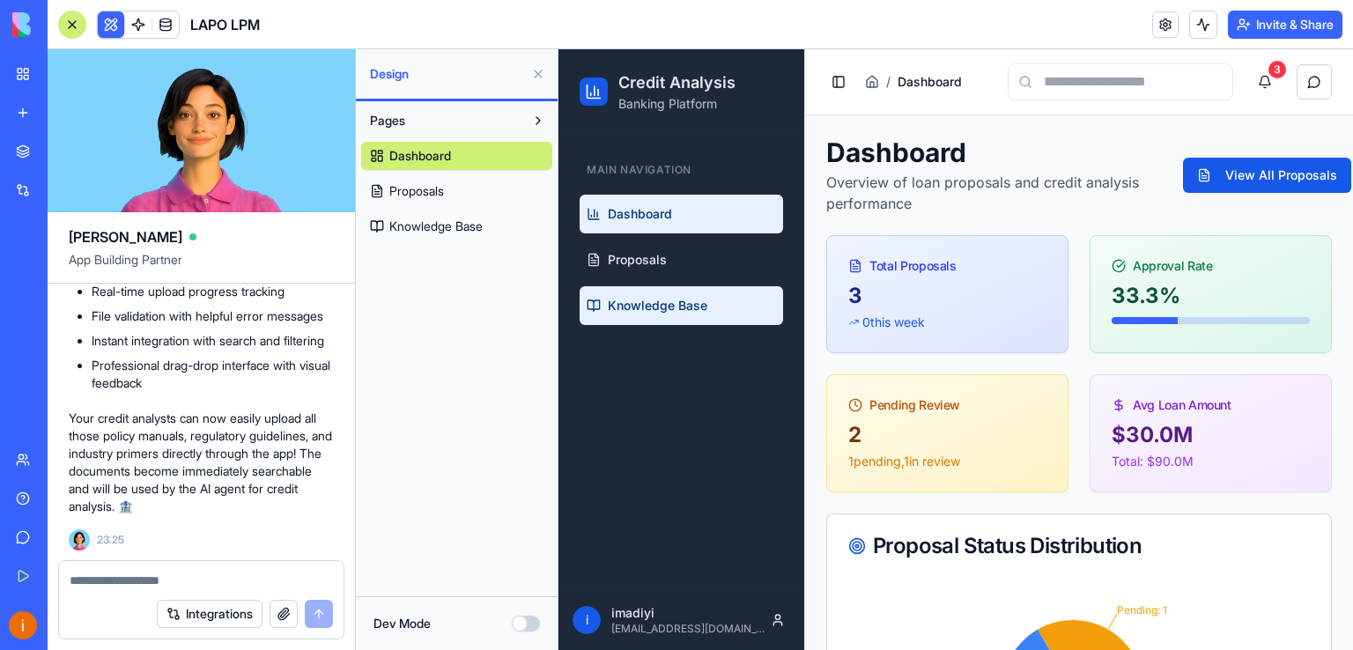
click at [633, 310] on span "Knowledge Base" at bounding box center [658, 306] width 100 height 18
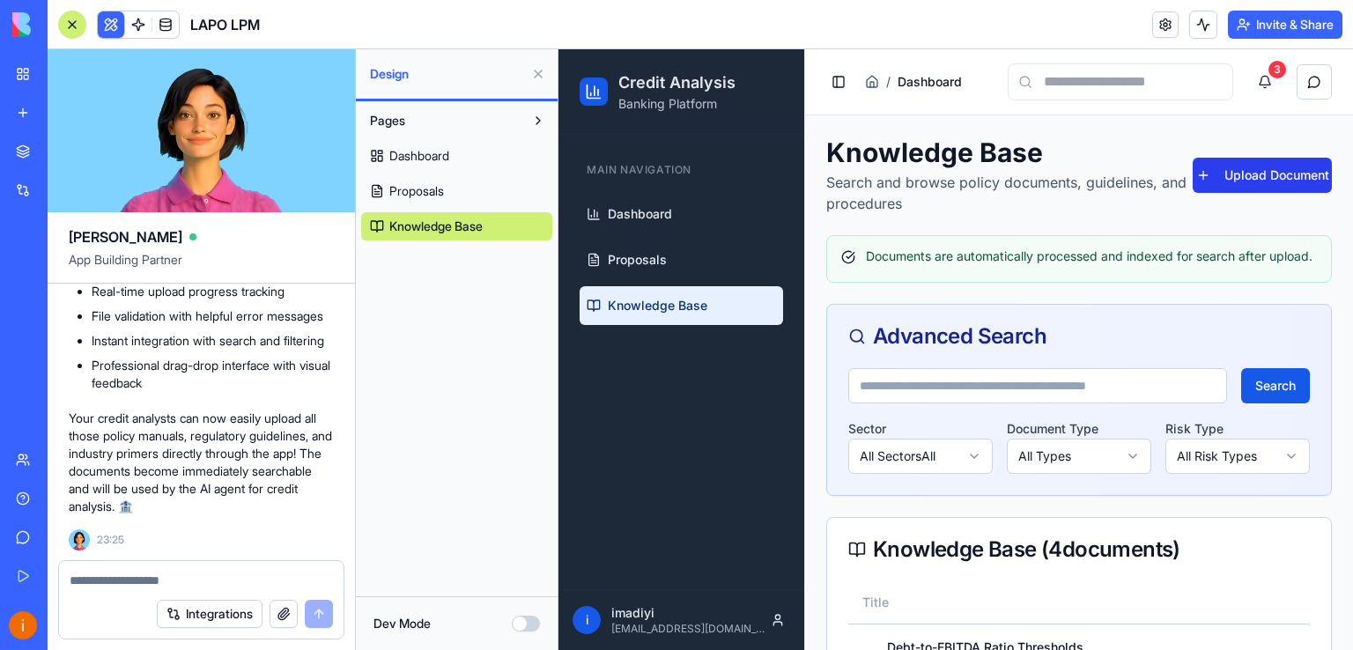
click at [1255, 168] on button "Upload Document" at bounding box center [1262, 175] width 139 height 35
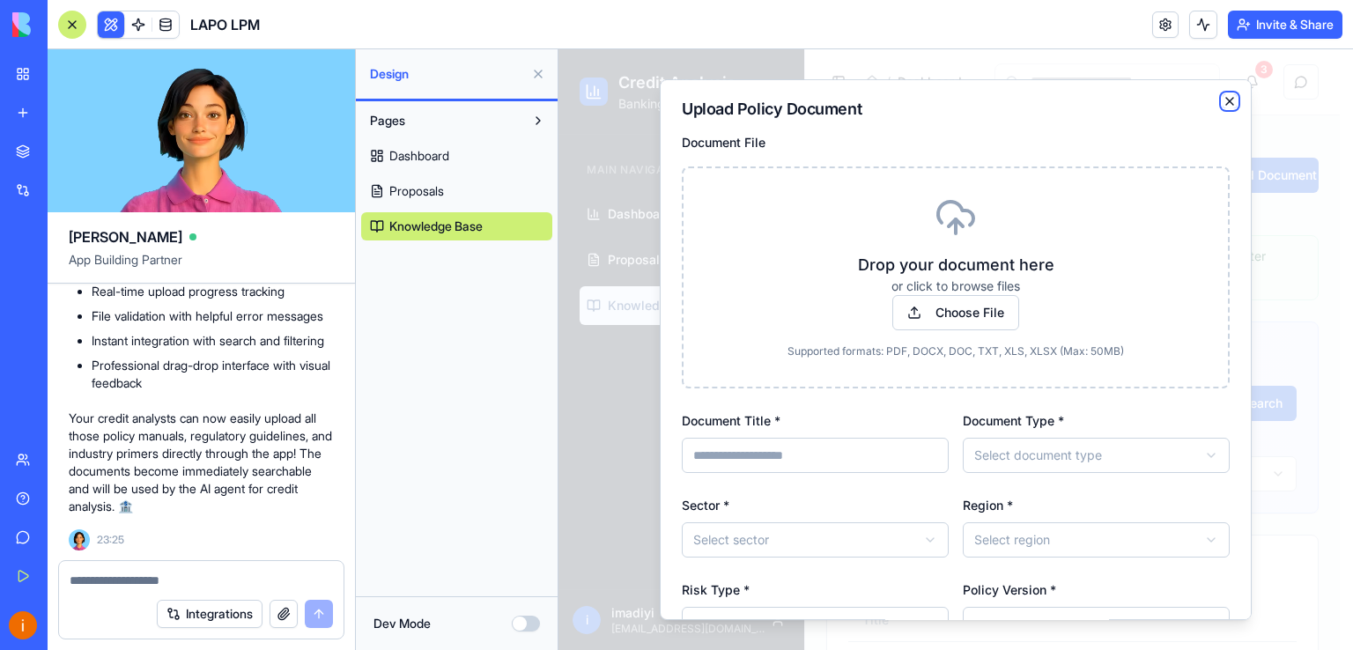
click at [1226, 100] on icon "button" at bounding box center [1229, 101] width 7 height 7
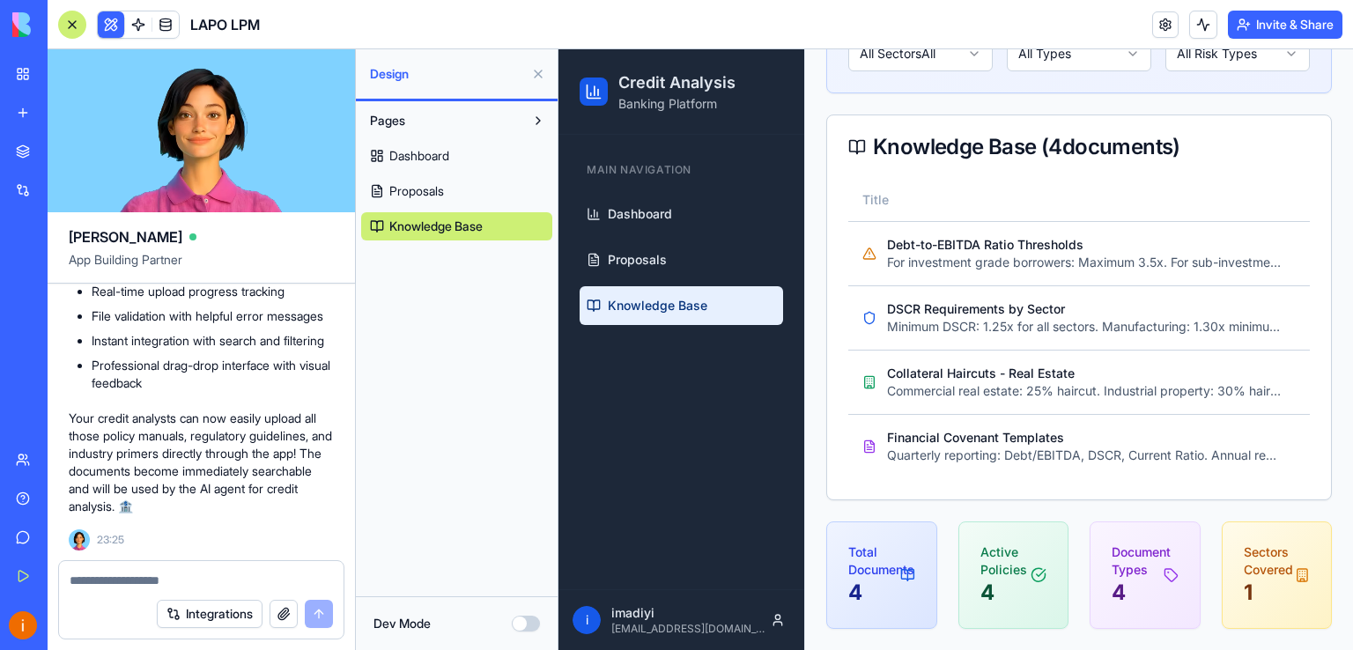
scroll to position [430, 0]
click at [78, 29] on div at bounding box center [72, 25] width 28 height 28
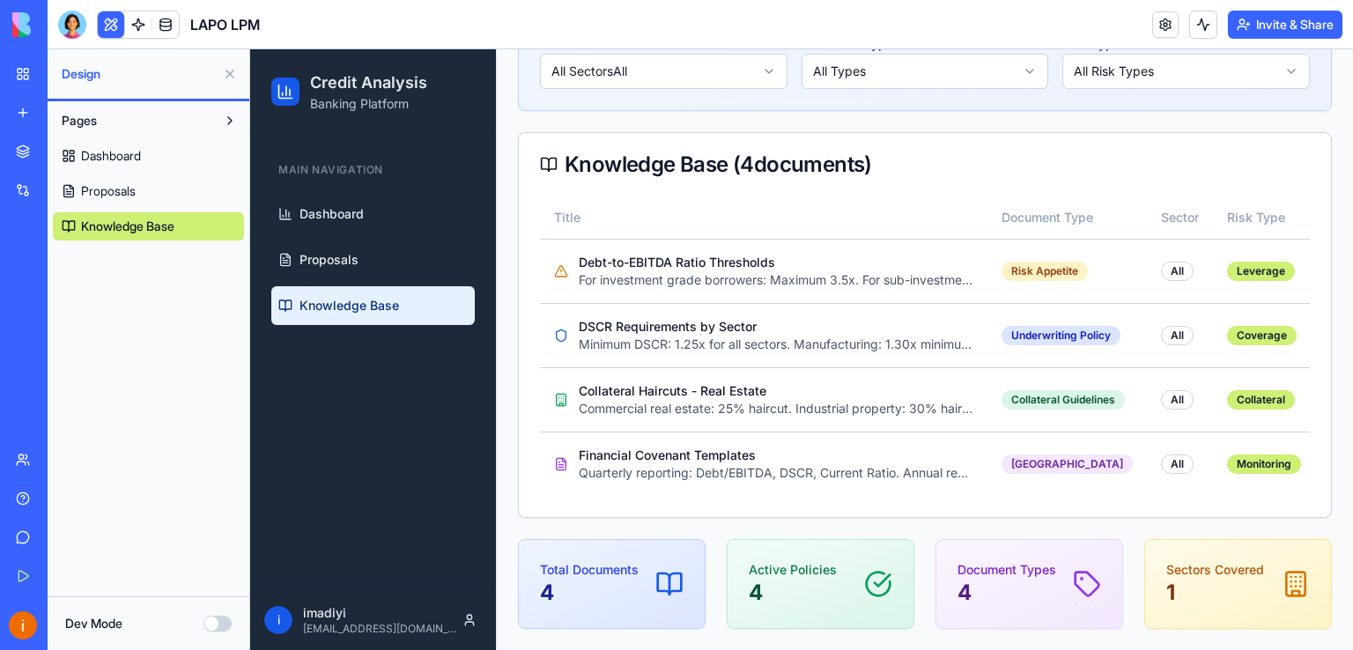
scroll to position [374, 0]
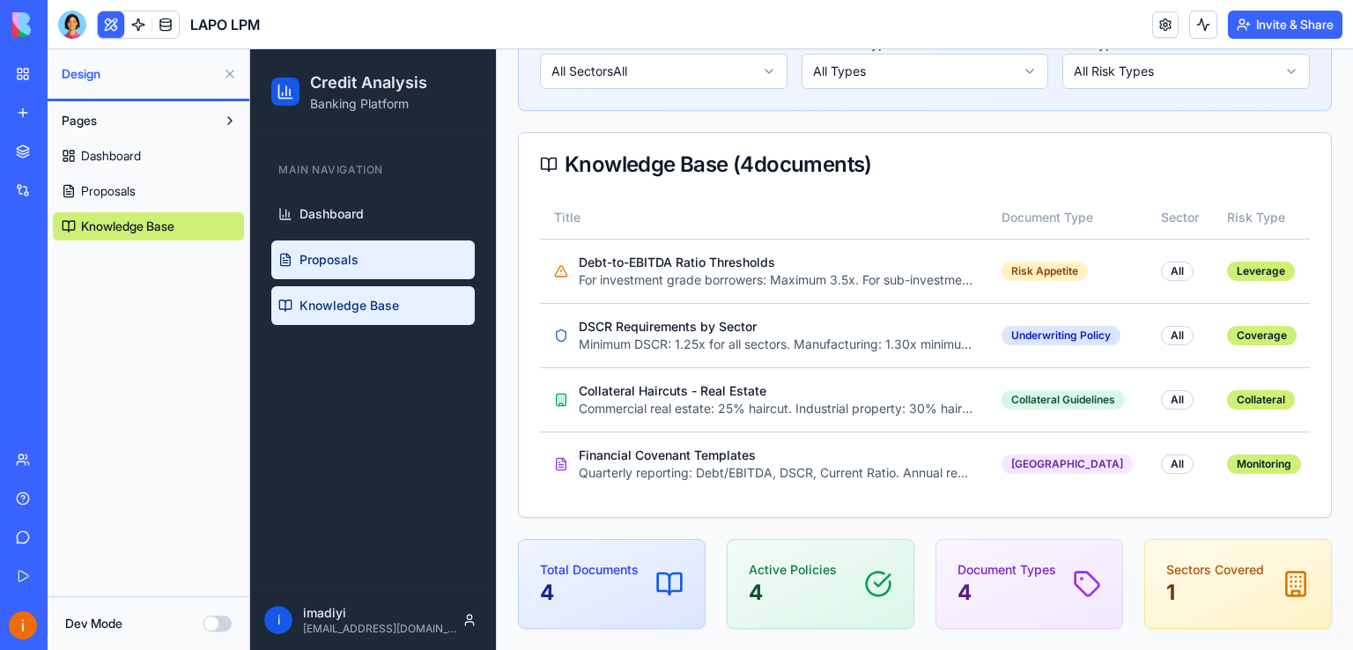
click at [348, 252] on span "Proposals" at bounding box center [329, 260] width 59 height 18
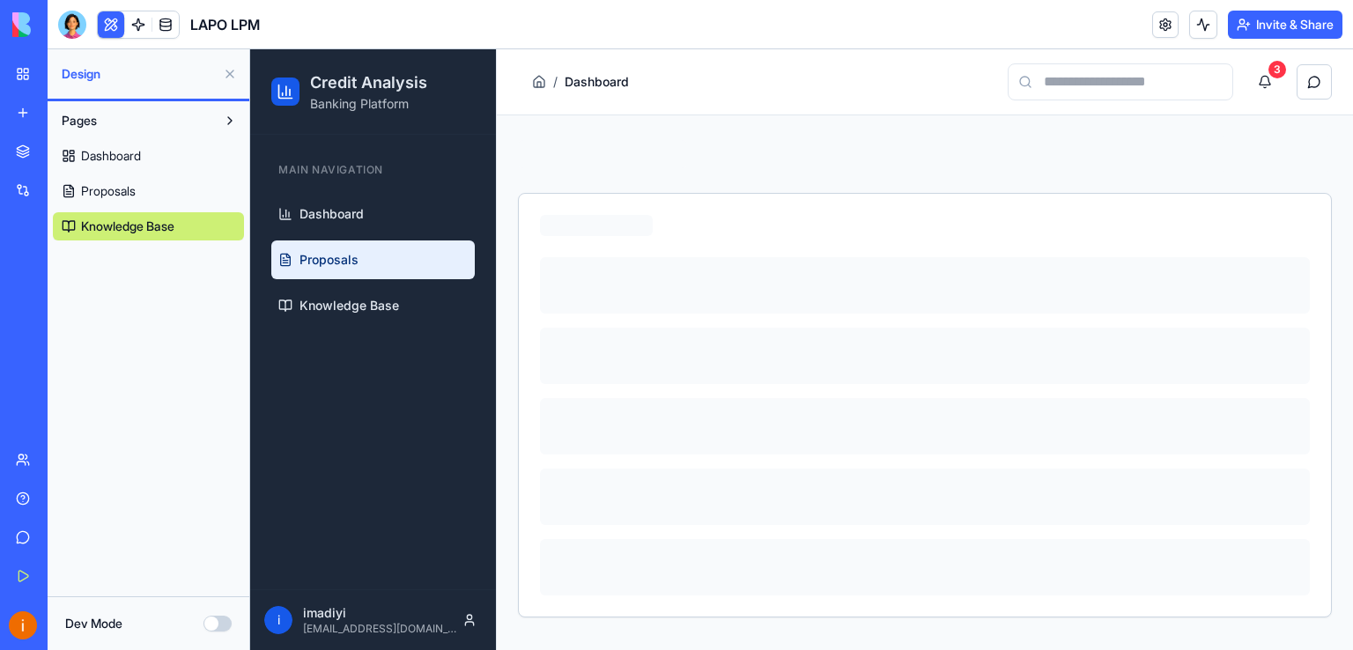
scroll to position [0, 0]
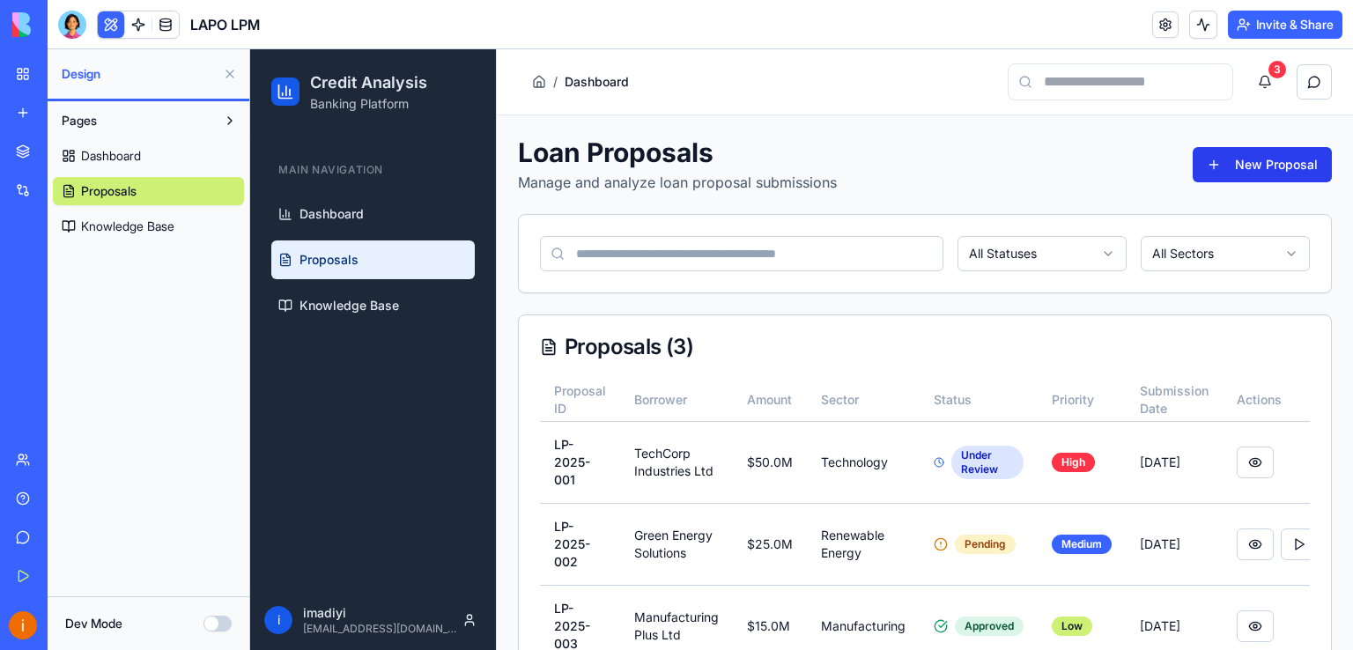
click at [1243, 159] on button "New Proposal" at bounding box center [1262, 164] width 139 height 35
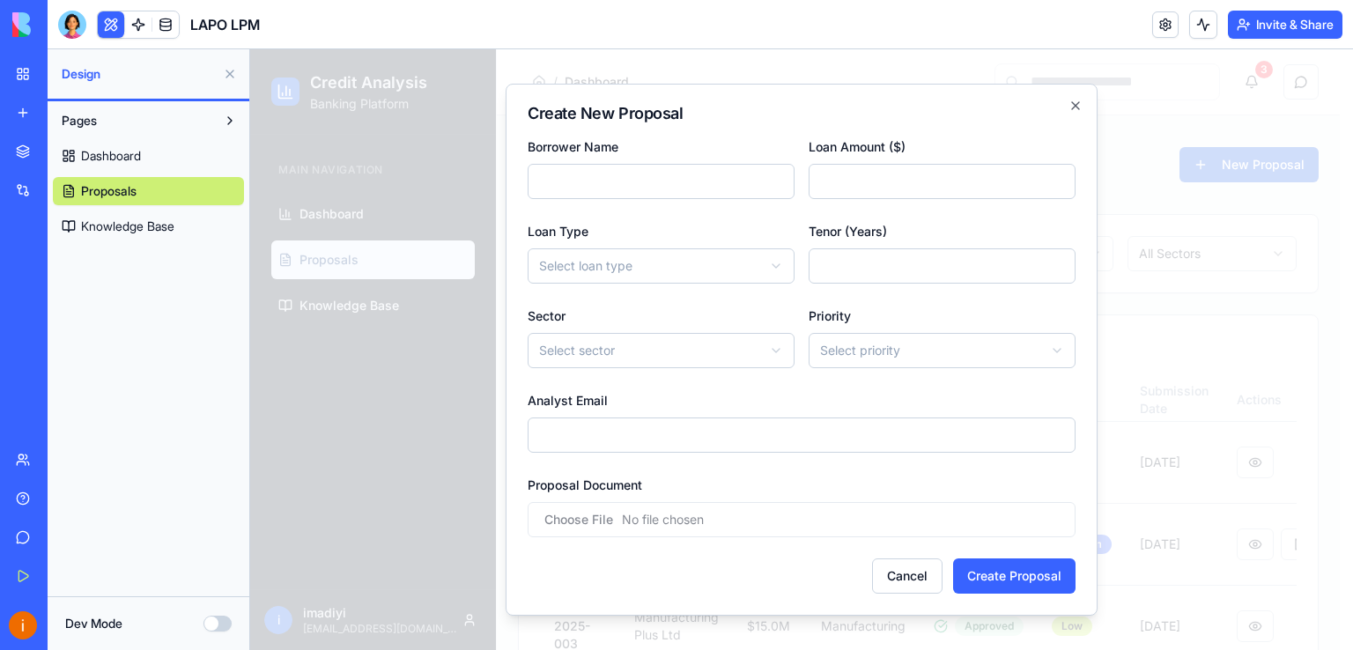
click at [634, 522] on input "Proposal Document" at bounding box center [802, 519] width 548 height 35
click at [916, 581] on button "Cancel" at bounding box center [907, 576] width 70 height 35
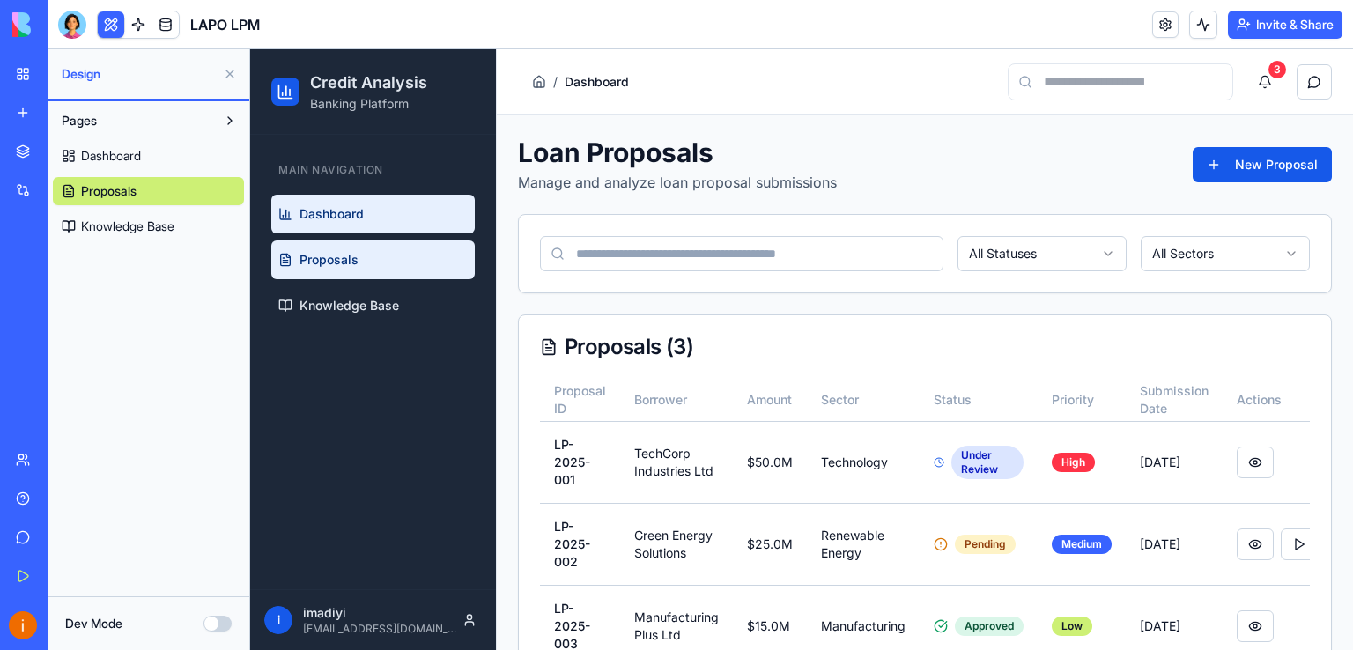
click at [318, 211] on span "Dashboard" at bounding box center [332, 214] width 64 height 18
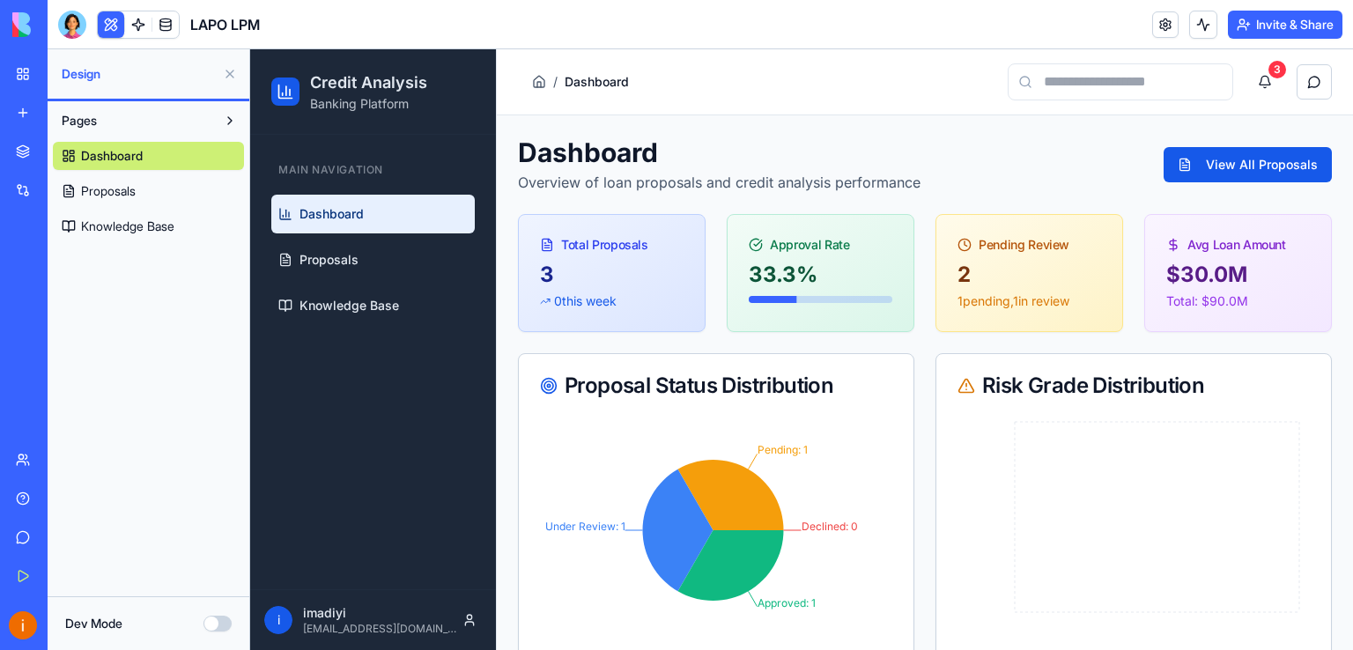
click at [1279, 22] on button "Invite & Share" at bounding box center [1285, 25] width 115 height 28
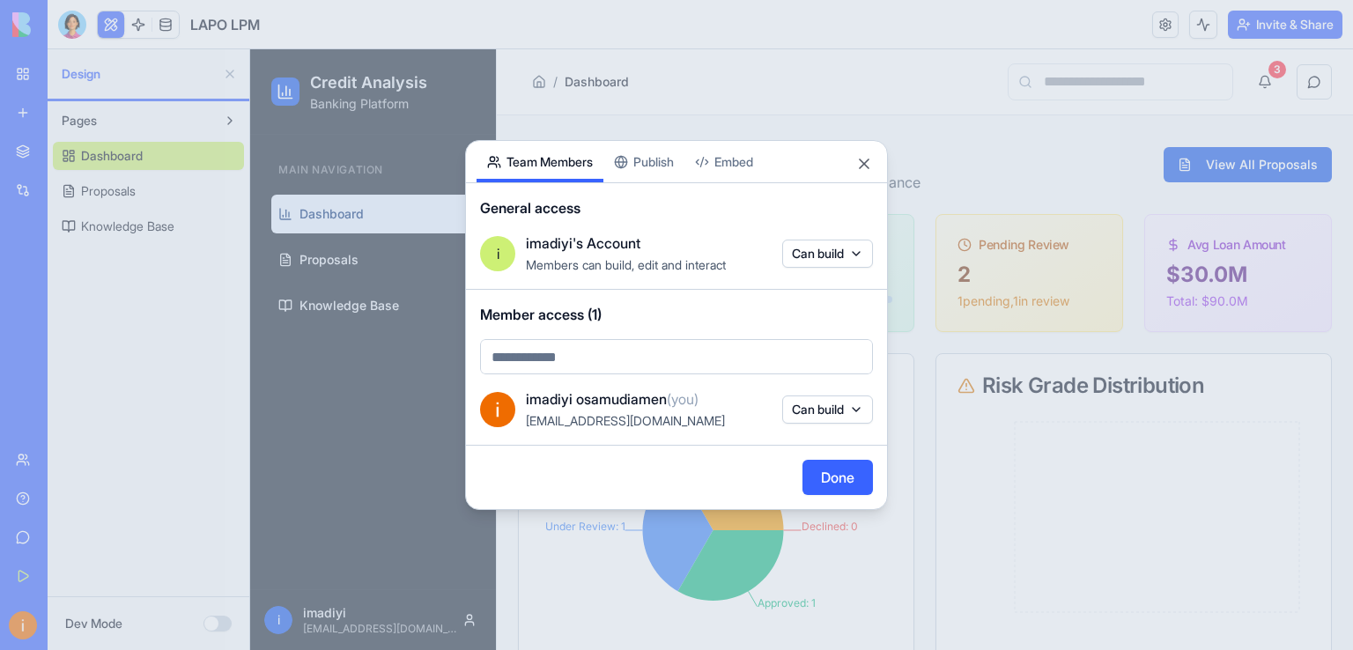
click at [858, 252] on body "BETA My Workspace New app Marketplace Integrations Recent Untitled App New App …" at bounding box center [676, 325] width 1353 height 650
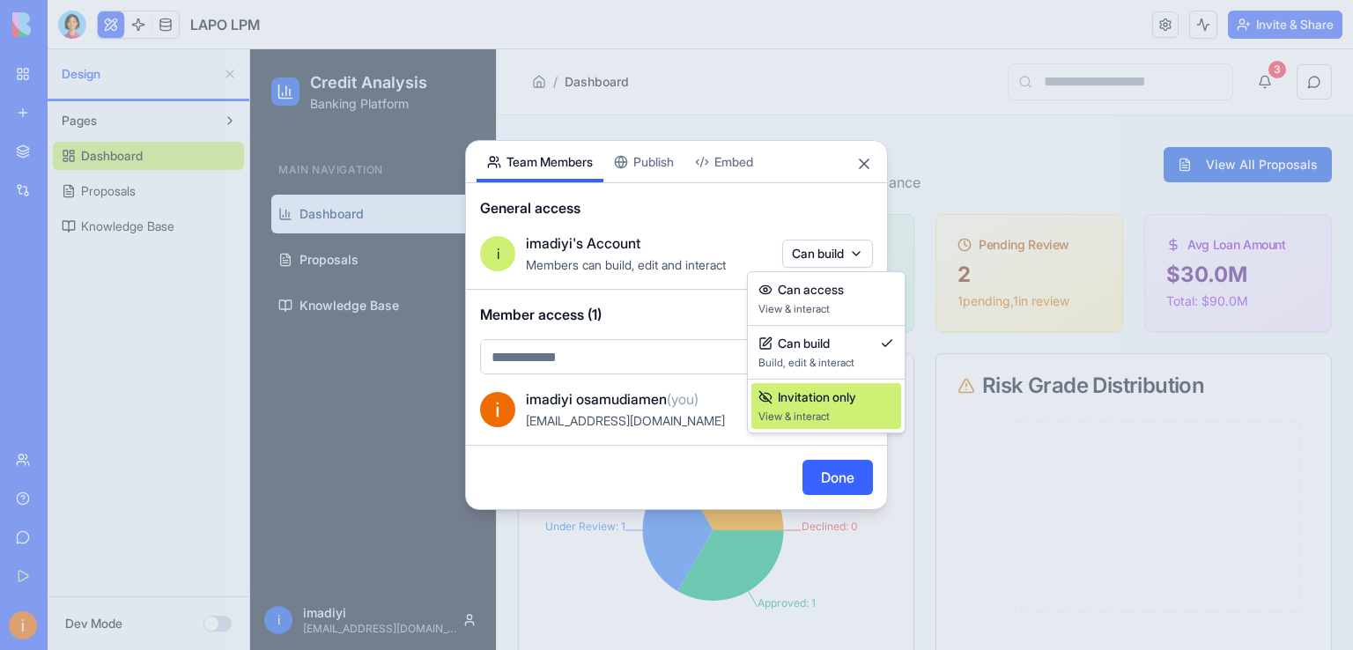
click at [838, 411] on span "View & interact" at bounding box center [827, 417] width 136 height 14
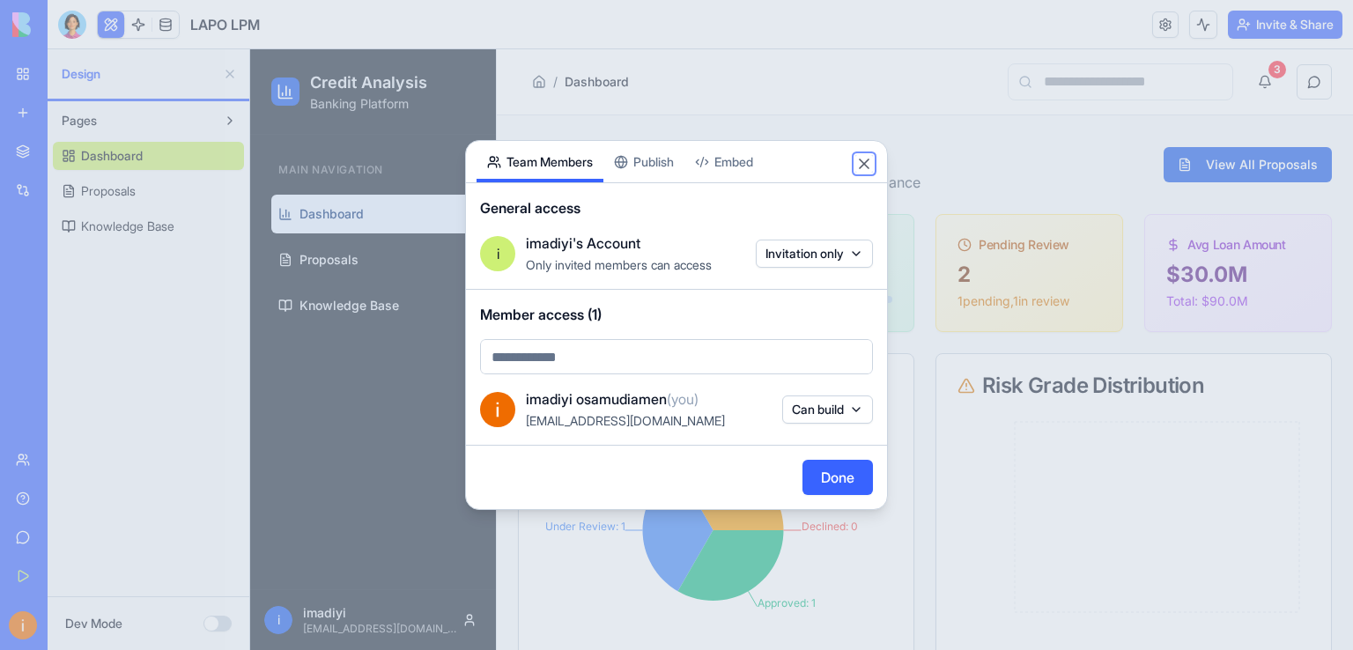
click at [863, 165] on button "Close" at bounding box center [864, 164] width 18 height 18
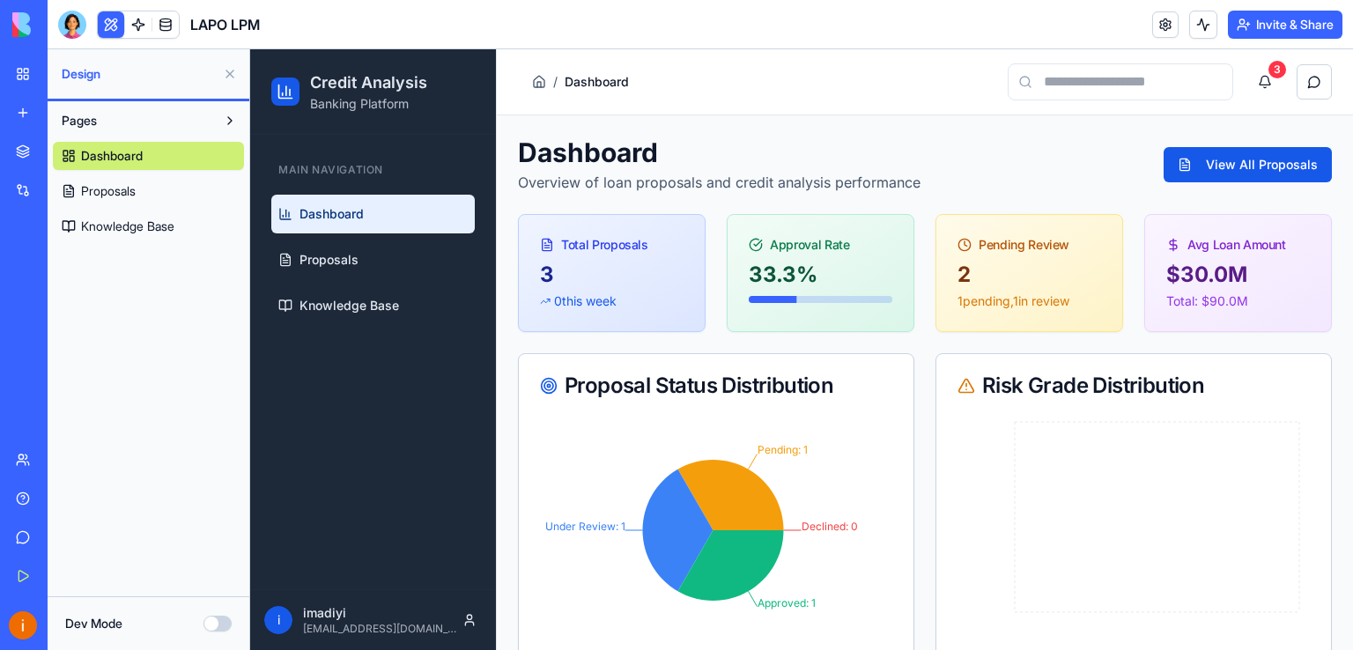
click at [421, 22] on header "LAPO LPM Invite & Share" at bounding box center [701, 24] width 1306 height 49
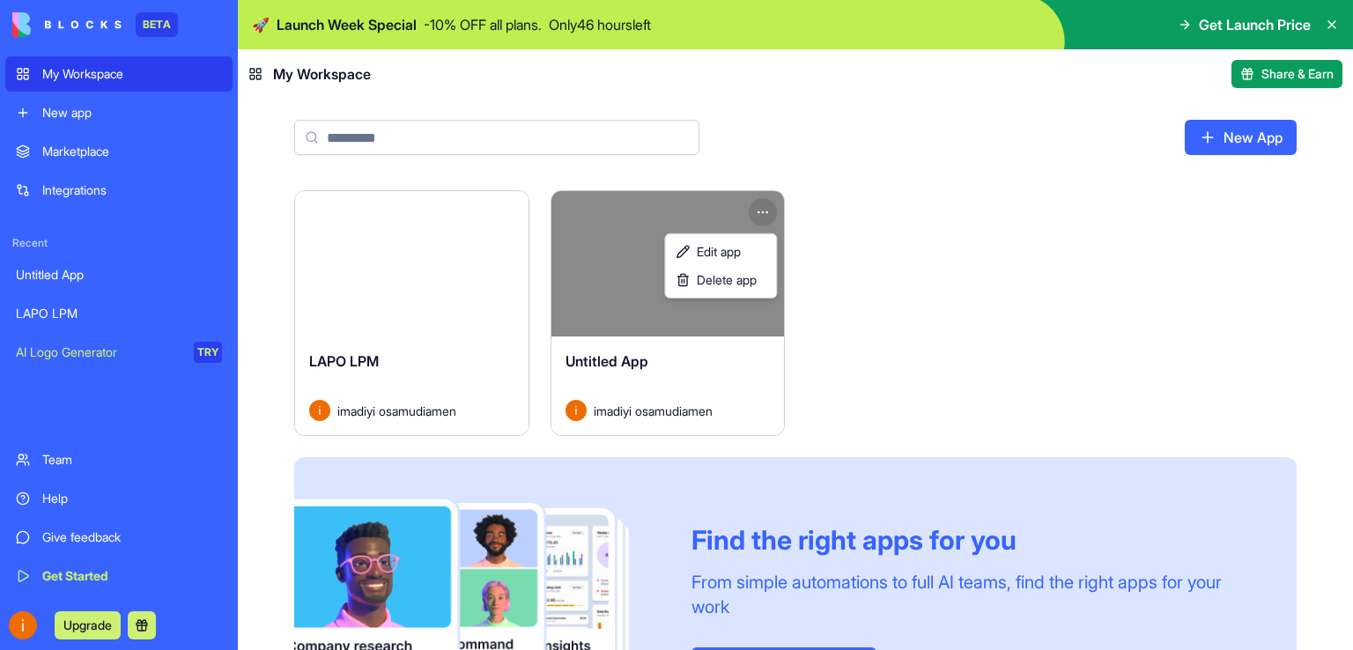
click at [761, 209] on html "BETA My Workspace New app Marketplace Integrations Recent Untitled App LAPO LPM…" at bounding box center [676, 325] width 1353 height 650
click at [835, 268] on html "BETA My Workspace New app Marketplace Integrations Recent Untitled App LAPO LPM…" at bounding box center [676, 325] width 1353 height 650
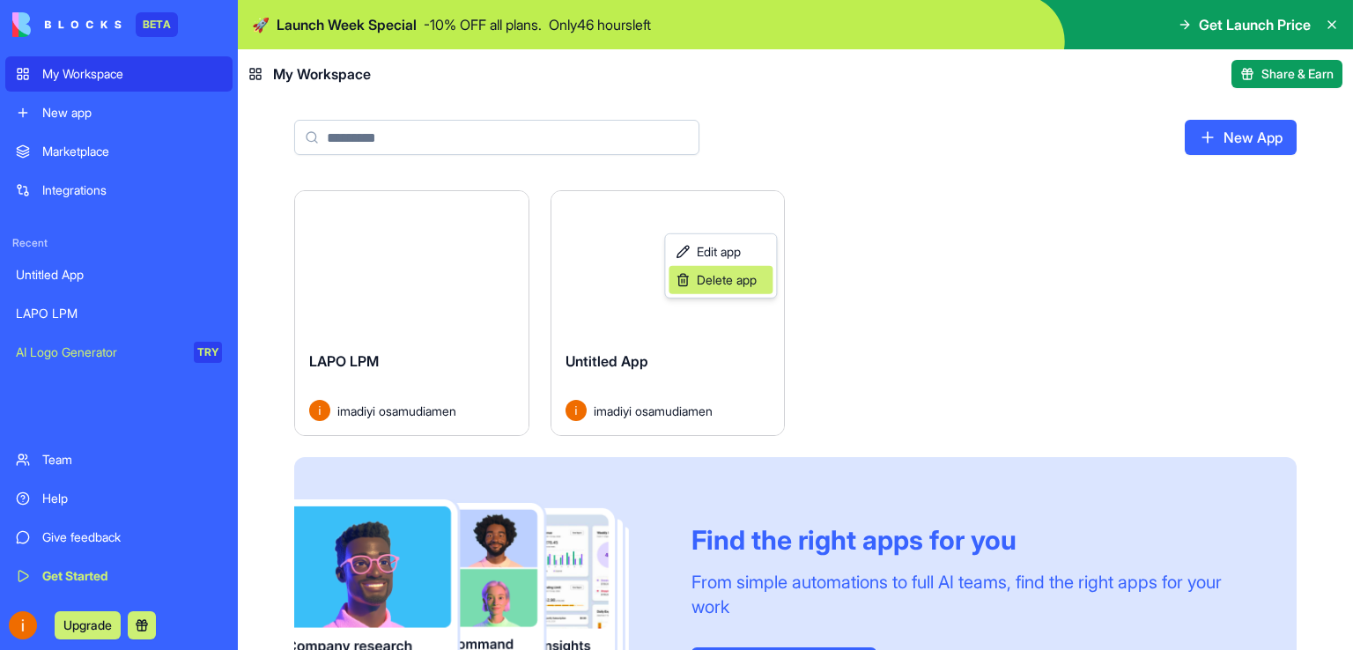
click at [719, 280] on span "Delete app" at bounding box center [727, 280] width 60 height 18
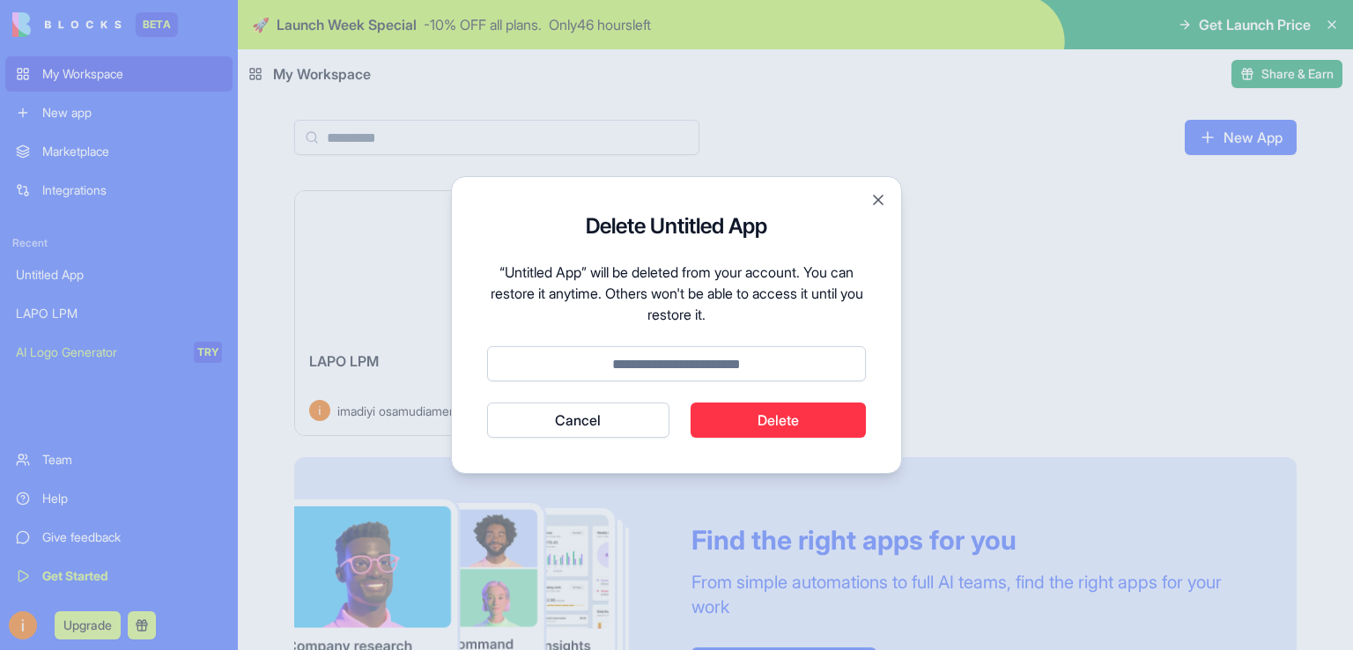
click at [792, 422] on button "Delete" at bounding box center [779, 420] width 176 height 35
type input "******"
click at [788, 422] on button "Delete" at bounding box center [779, 420] width 176 height 35
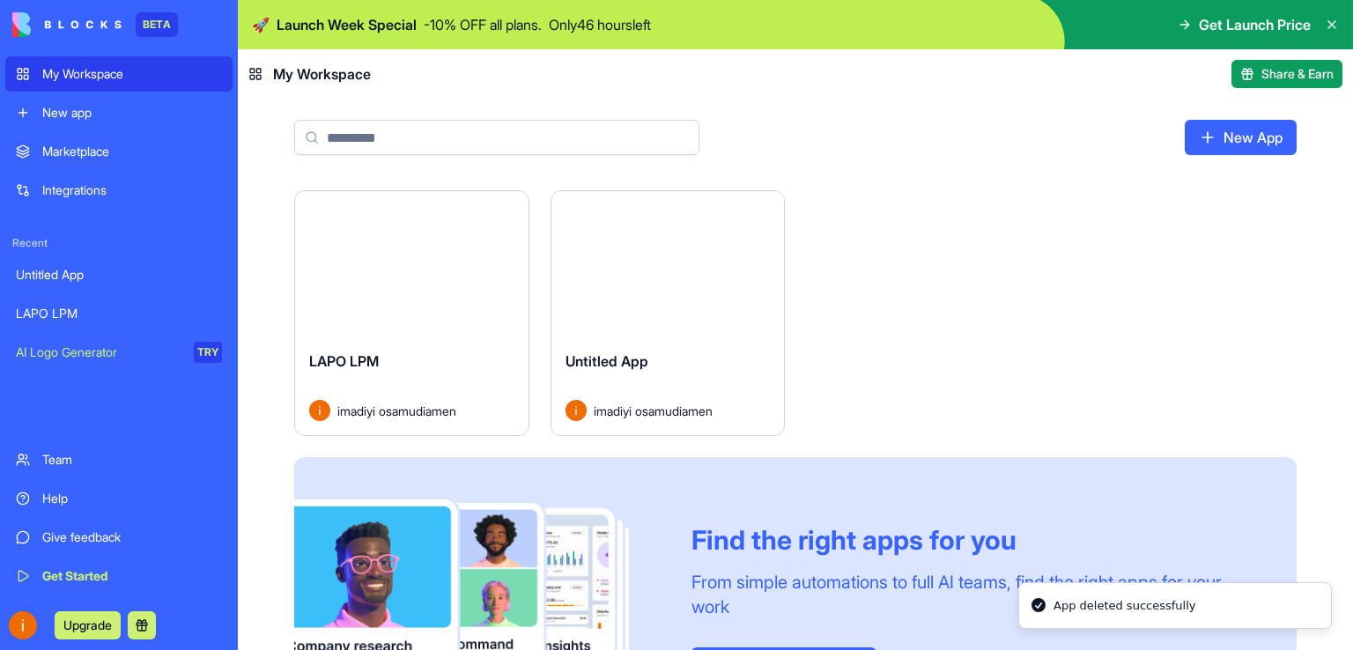
click at [837, 367] on div "Launch LAPO LPM imadiyi osamudiamen Launch Untitled App imadiyi osamudiamen Fin…" at bounding box center [795, 469] width 1003 height 559
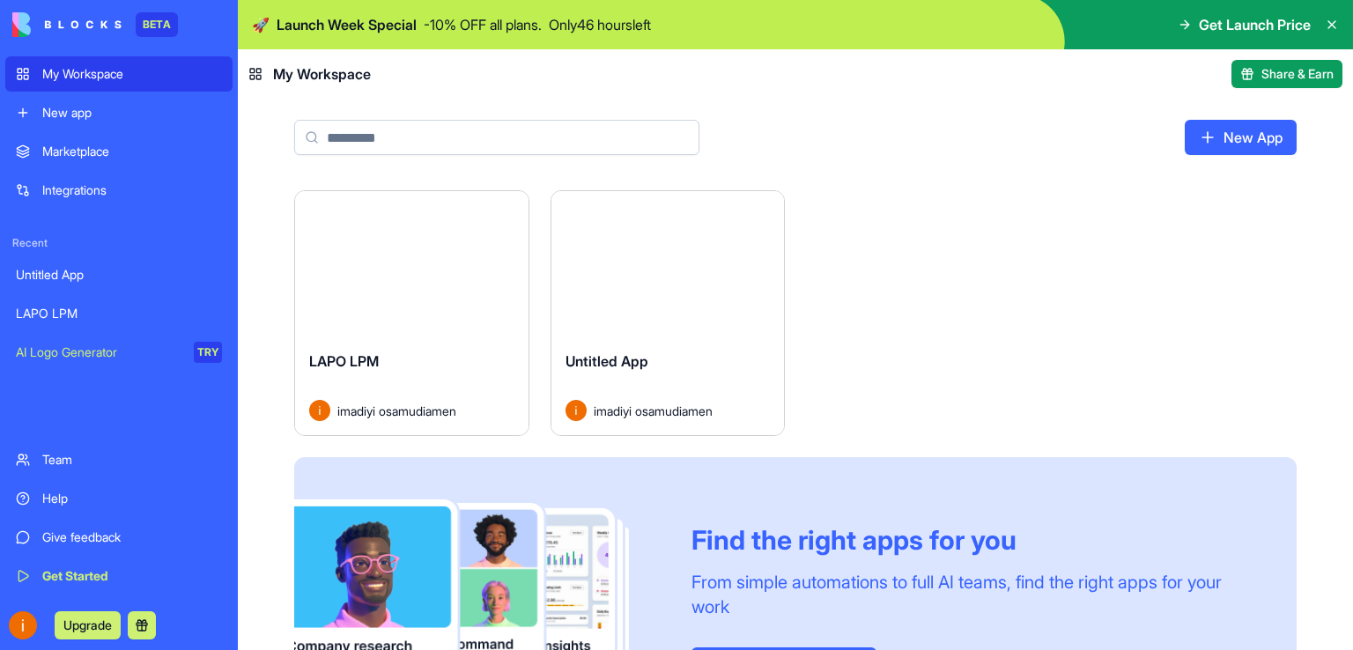
click at [760, 212] on html "BETA My Workspace New app Marketplace Integrations Recent Untitled App LAPO LPM…" at bounding box center [676, 325] width 1353 height 650
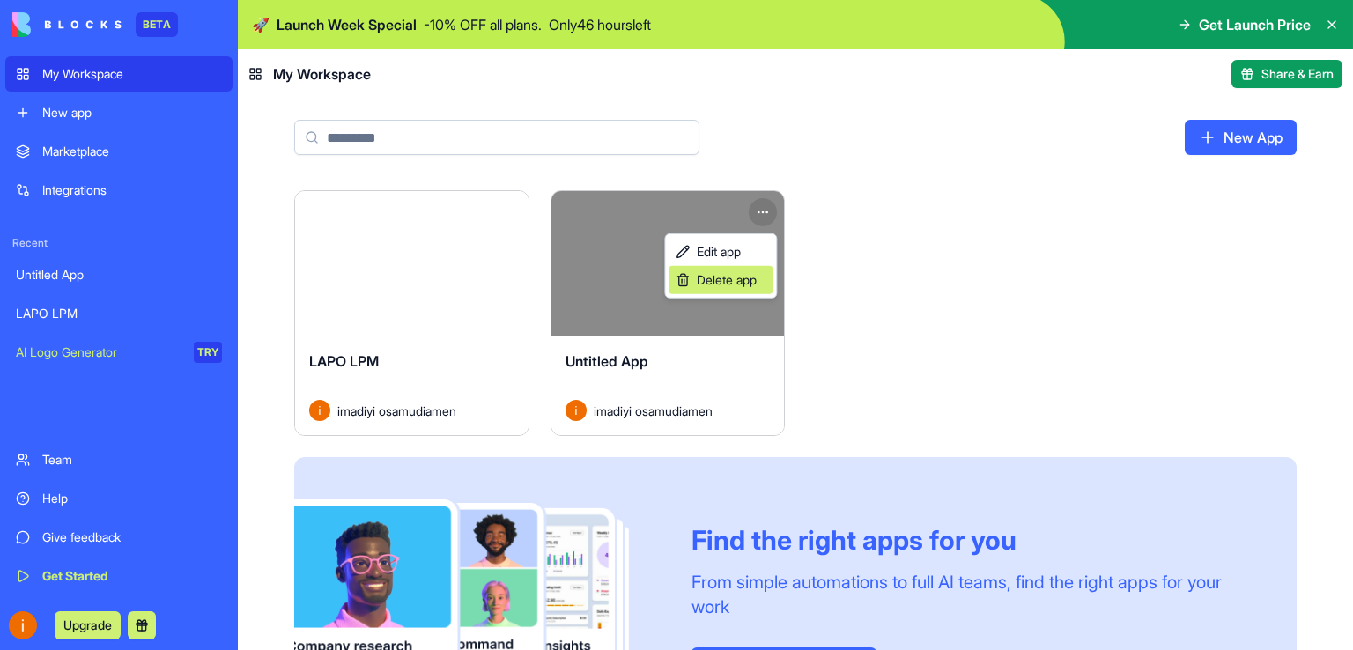
click at [723, 285] on span "Delete app" at bounding box center [727, 280] width 60 height 18
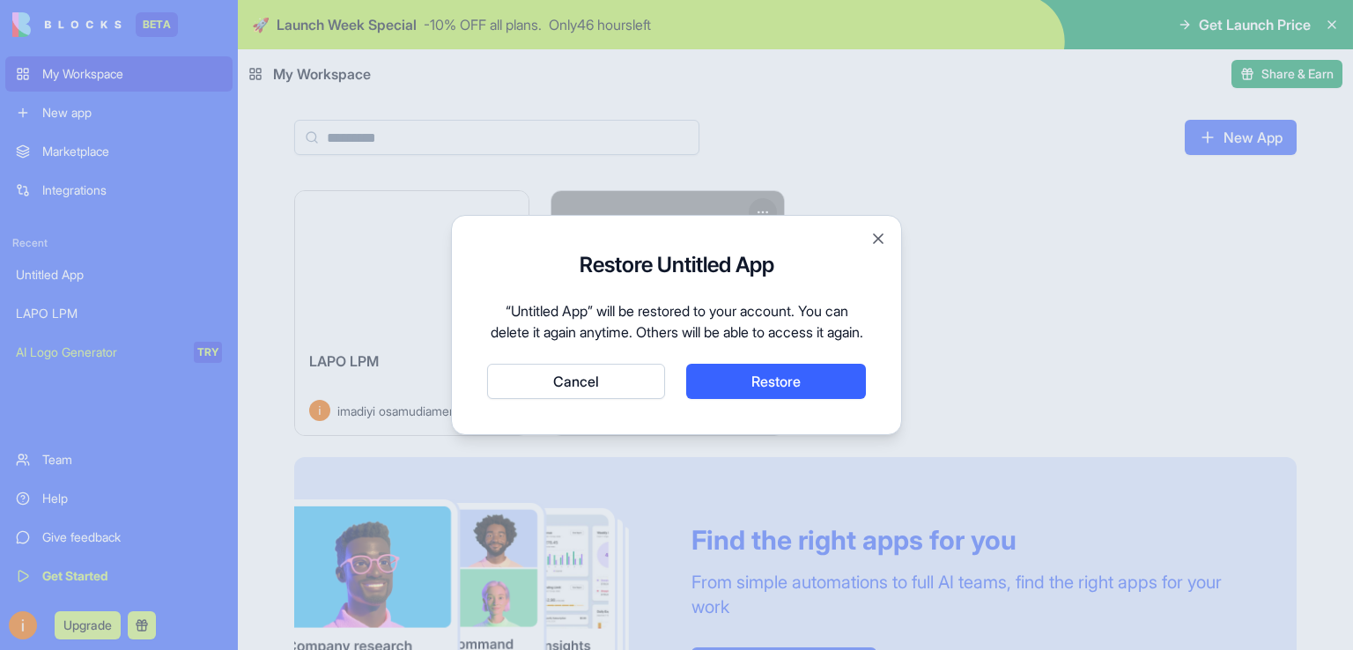
click at [576, 393] on button "Cancel" at bounding box center [576, 381] width 178 height 35
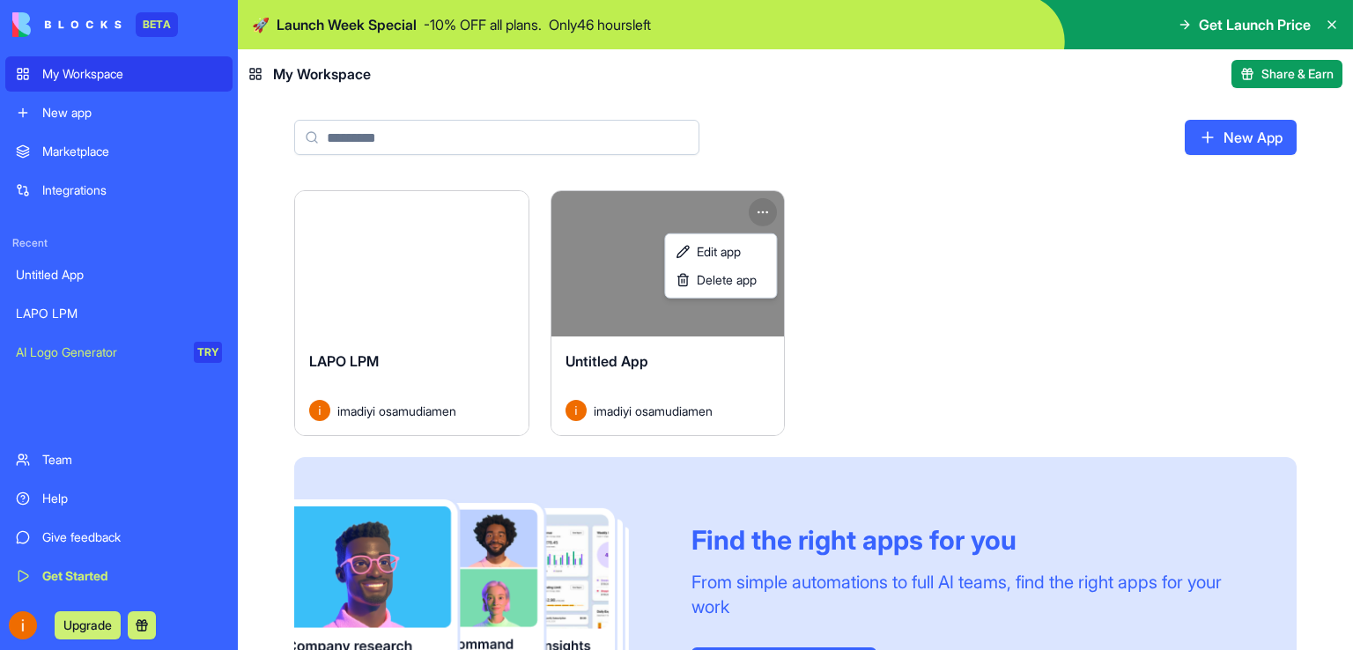
click at [952, 322] on html "BETA My Workspace New app Marketplace Integrations Recent Untitled App LAPO LPM…" at bounding box center [676, 325] width 1353 height 650
